Goal: Task Accomplishment & Management: Use online tool/utility

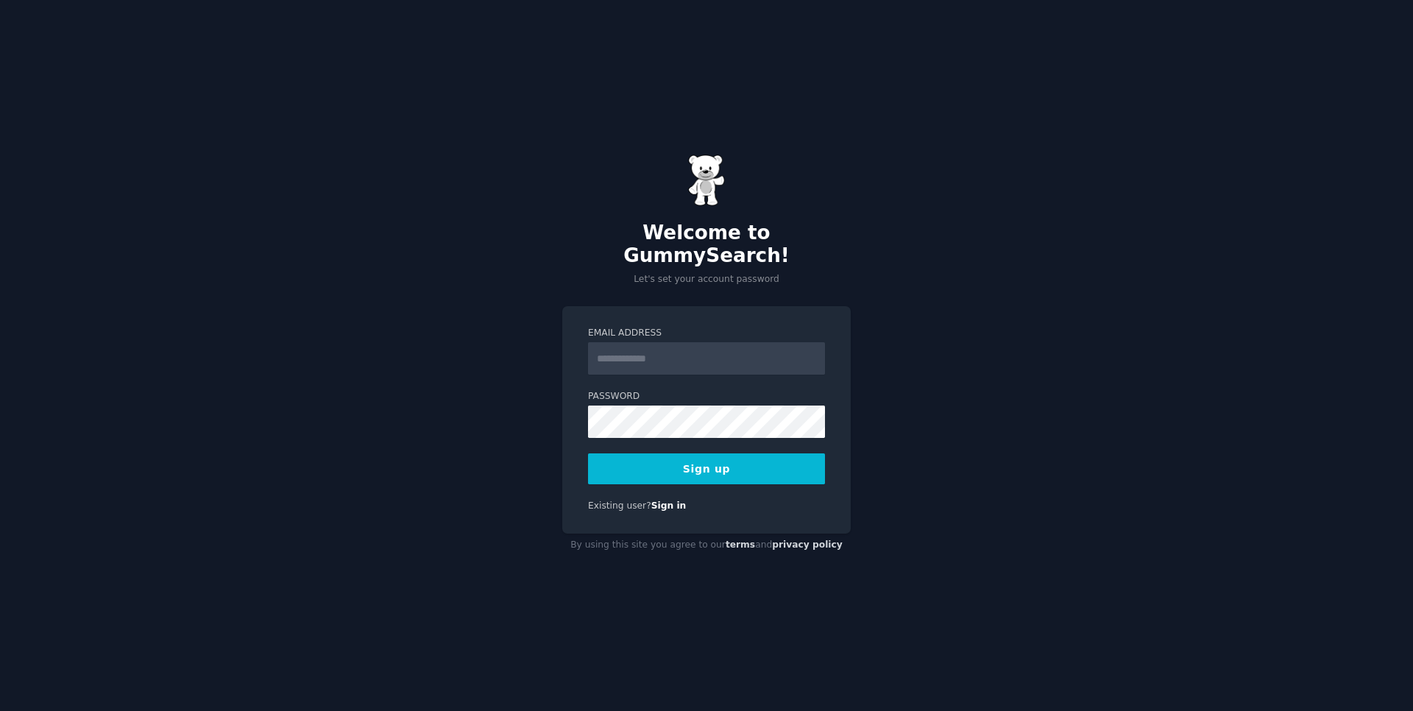
click at [650, 350] on input "Email Address" at bounding box center [706, 358] width 237 height 32
click at [567, 377] on div "Email Address Password Sign up Existing user? Sign in" at bounding box center [706, 419] width 288 height 227
click at [679, 355] on input "Email Address" at bounding box center [706, 358] width 237 height 32
type input "**********"
click at [649, 460] on button "Sign up" at bounding box center [706, 468] width 237 height 31
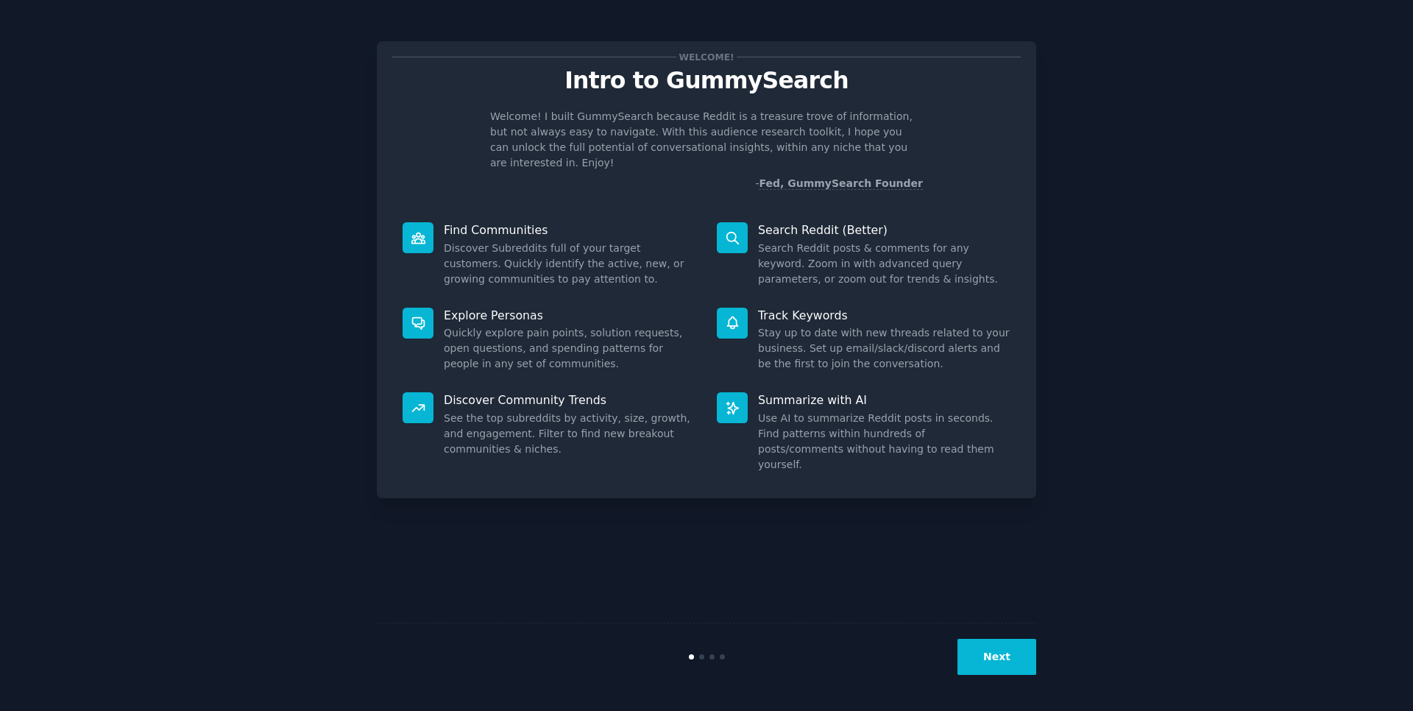
click at [997, 643] on button "Next" at bounding box center [996, 657] width 79 height 36
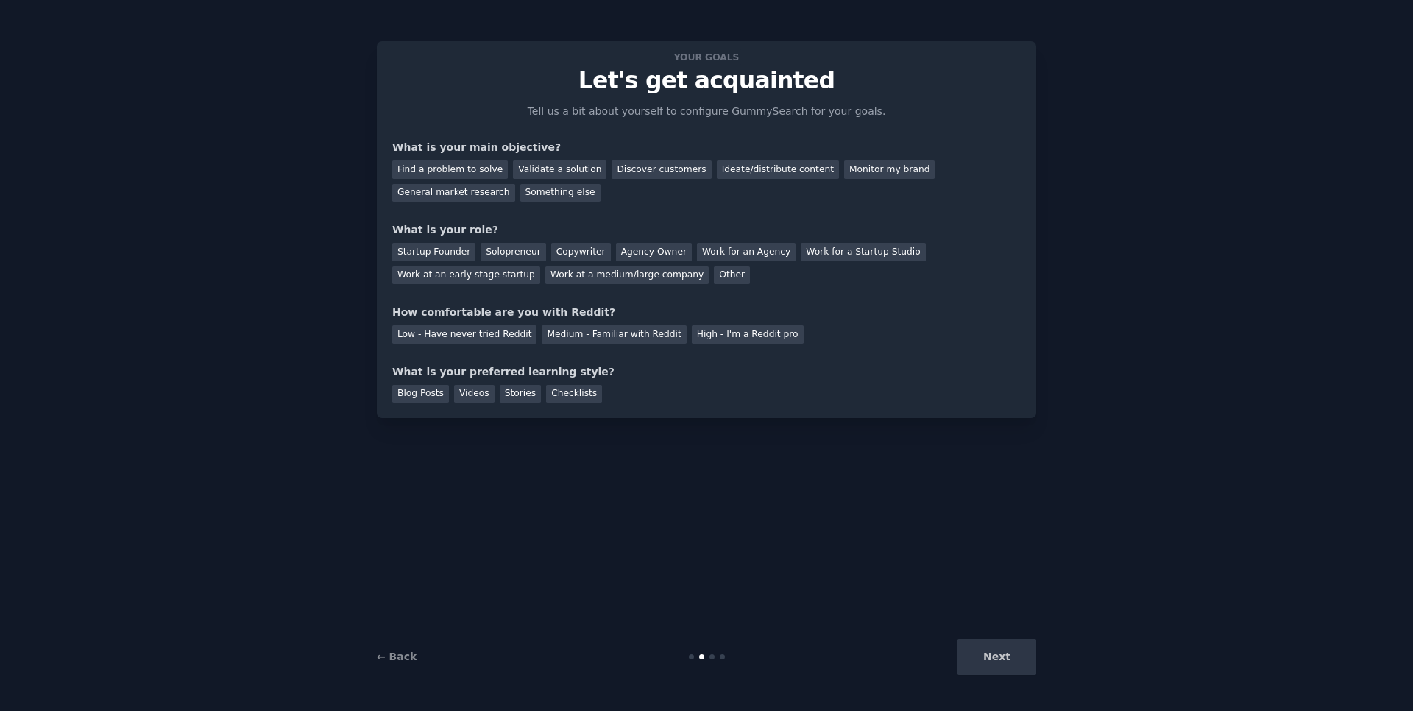
click at [992, 659] on div "Next" at bounding box center [926, 657] width 220 height 36
click at [472, 171] on div "Find a problem to solve" at bounding box center [450, 169] width 116 height 18
click at [599, 338] on div "Medium - Familiar with Reddit" at bounding box center [614, 334] width 144 height 18
click at [513, 255] on div "Solopreneur" at bounding box center [513, 252] width 65 height 18
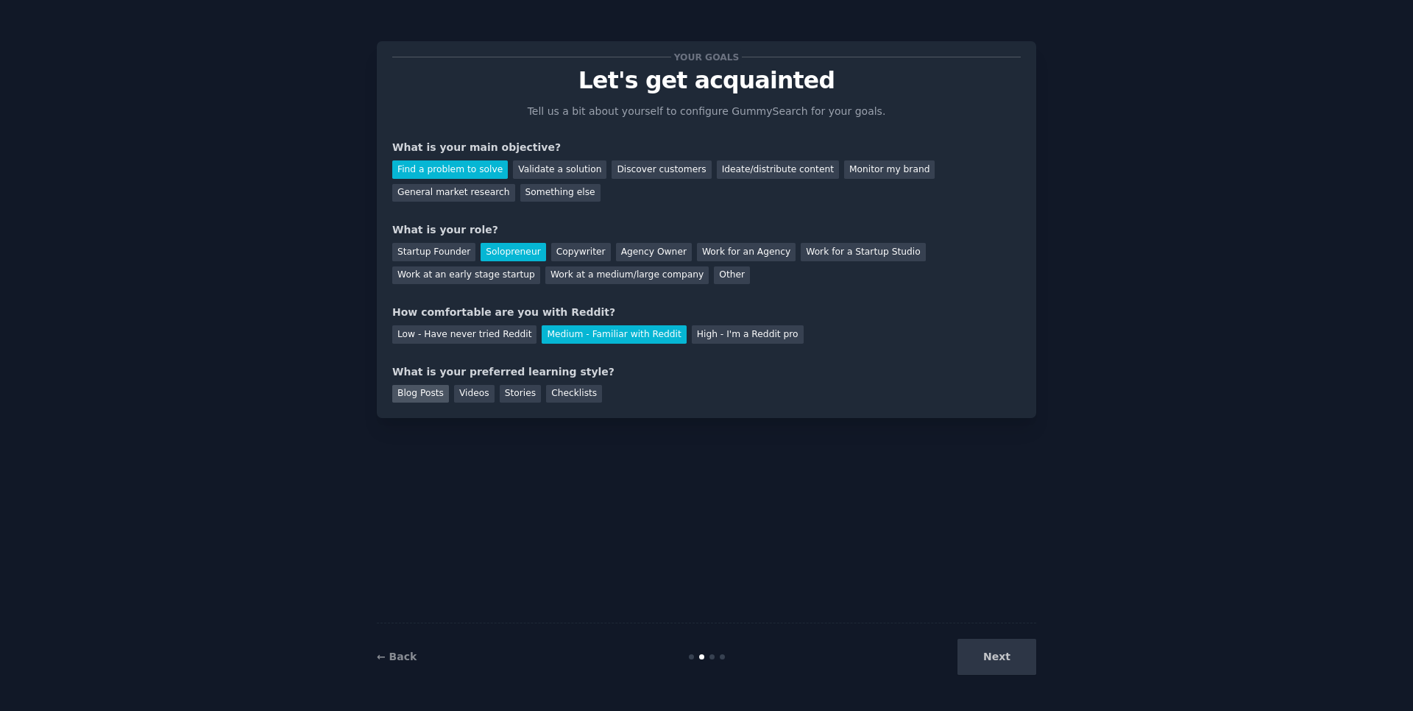
click at [424, 389] on div "Blog Posts" at bounding box center [420, 394] width 57 height 18
click at [998, 662] on button "Next" at bounding box center [996, 657] width 79 height 36
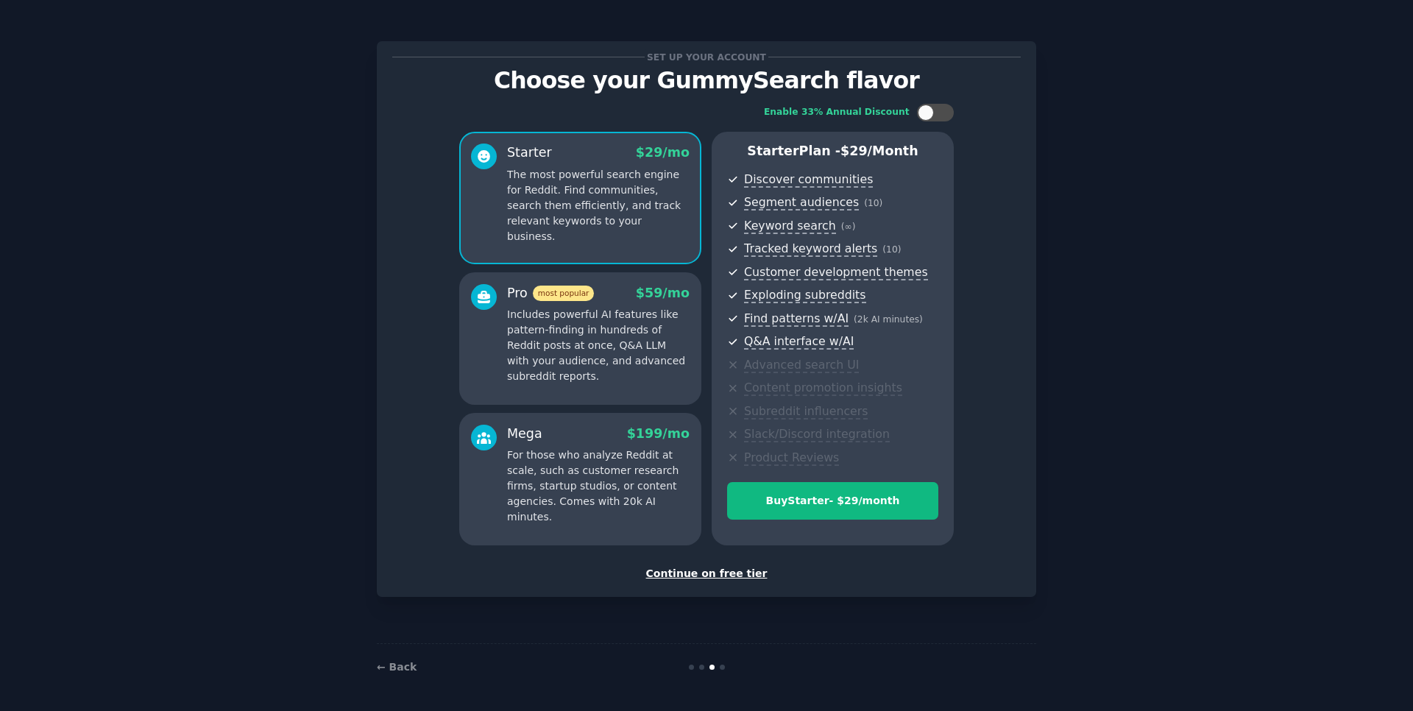
click at [731, 579] on div "Continue on free tier" at bounding box center [706, 573] width 628 height 15
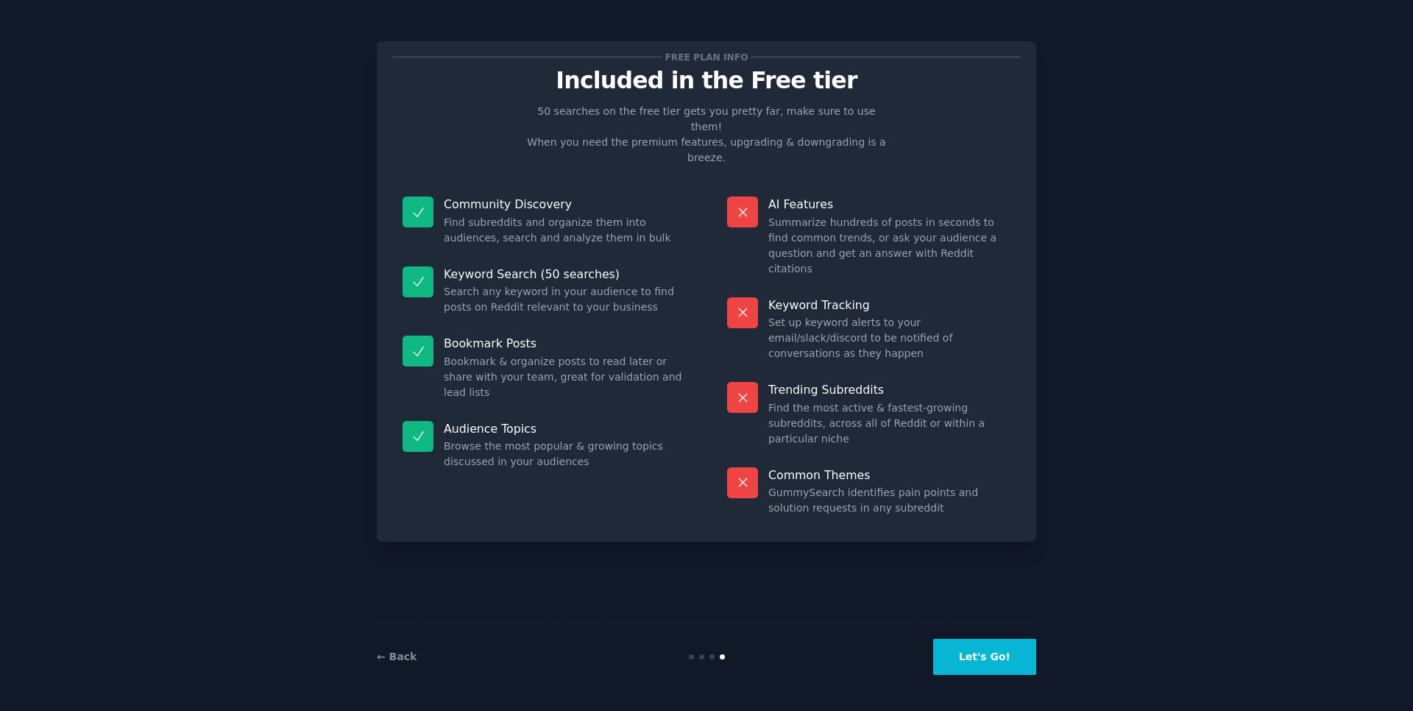
click at [974, 654] on button "Let's Go!" at bounding box center [984, 657] width 103 height 36
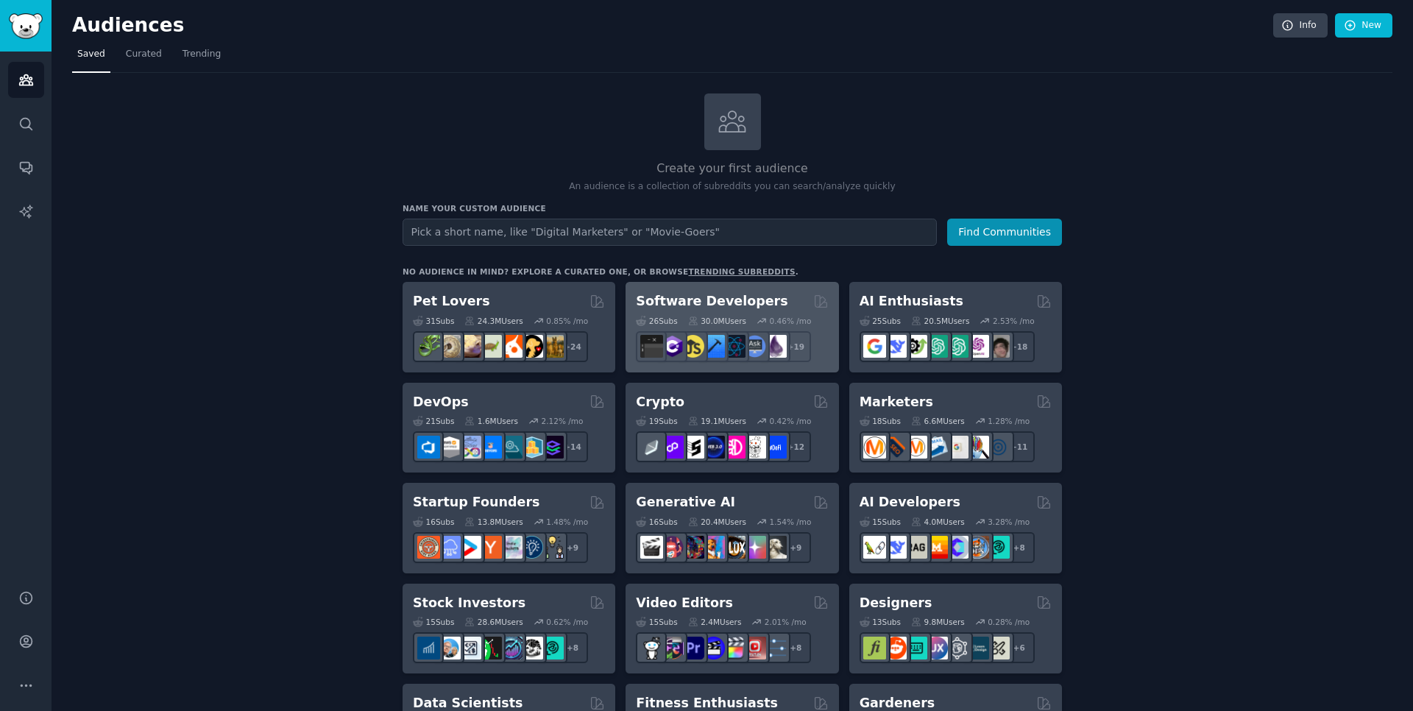
click at [728, 300] on h2 "Software Developers" at bounding box center [712, 301] width 152 height 18
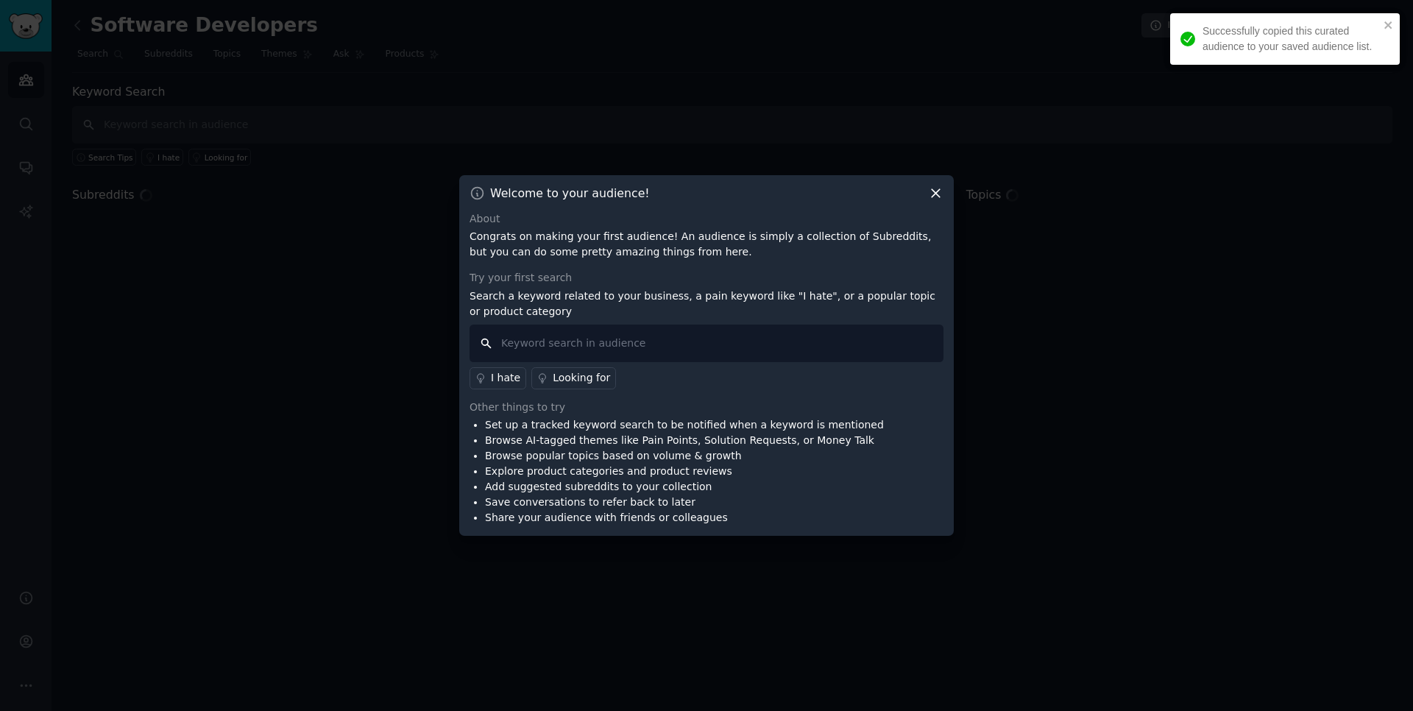
click at [642, 347] on input "text" at bounding box center [706, 344] width 474 height 38
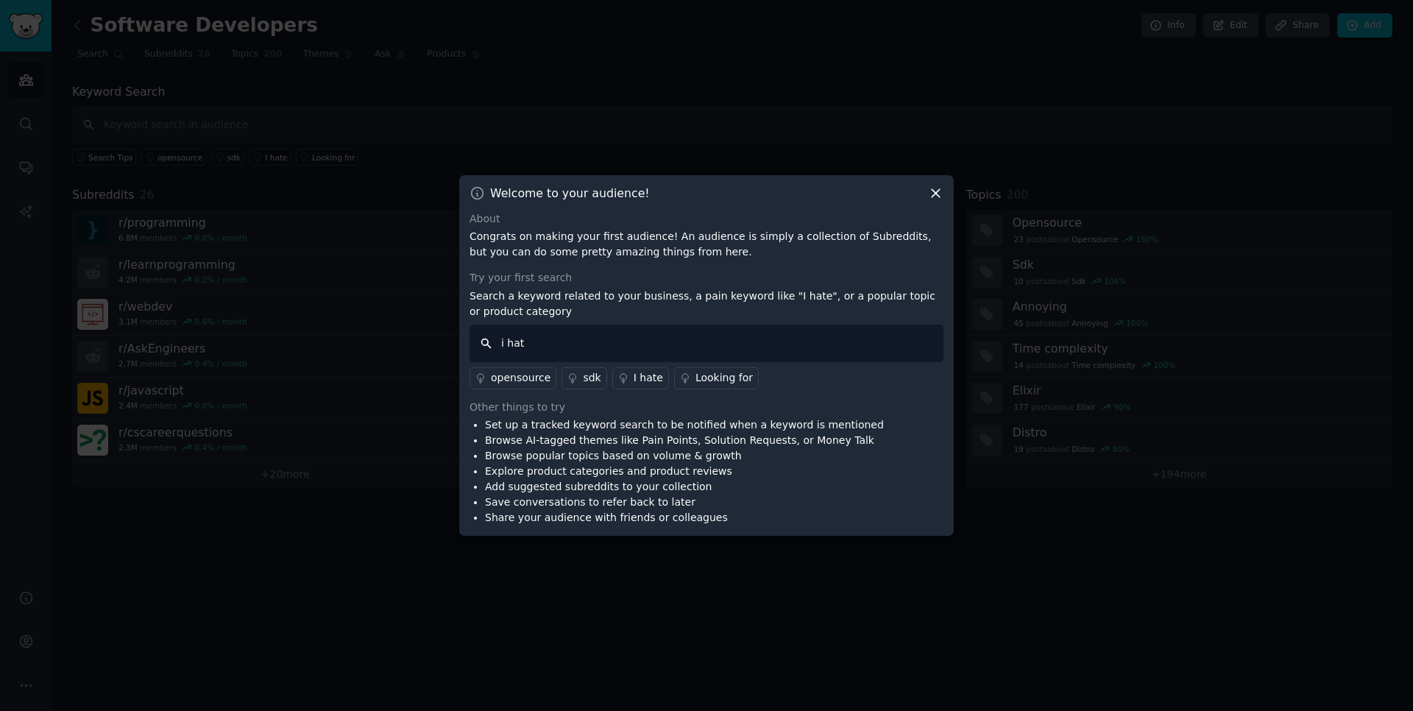
type input "i hate"
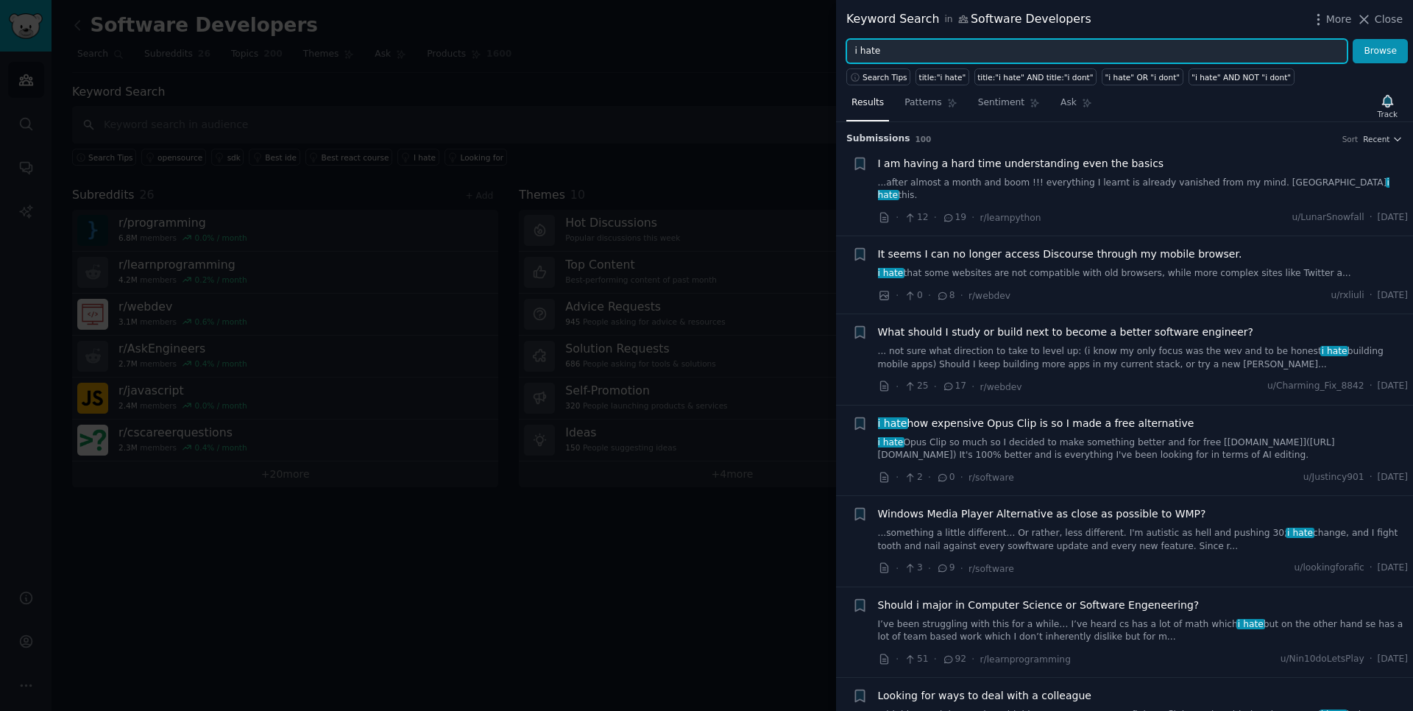
click at [945, 46] on input "i hate" at bounding box center [1096, 51] width 501 height 25
type input "I need"
click at [1352, 39] on button "Browse" at bounding box center [1379, 51] width 55 height 25
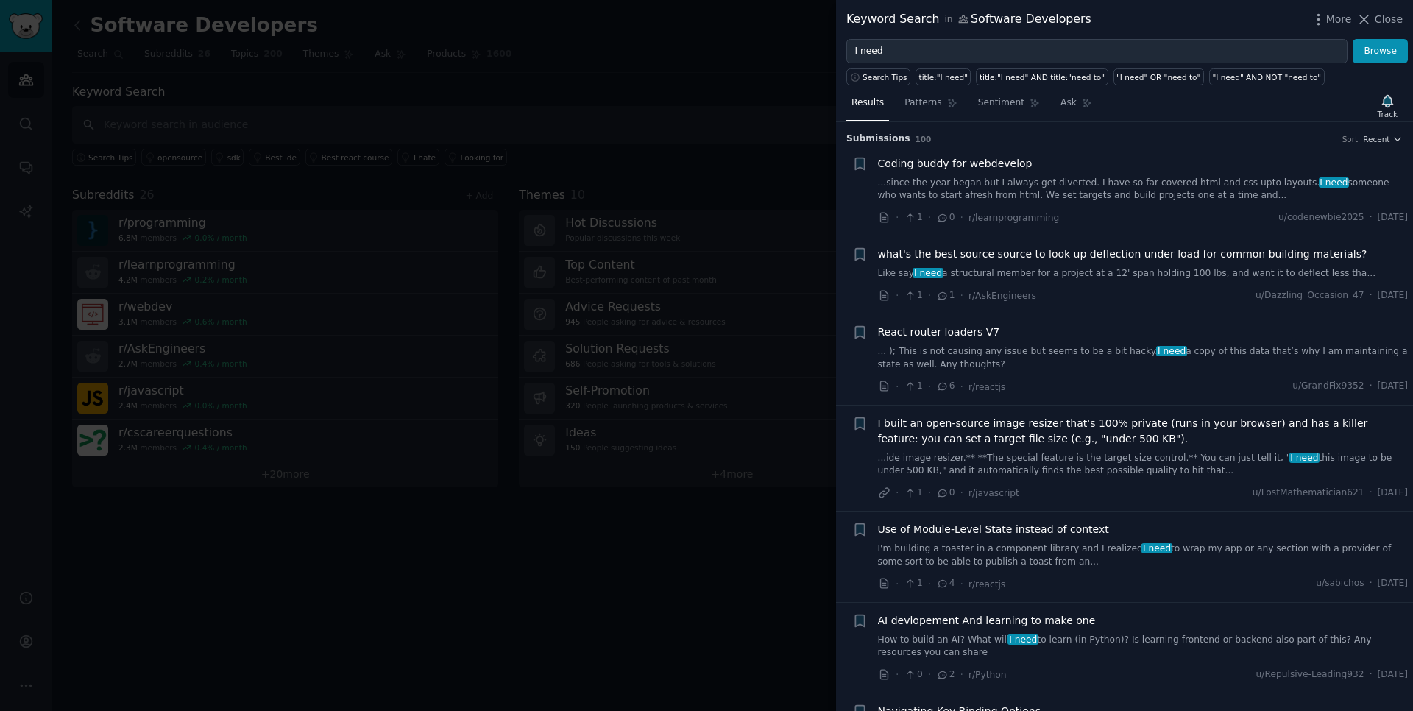
click at [702, 572] on div at bounding box center [706, 355] width 1413 height 711
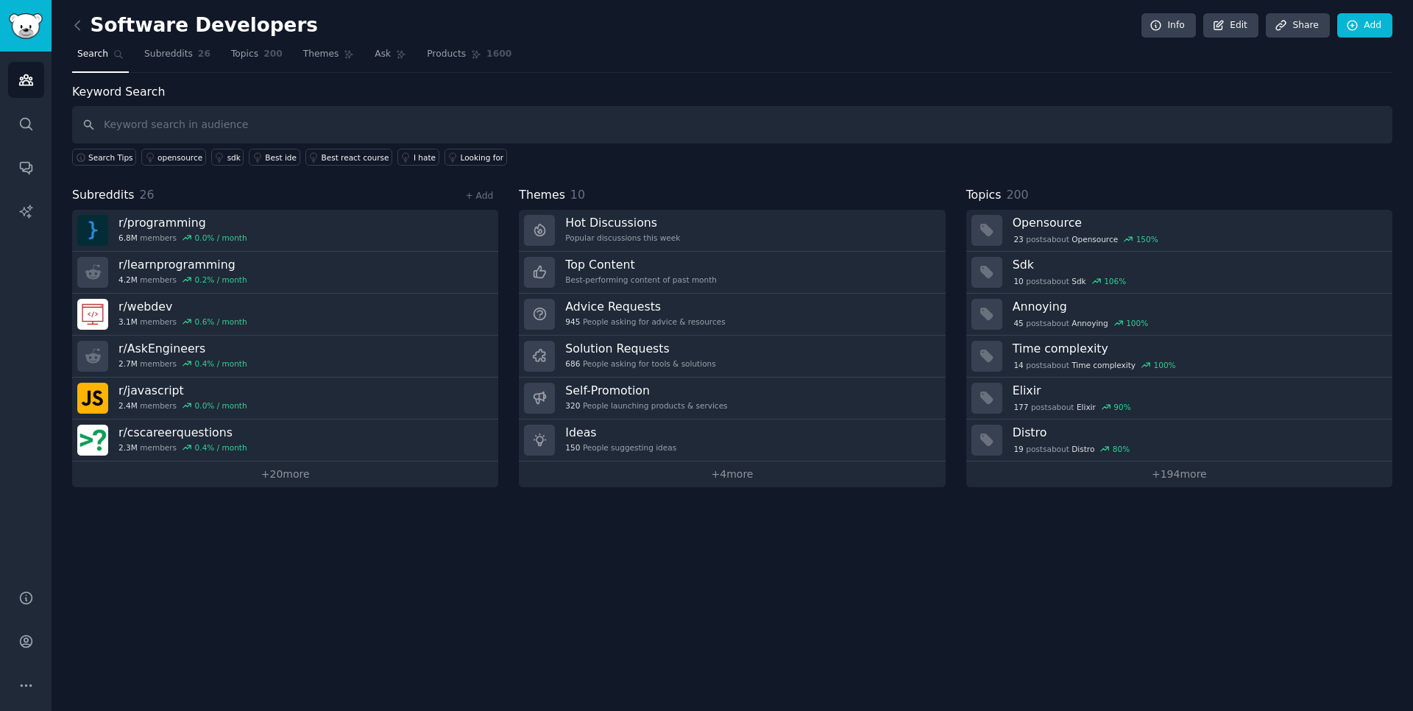
click at [99, 60] on span "Search" at bounding box center [92, 54] width 31 height 13
click at [168, 56] on span "Subreddits" at bounding box center [168, 54] width 49 height 13
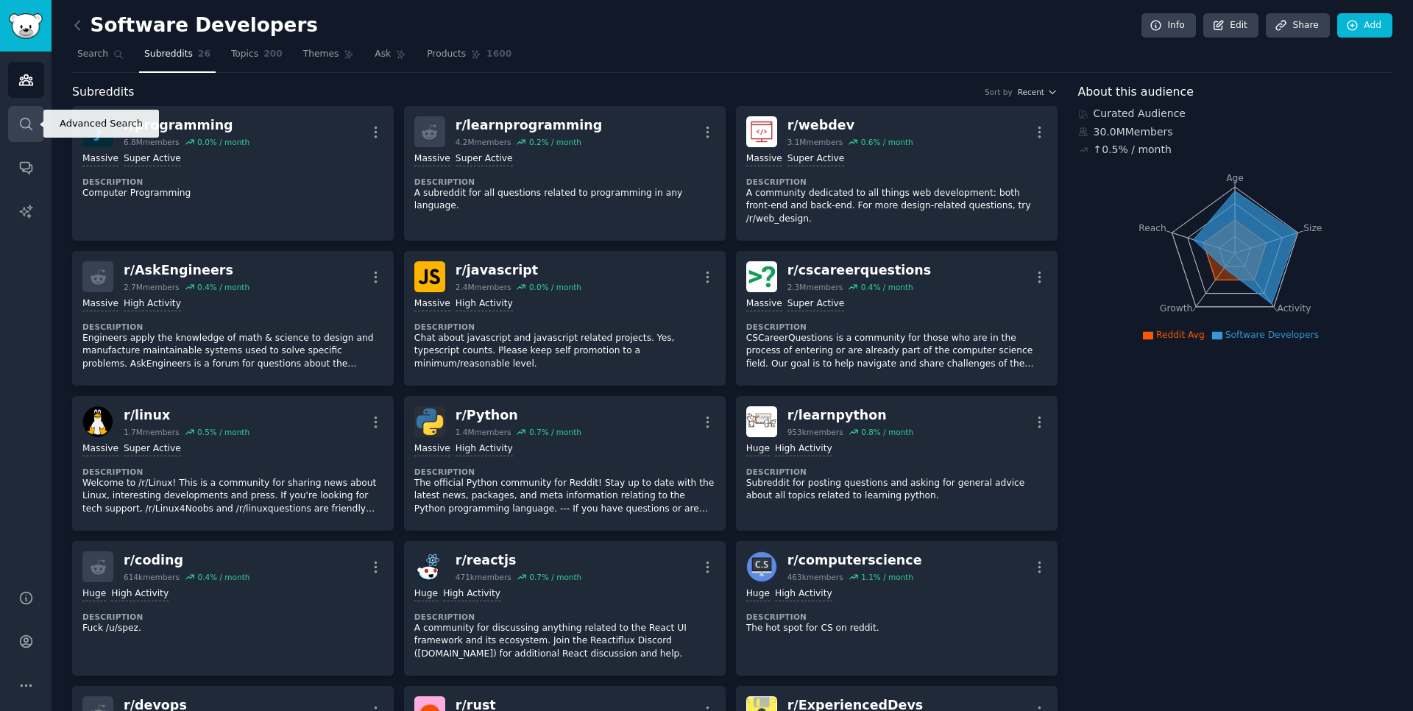
click at [16, 125] on link "Search" at bounding box center [26, 124] width 36 height 36
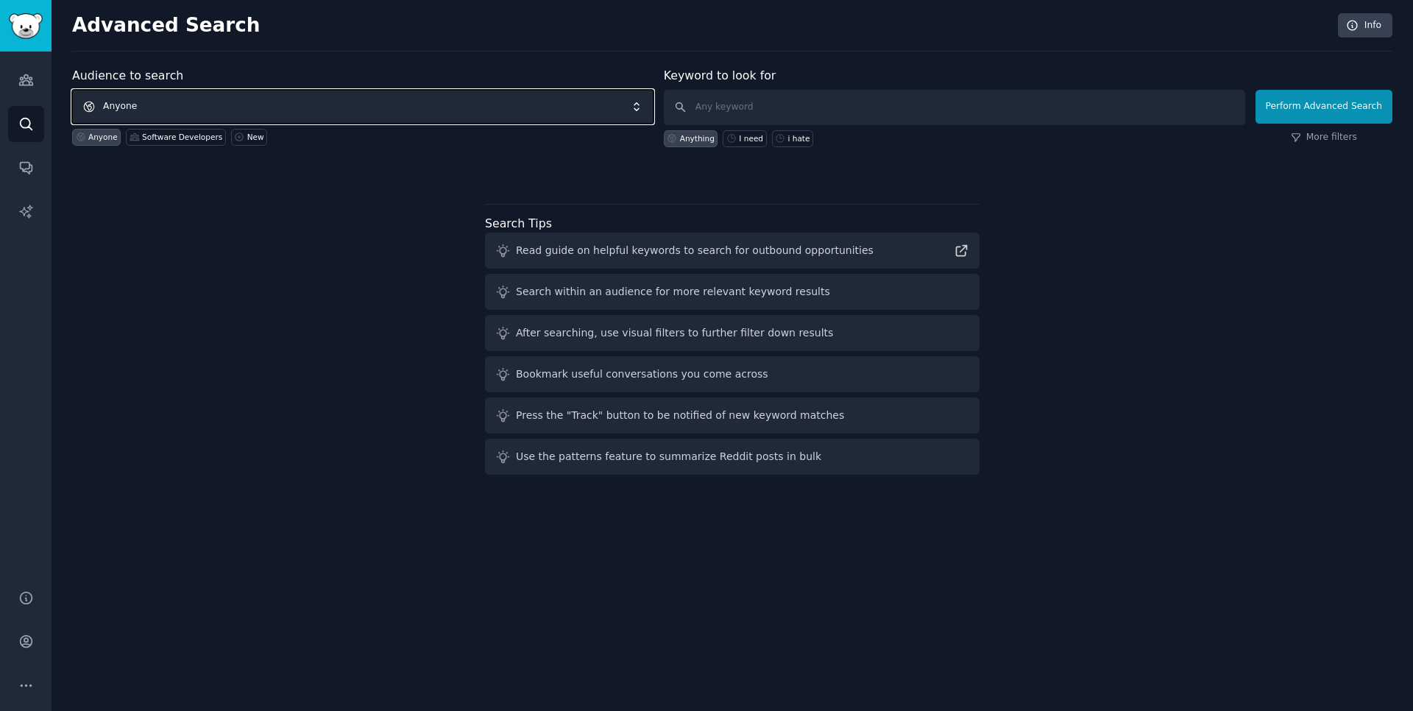
click at [264, 111] on span "Anyone" at bounding box center [362, 107] width 581 height 34
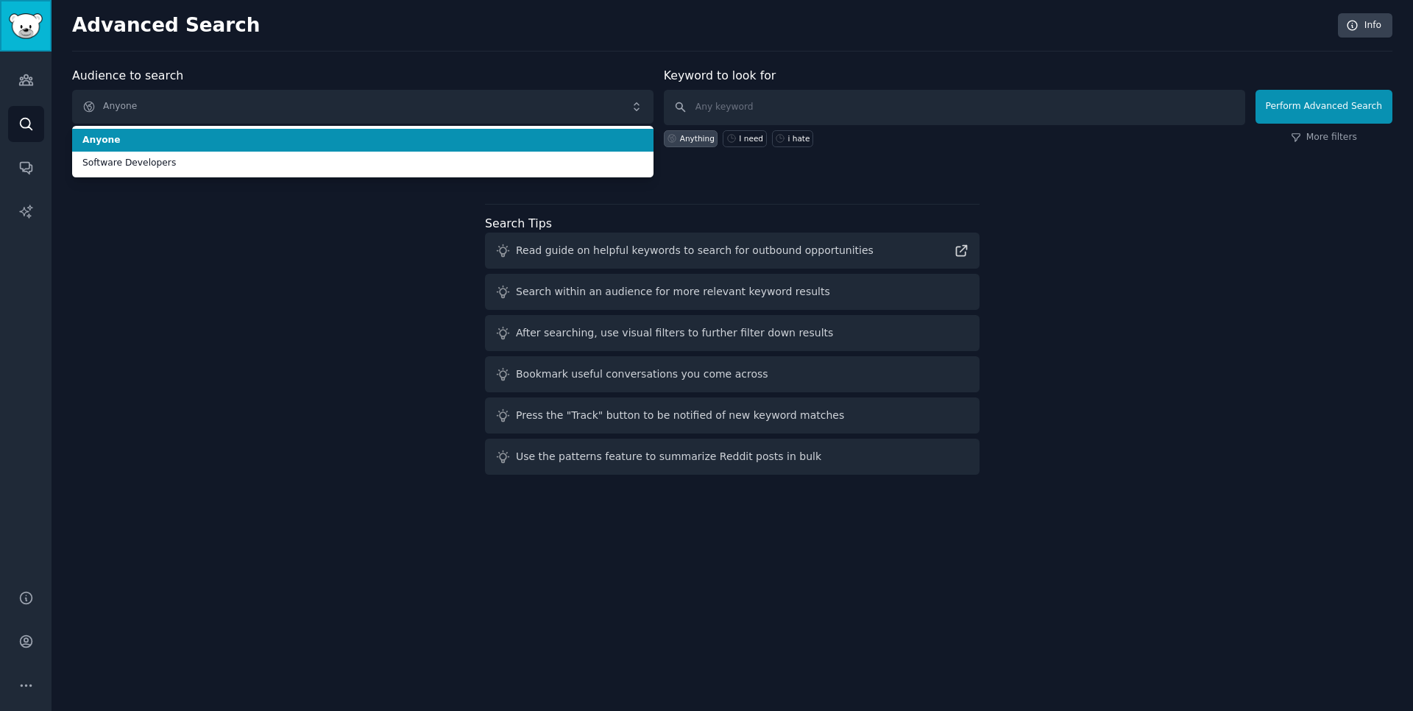
click at [21, 2] on link "Sidebar" at bounding box center [26, 26] width 52 height 52
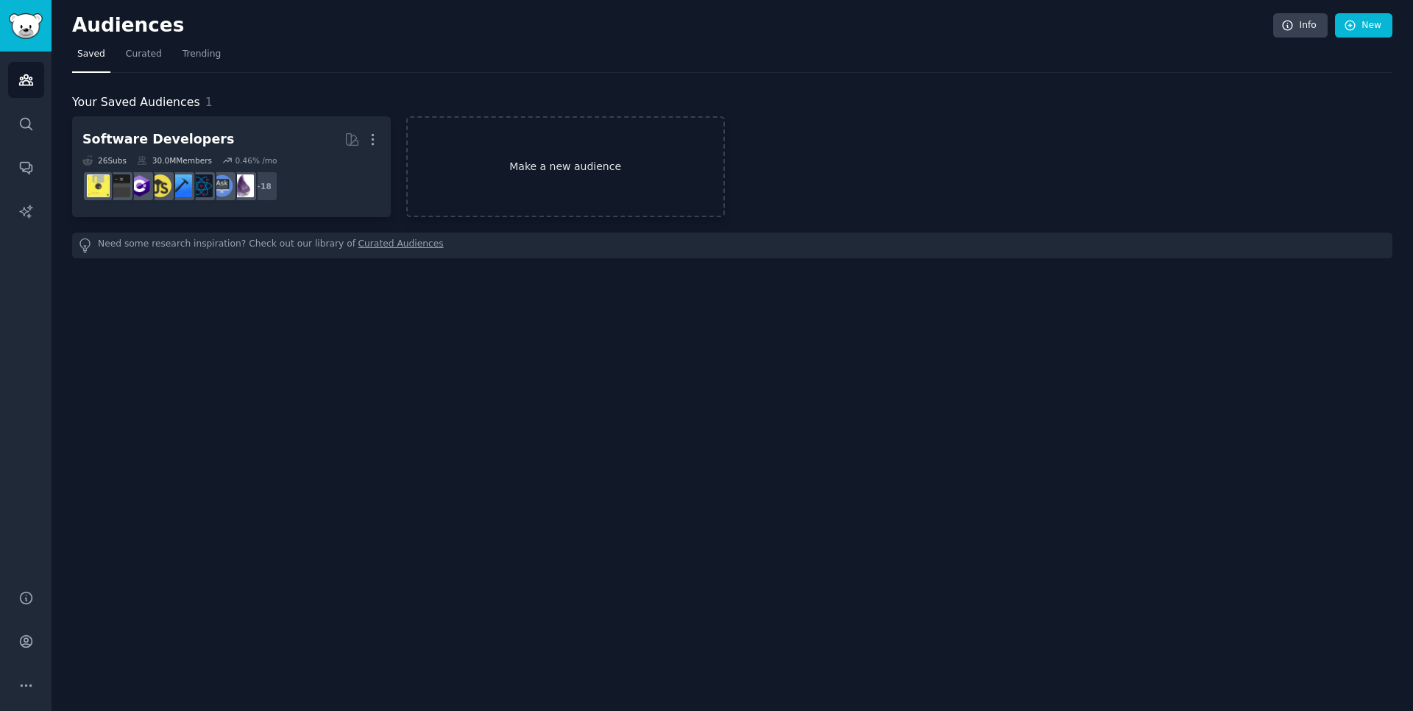
click at [487, 172] on link "Make a new audience" at bounding box center [565, 166] width 319 height 101
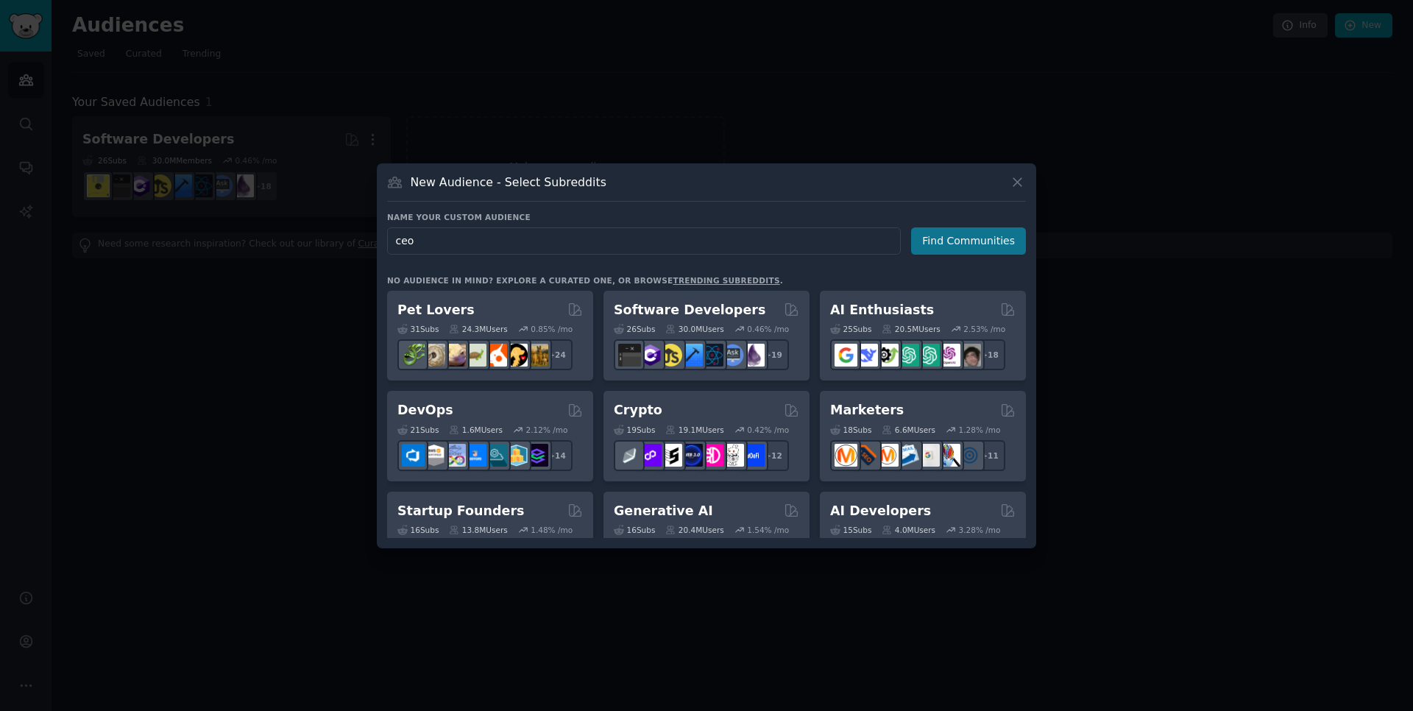
type input "ceo"
click at [954, 241] on button "Find Communities" at bounding box center [968, 240] width 115 height 27
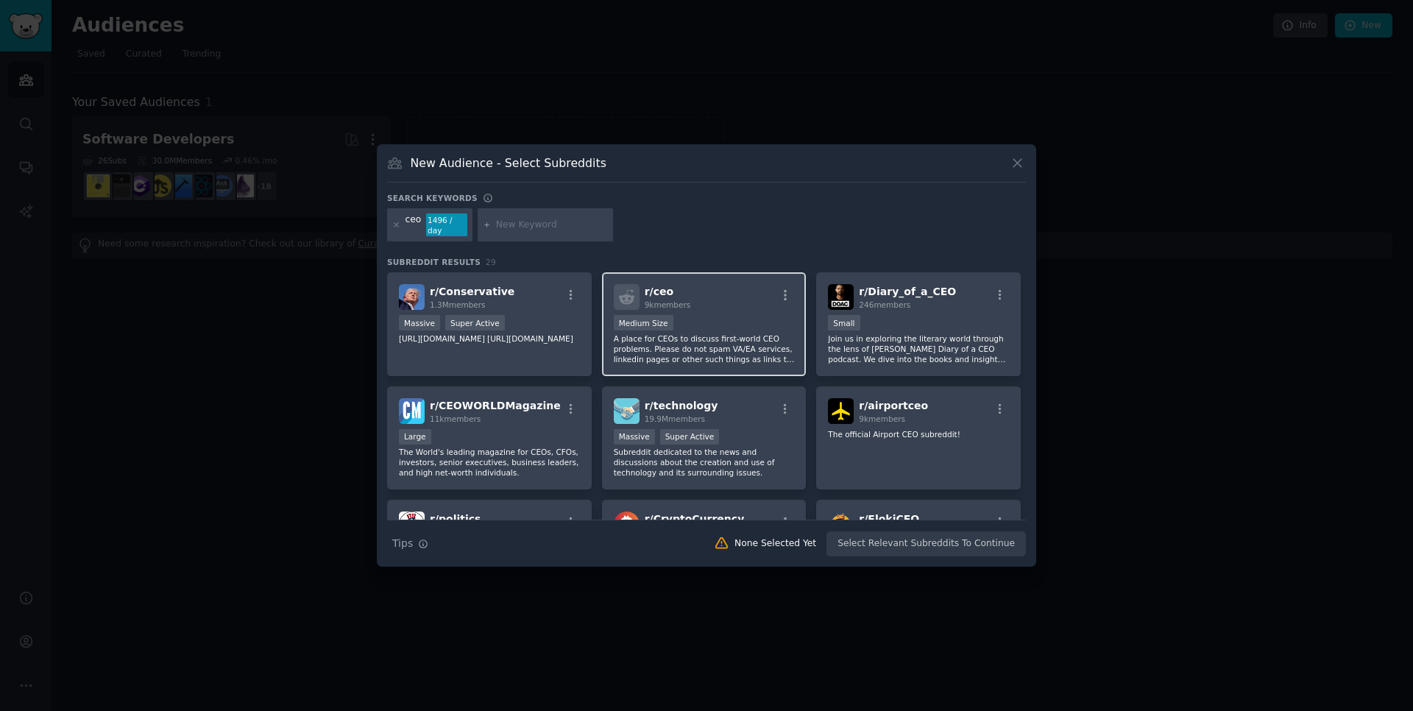
click at [742, 305] on div "r/ ceo 9k members Medium Size A place for CEOs to discuss first-world CEO probl…" at bounding box center [704, 324] width 205 height 104
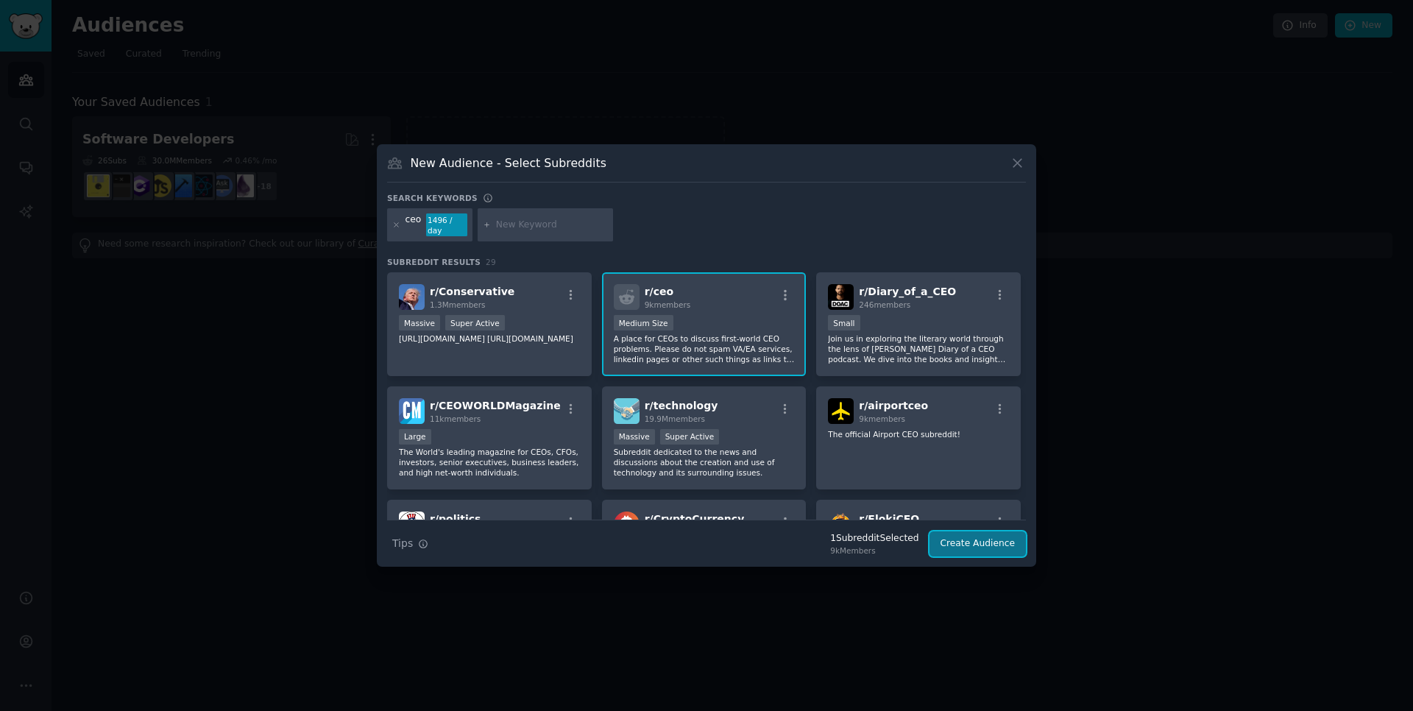
click at [977, 543] on button "Create Audience" at bounding box center [977, 543] width 97 height 25
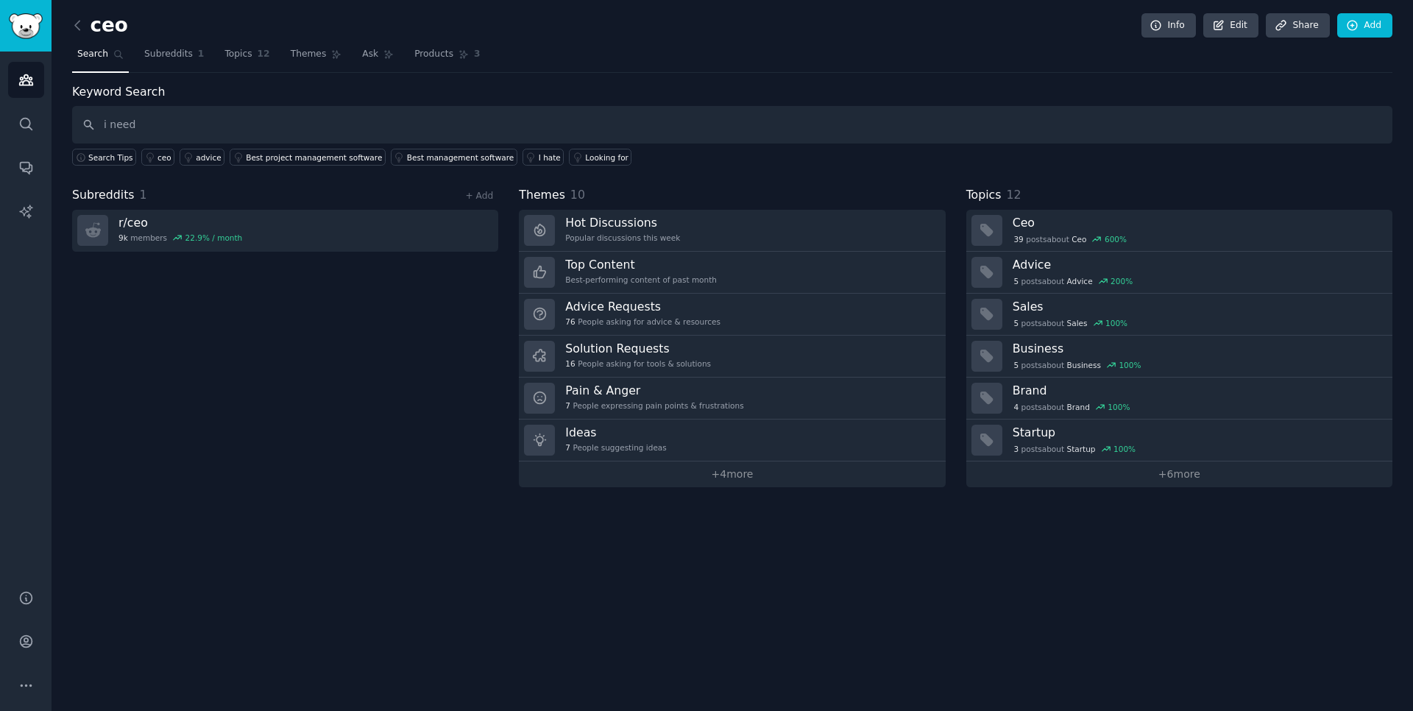
type input "i need"
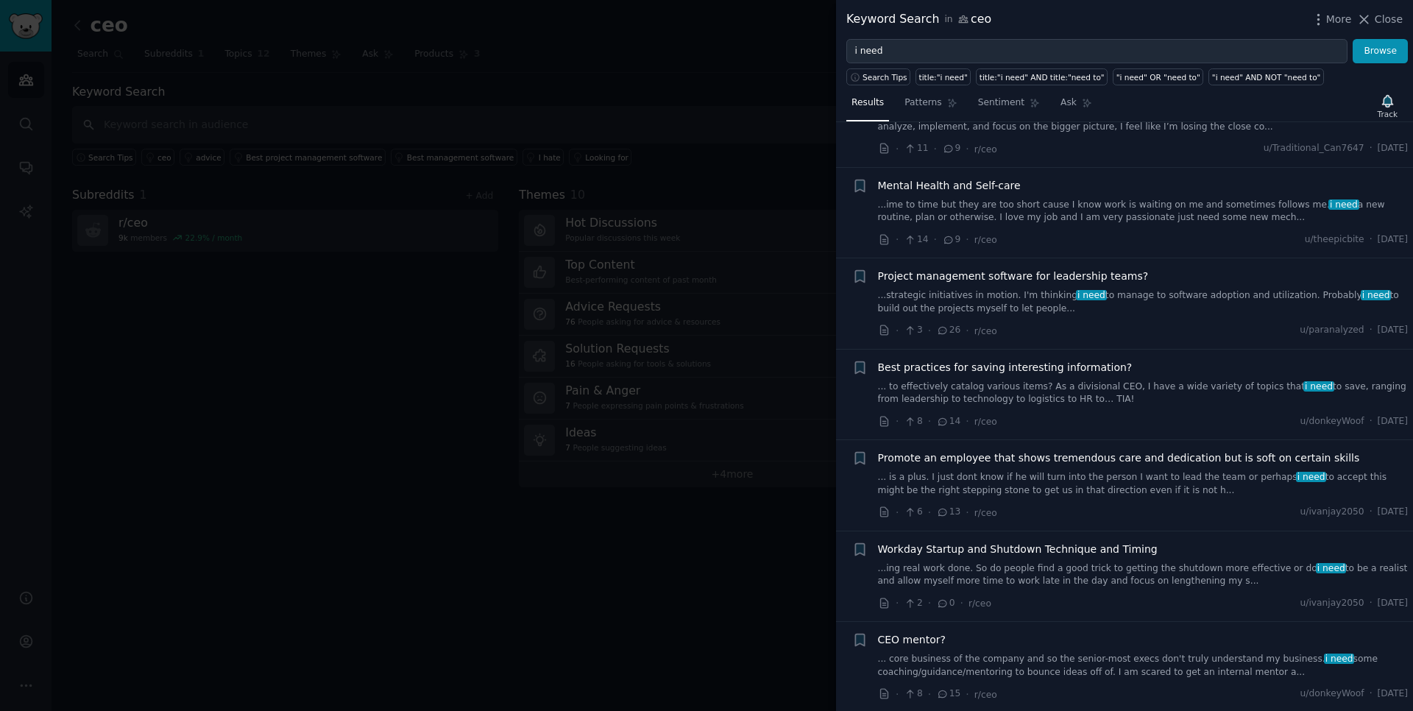
scroll to position [726, 0]
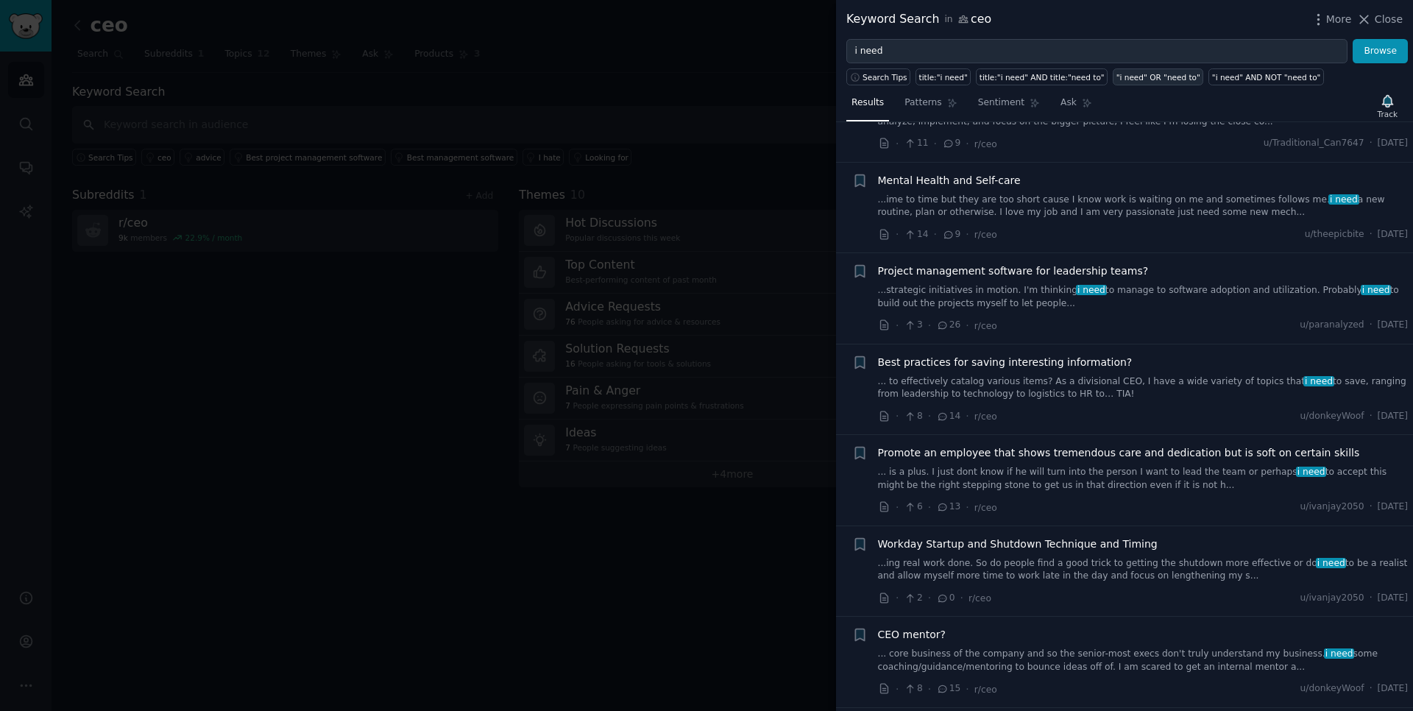
click at [1144, 82] on link ""i need" OR "need to"" at bounding box center [1158, 76] width 91 height 17
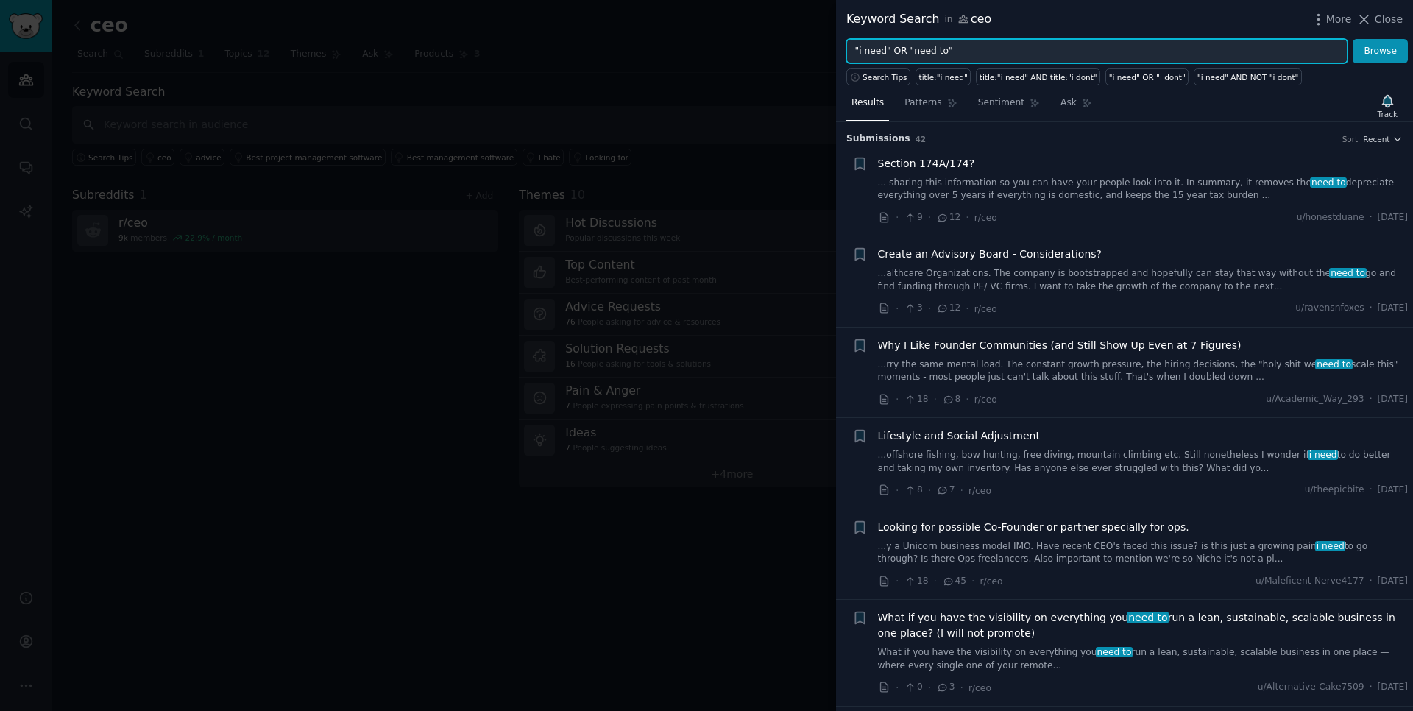
click at [1024, 46] on input ""i need" OR "need to"" at bounding box center [1096, 51] width 501 height 25
click at [1352, 39] on button "Browse" at bounding box center [1379, 51] width 55 height 25
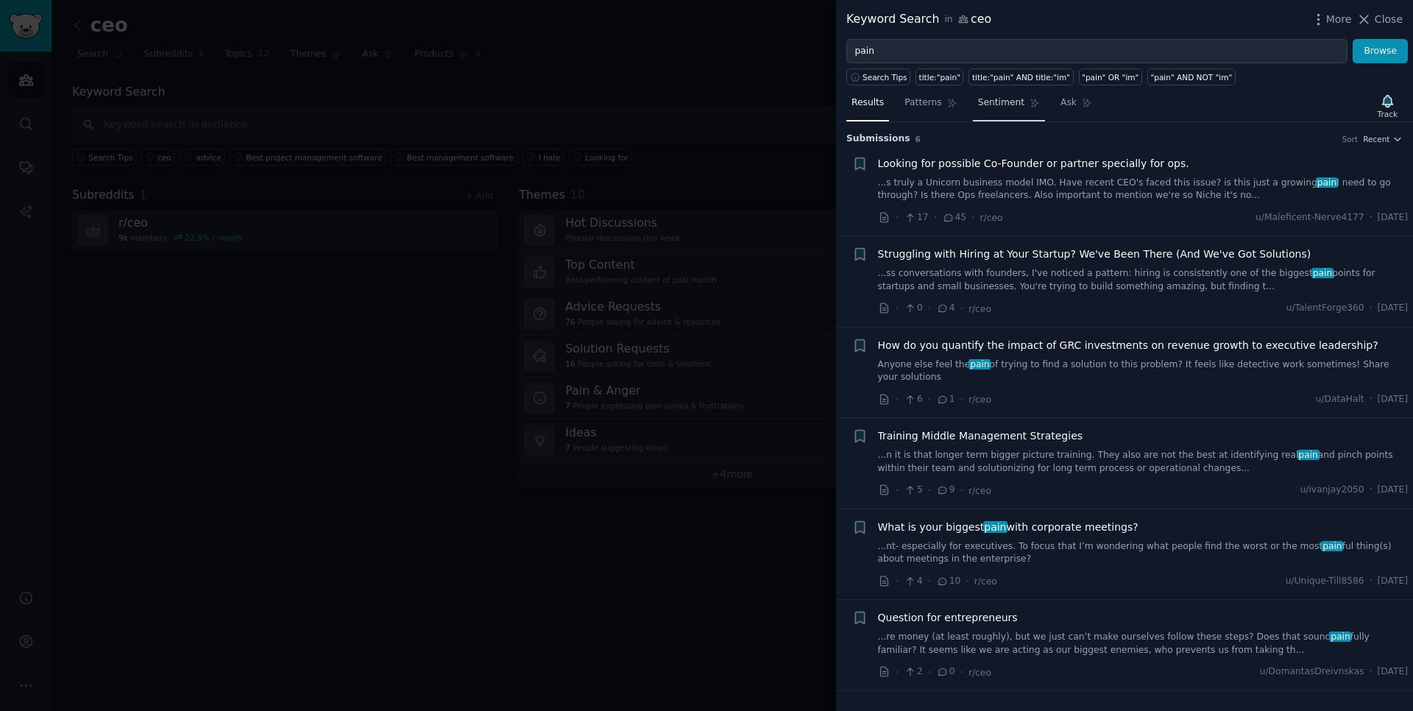
click at [1001, 99] on span "Sentiment" at bounding box center [1001, 102] width 46 height 13
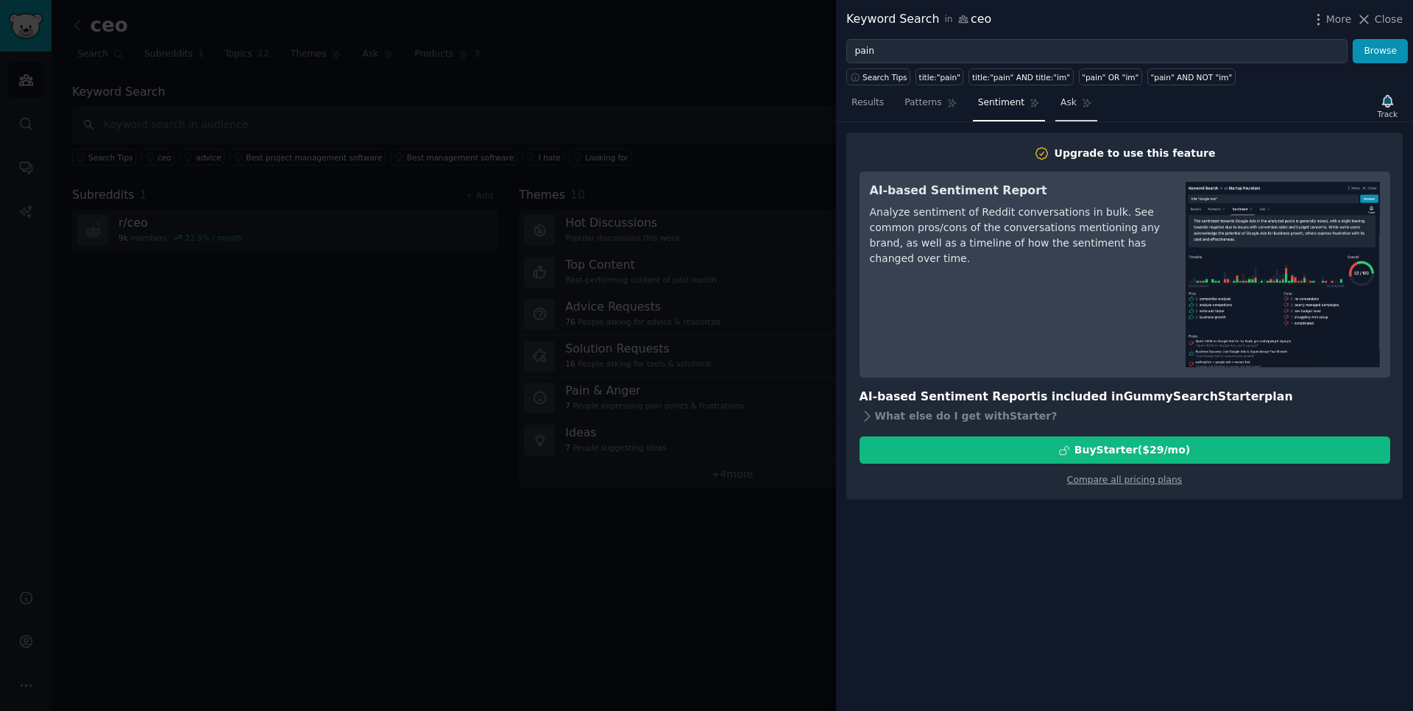
click at [1063, 111] on link "Ask" at bounding box center [1076, 106] width 42 height 30
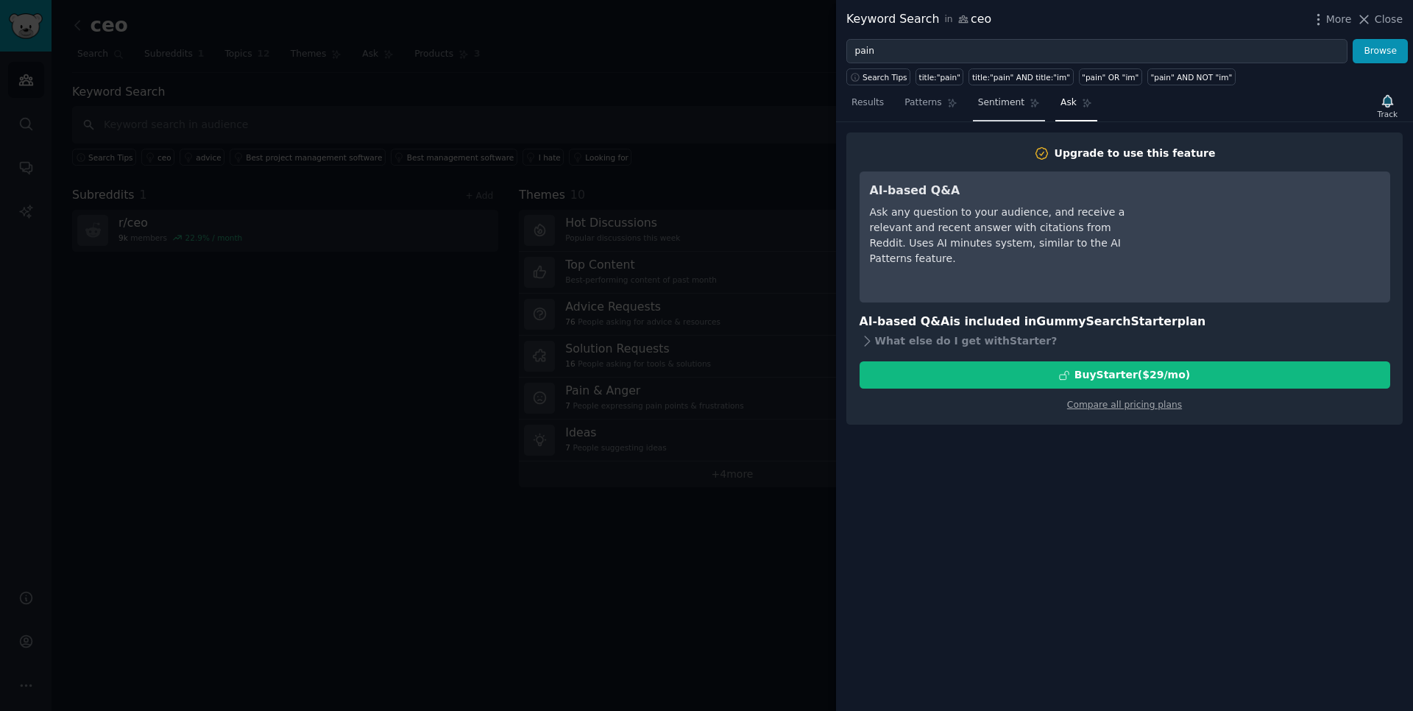
click at [989, 108] on span "Sentiment" at bounding box center [1001, 102] width 46 height 13
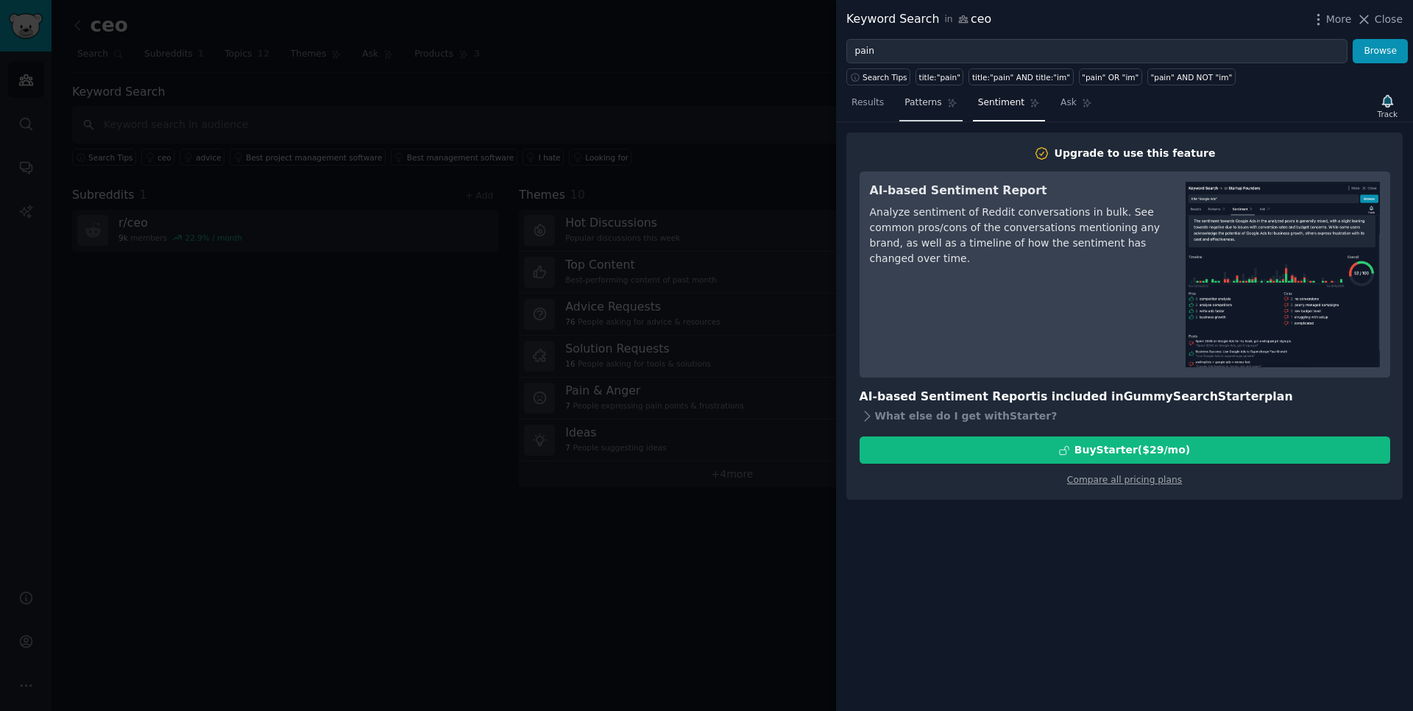
click at [920, 106] on span "Patterns" at bounding box center [922, 102] width 37 height 13
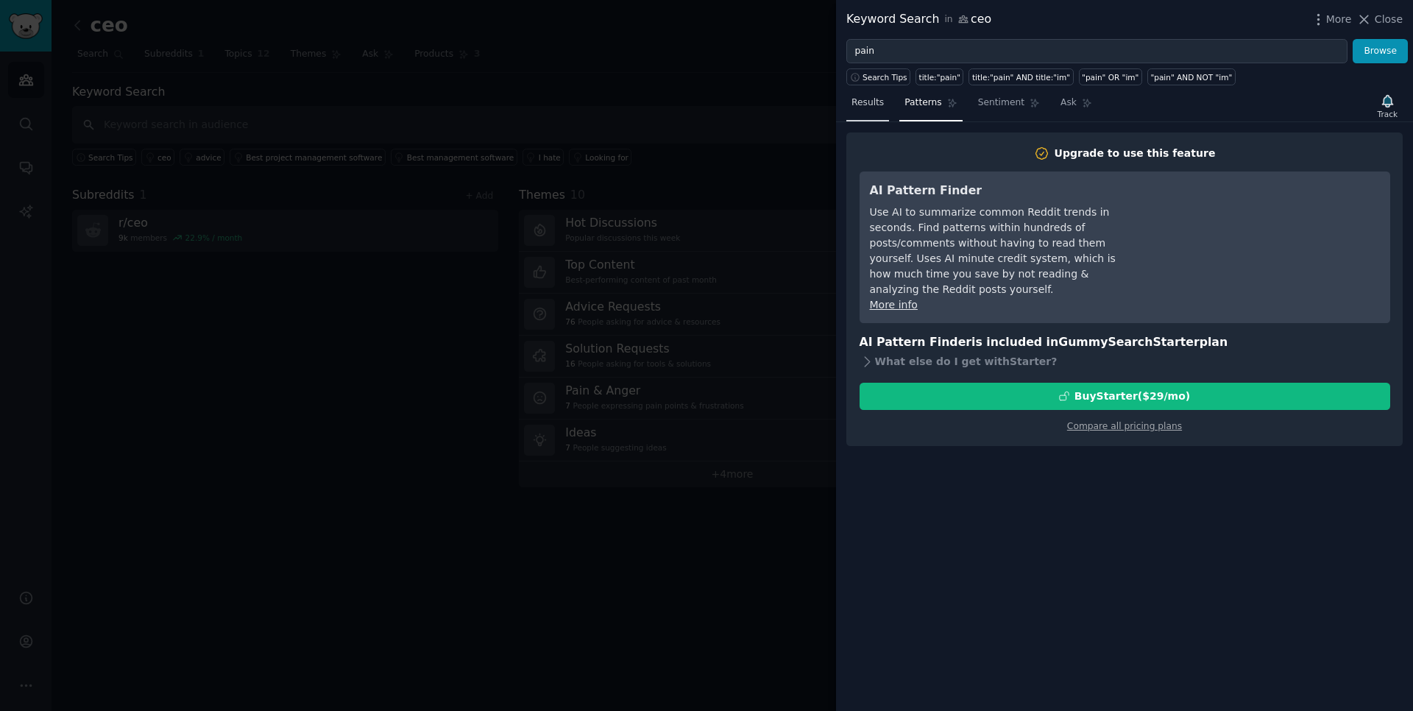
click at [871, 103] on span "Results" at bounding box center [867, 102] width 32 height 13
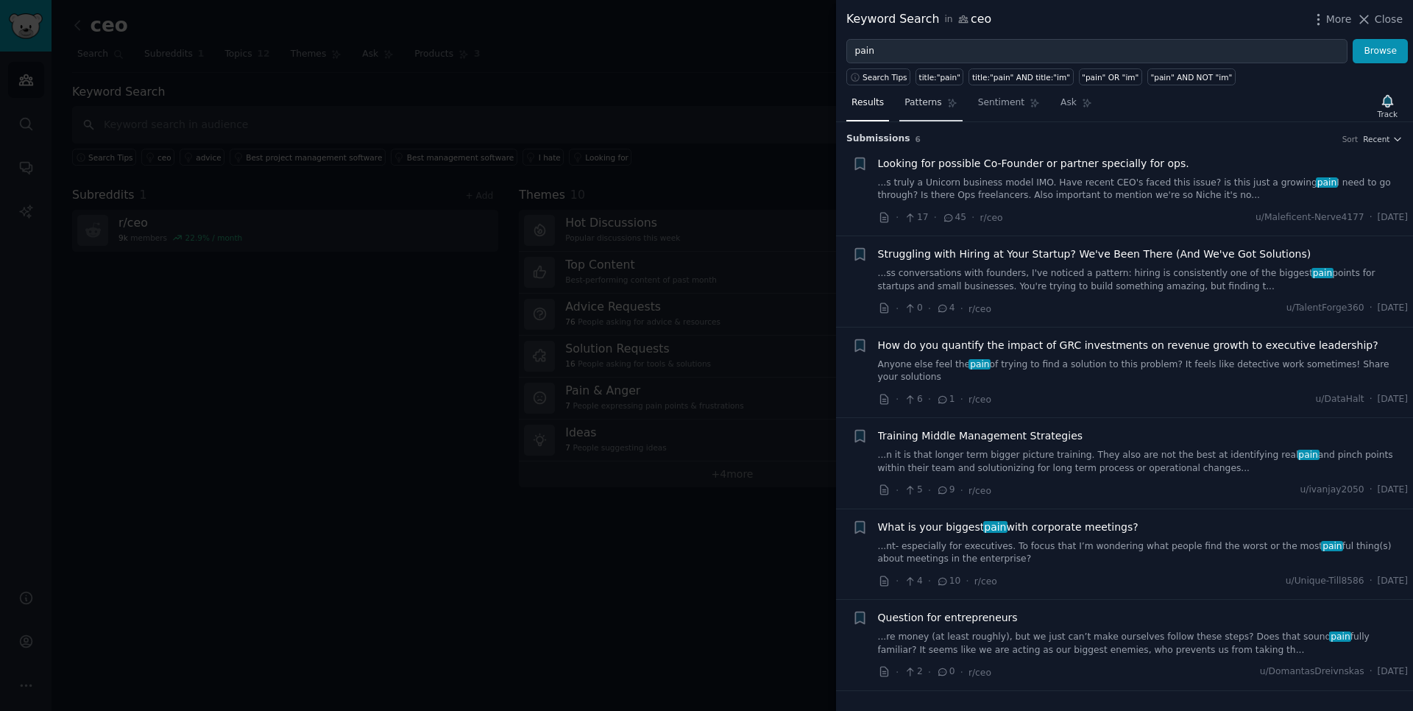
click at [921, 105] on span "Patterns" at bounding box center [922, 102] width 37 height 13
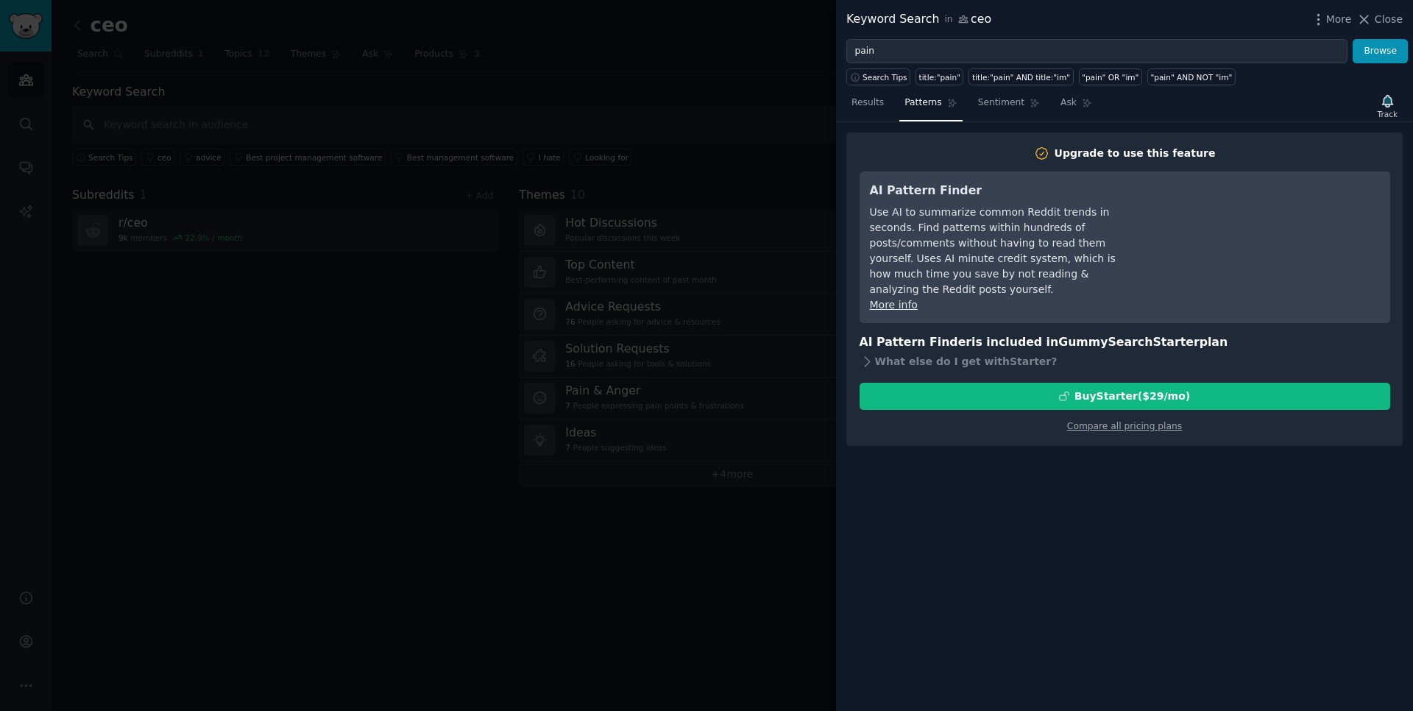
click at [887, 102] on nav "Results Patterns Sentiment Ask" at bounding box center [971, 106] width 251 height 30
click at [859, 96] on span "Results" at bounding box center [867, 102] width 32 height 13
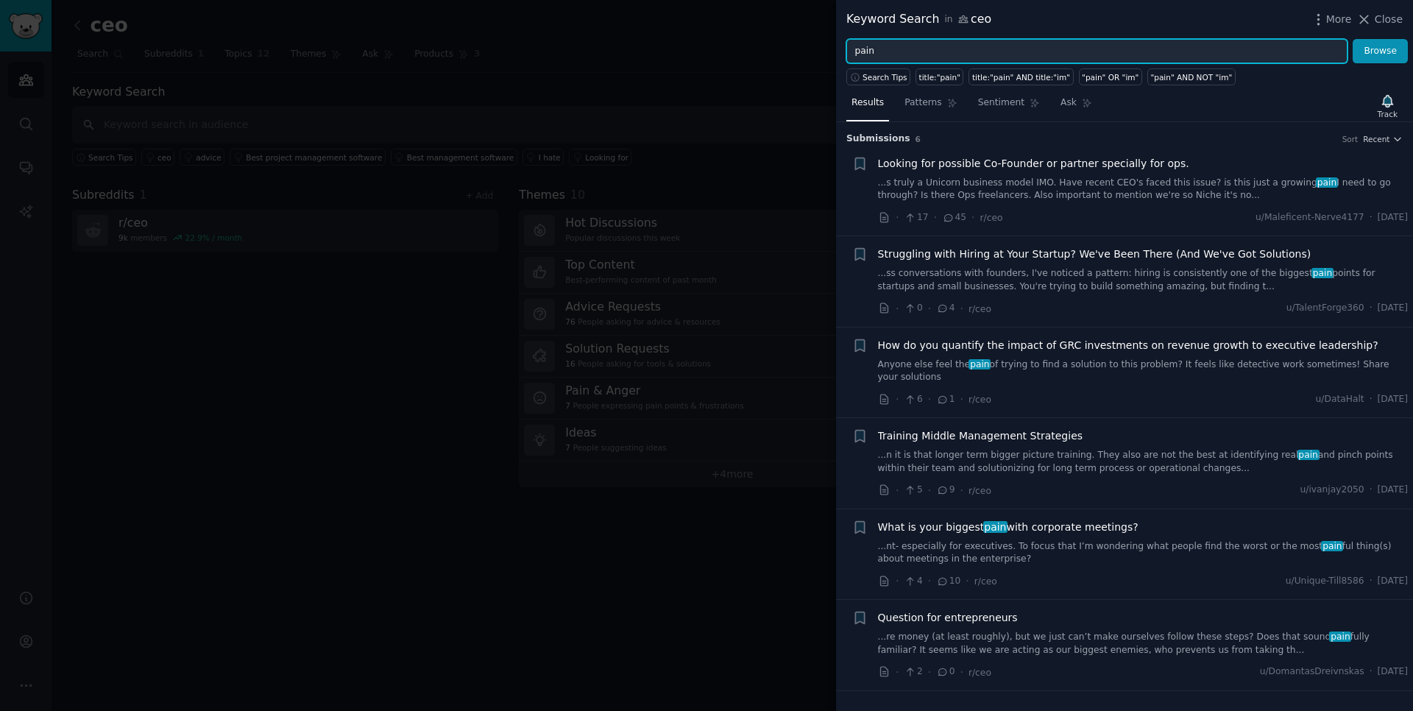
click at [920, 50] on input "pain" at bounding box center [1096, 51] width 501 height 25
type input "too much"
click at [1352, 39] on button "Browse" at bounding box center [1379, 51] width 55 height 25
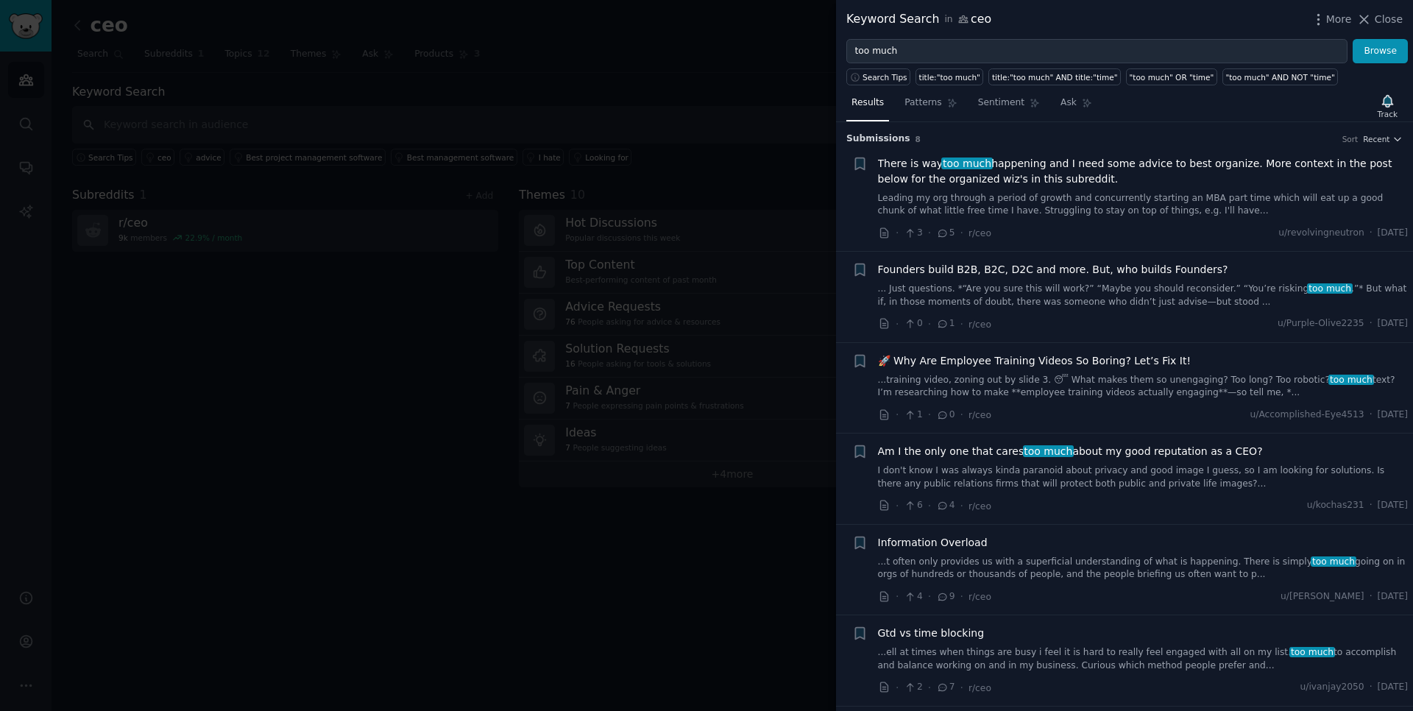
click at [631, 546] on div at bounding box center [706, 355] width 1413 height 711
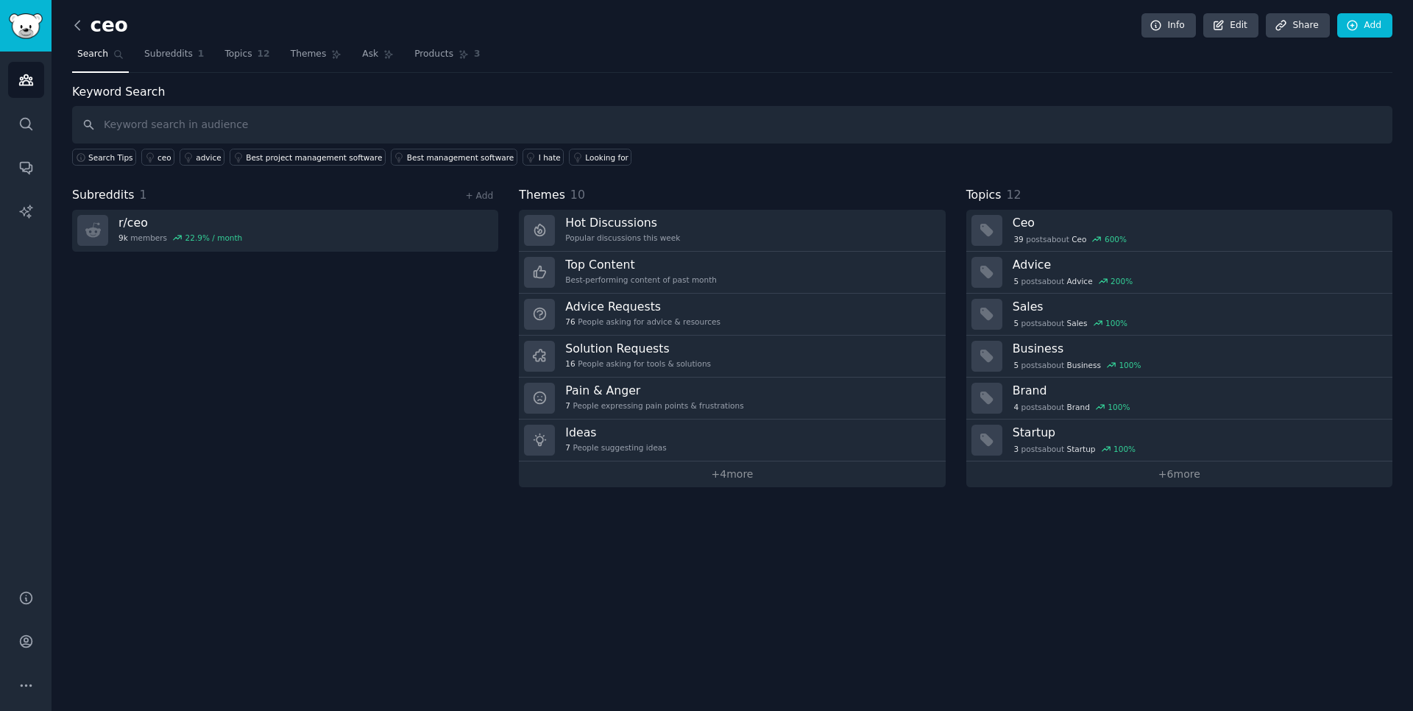
click at [77, 31] on icon at bounding box center [77, 25] width 15 height 15
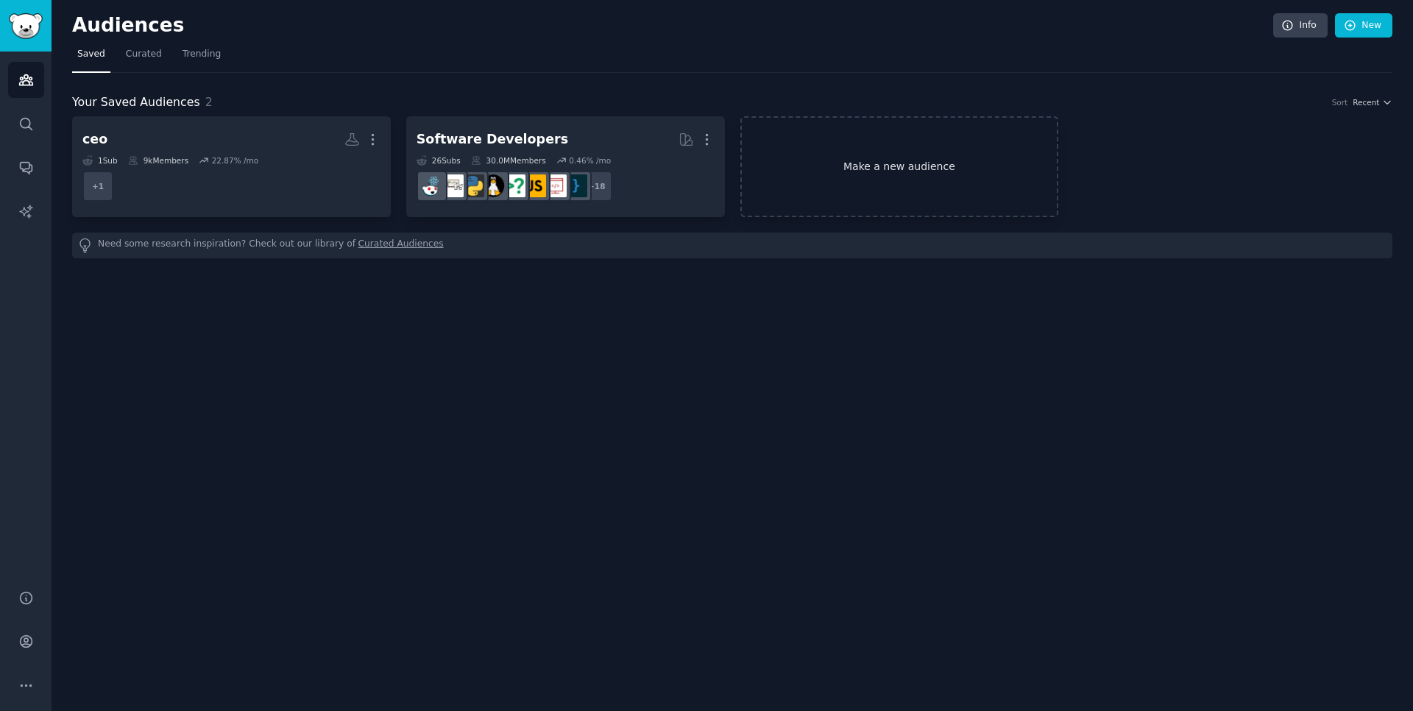
click at [812, 165] on link "Make a new audience" at bounding box center [899, 166] width 319 height 101
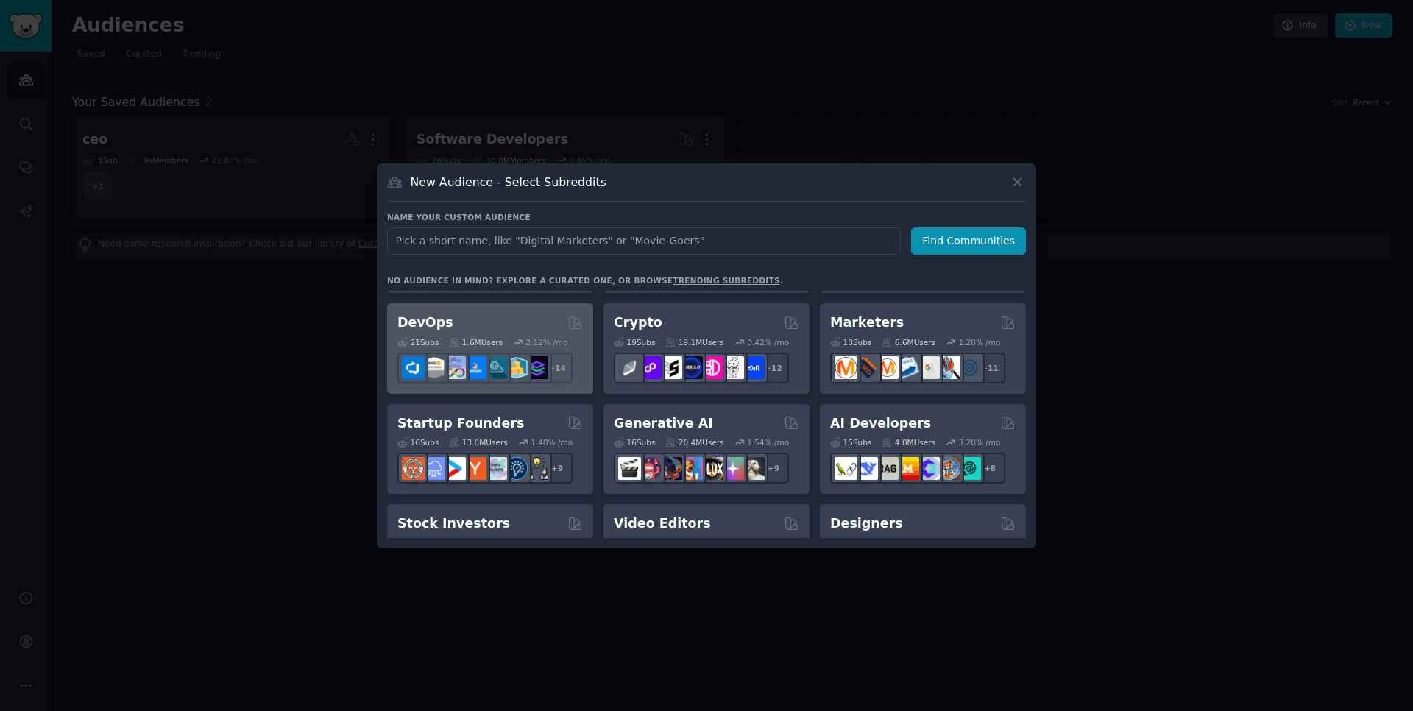
scroll to position [116, 0]
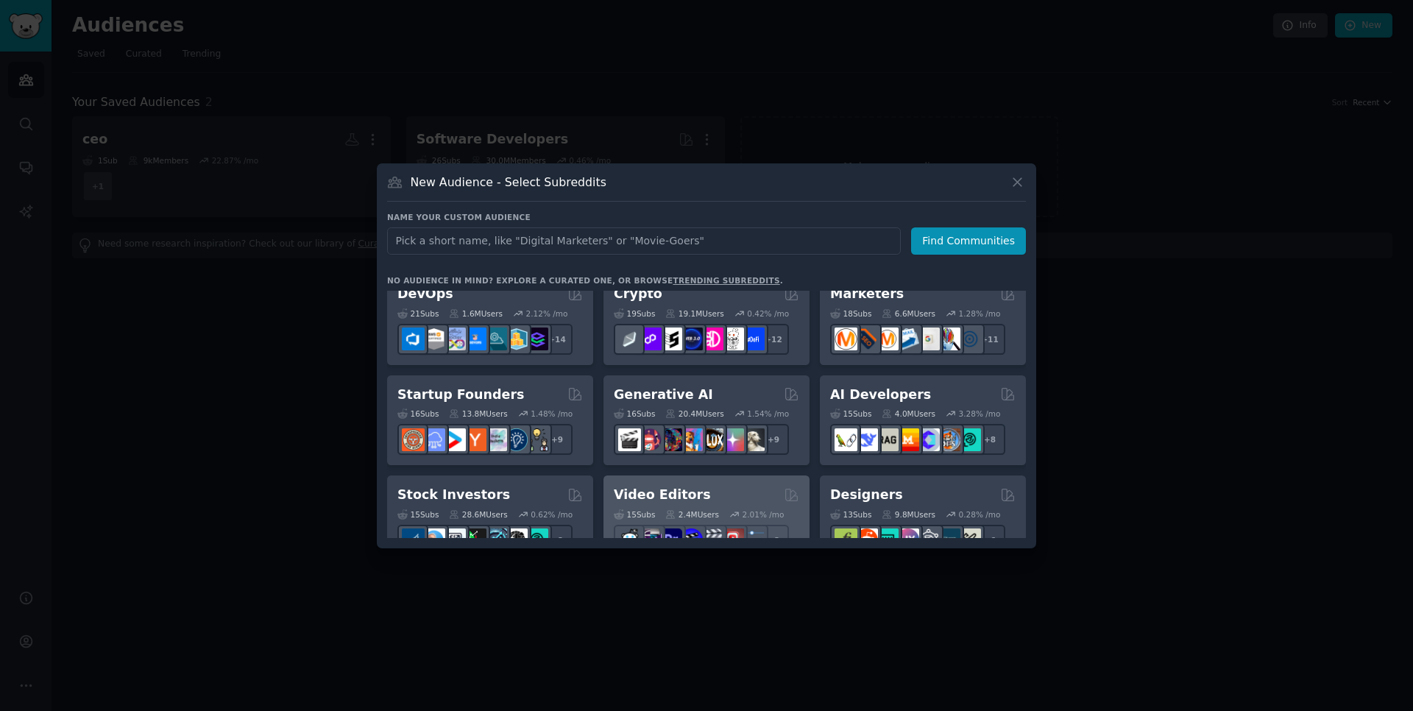
click at [687, 511] on div "2.4M Users" at bounding box center [692, 514] width 54 height 10
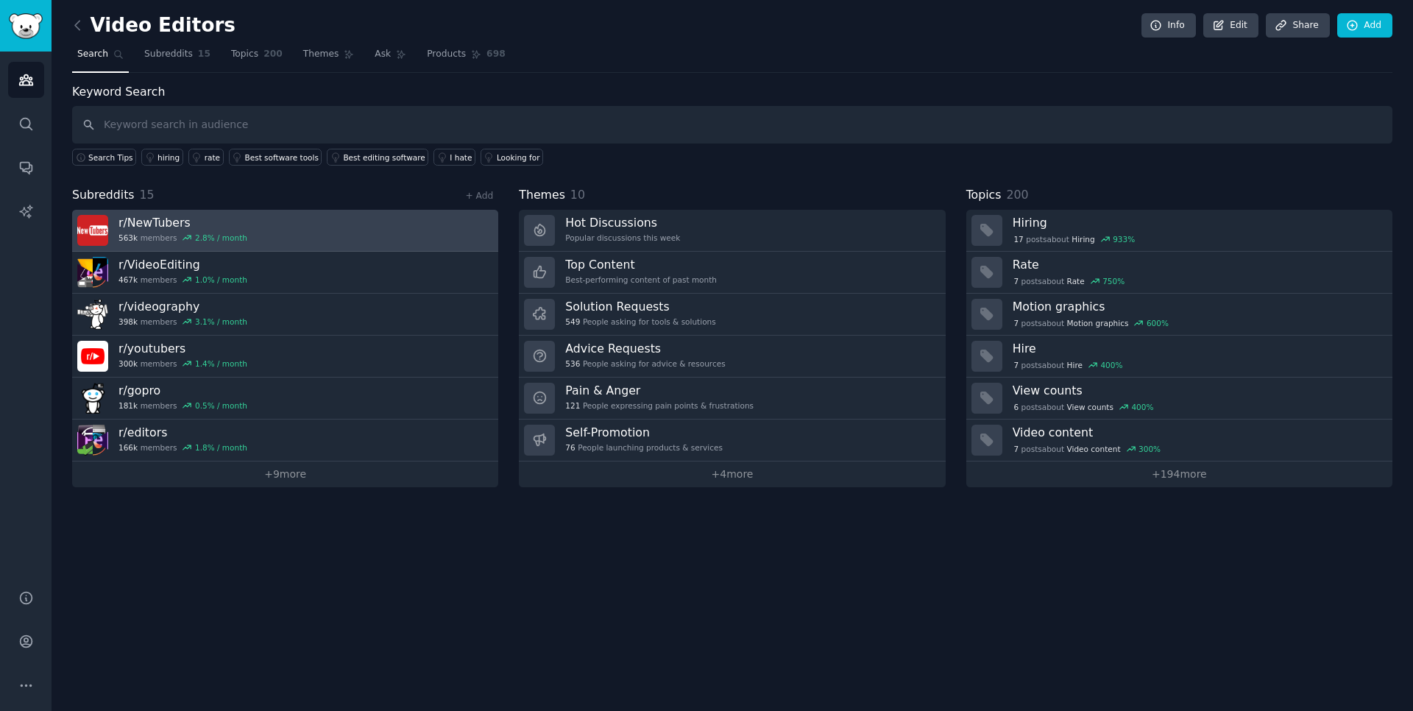
click at [357, 244] on link "r/ NewTubers 563k members 2.8 % / month" at bounding box center [285, 231] width 426 height 42
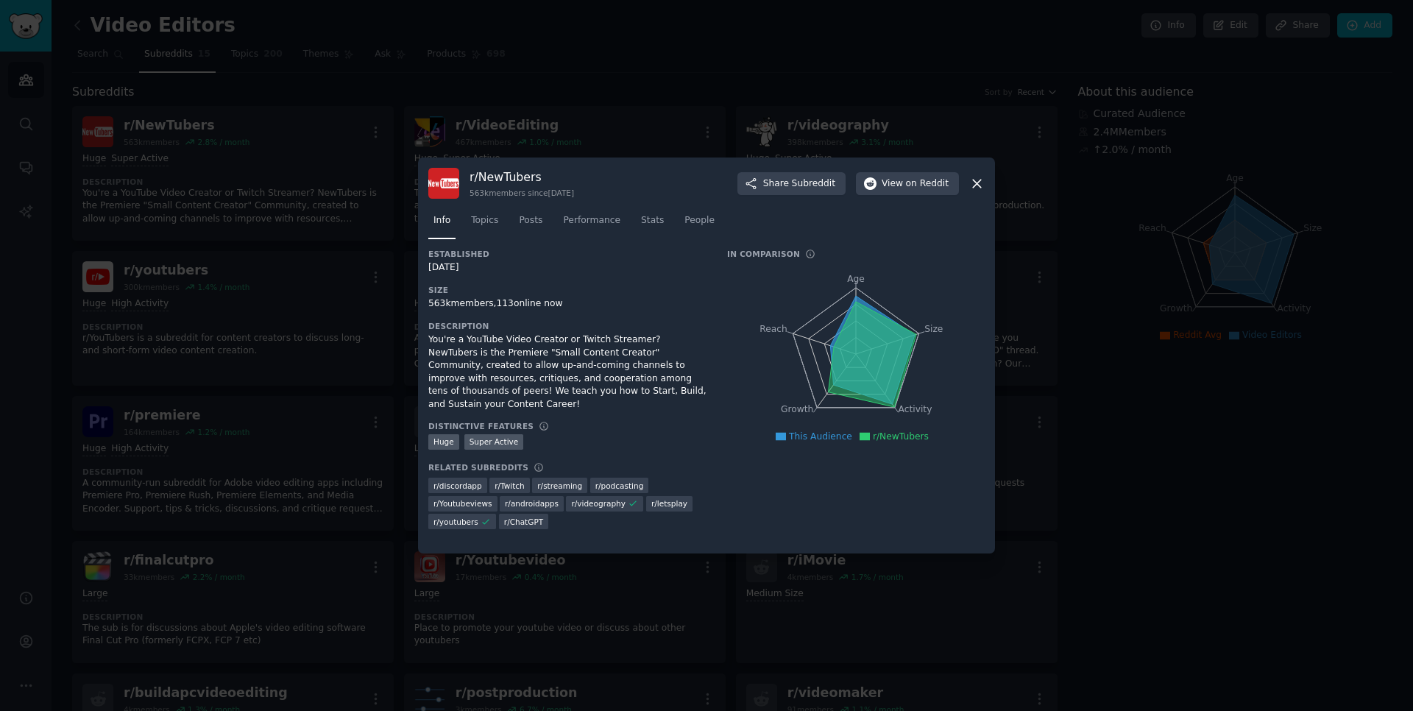
click at [371, 324] on div at bounding box center [706, 355] width 1413 height 711
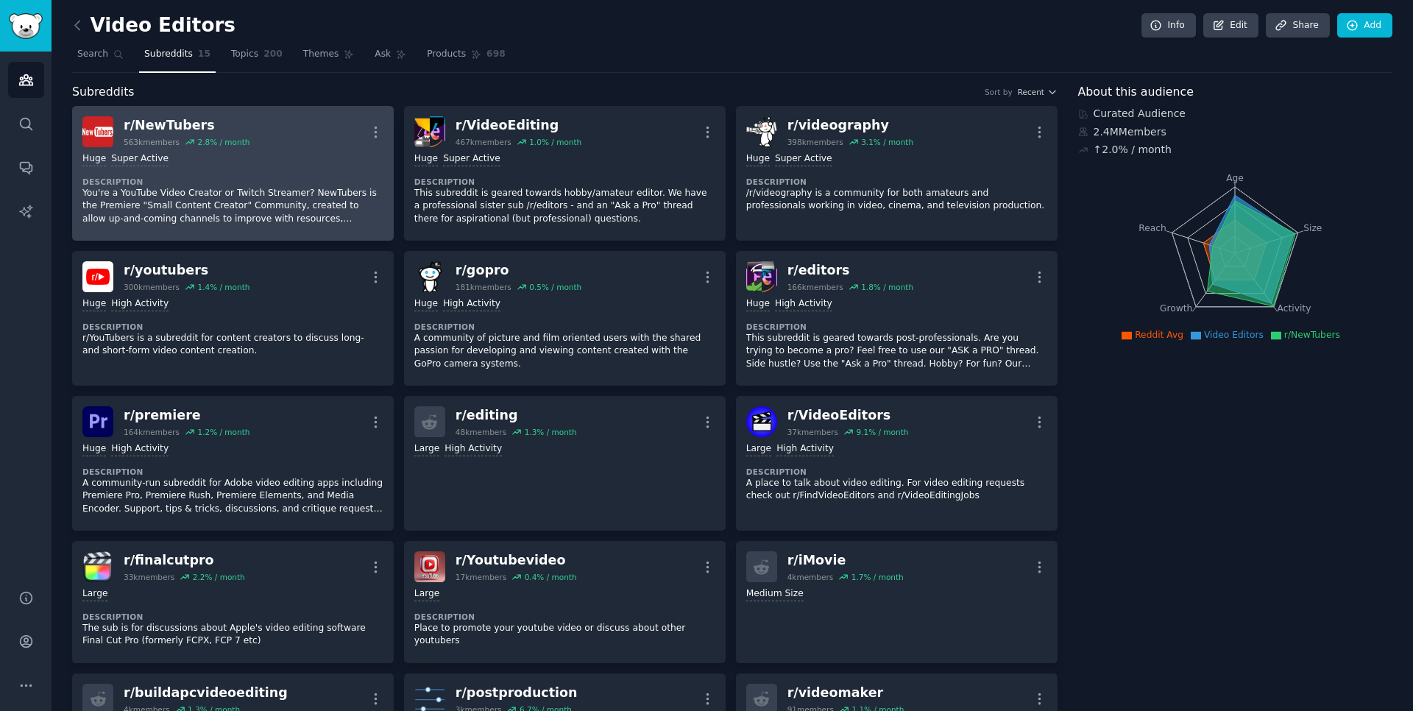
click at [170, 127] on div "r/ NewTubers" at bounding box center [187, 125] width 126 height 18
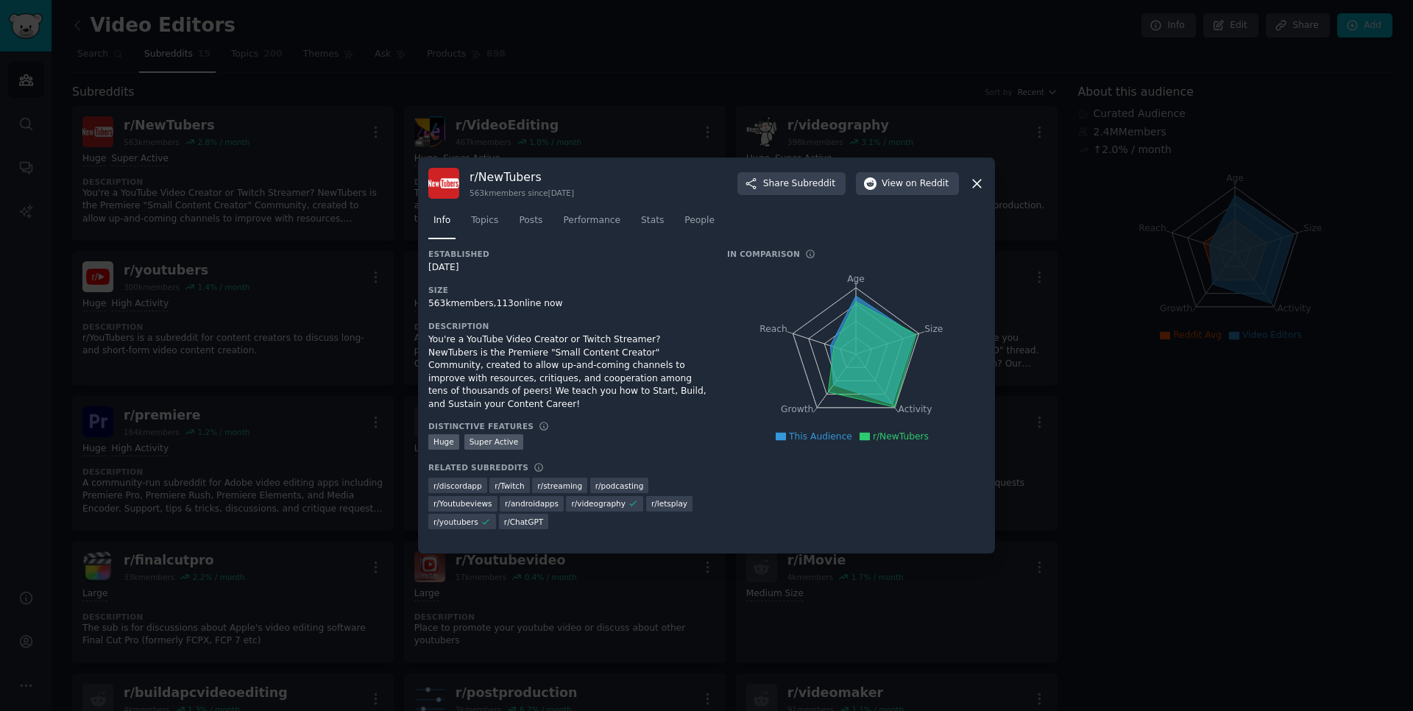
click at [1036, 470] on div at bounding box center [706, 355] width 1413 height 711
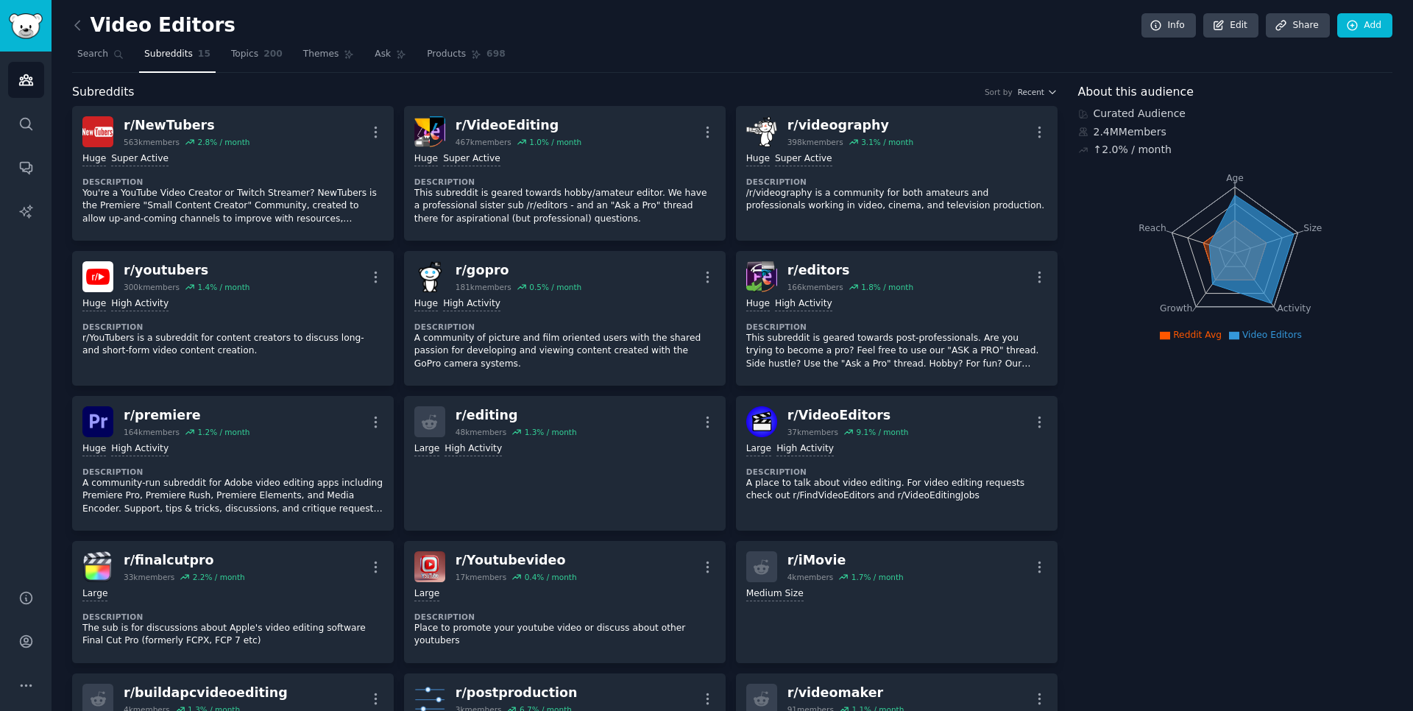
click at [75, 34] on link at bounding box center [81, 26] width 18 height 24
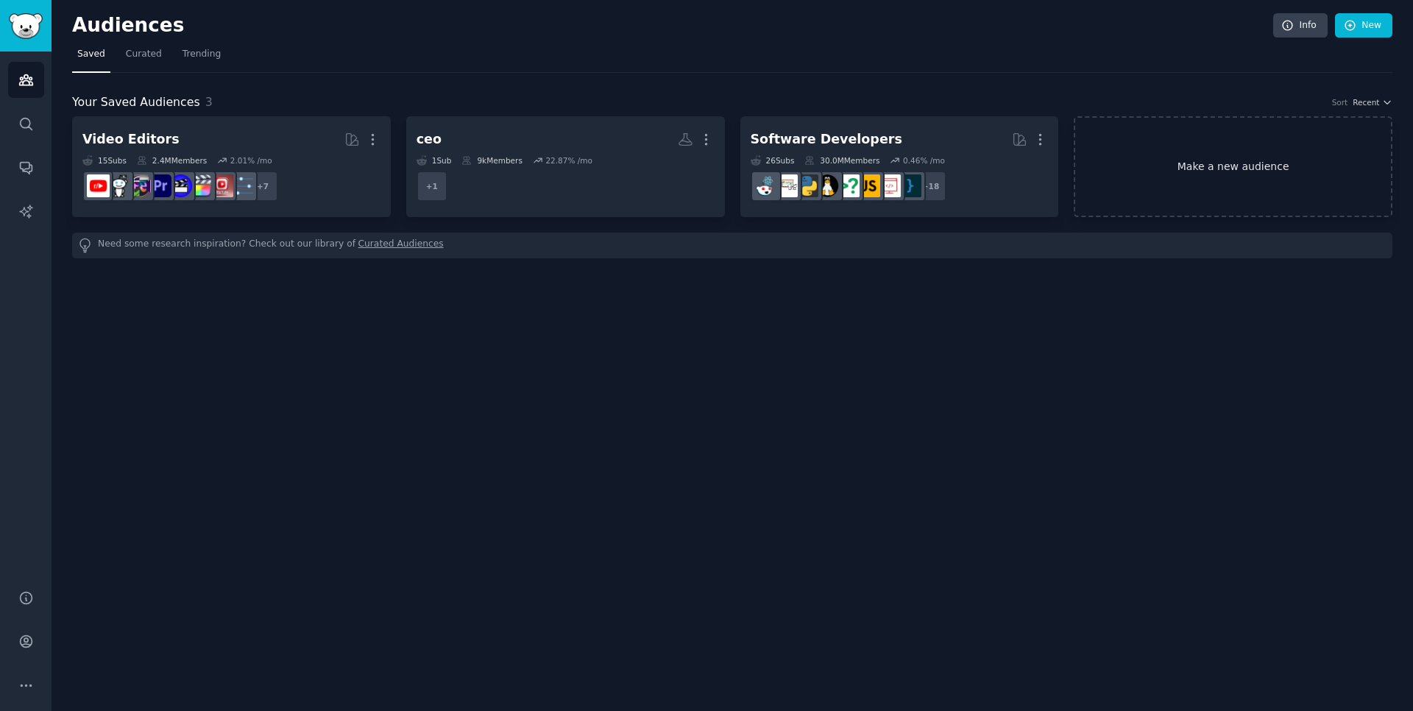
click at [1160, 160] on link "Make a new audience" at bounding box center [1233, 166] width 319 height 101
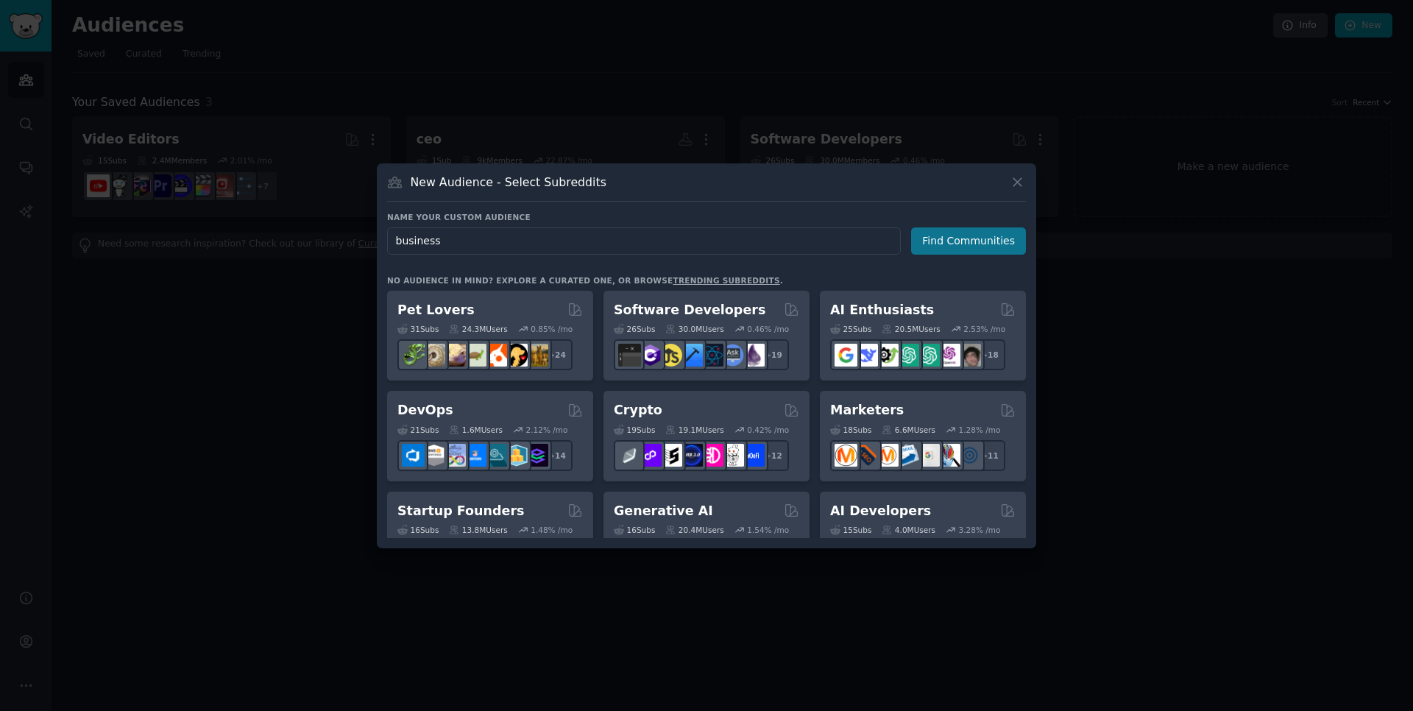
type input "business"
click at [955, 249] on button "Find Communities" at bounding box center [968, 240] width 115 height 27
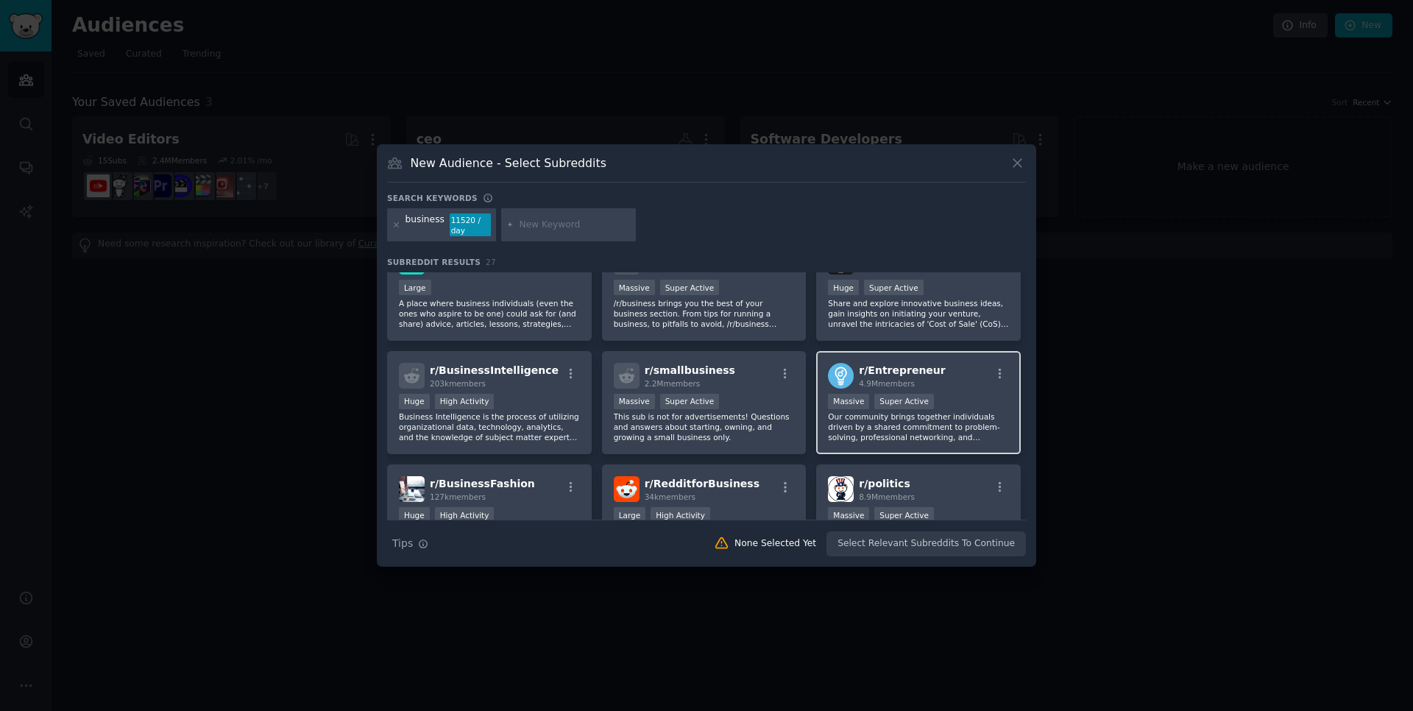
scroll to position [33, 0]
click at [898, 386] on span "4.9M members" at bounding box center [887, 385] width 56 height 9
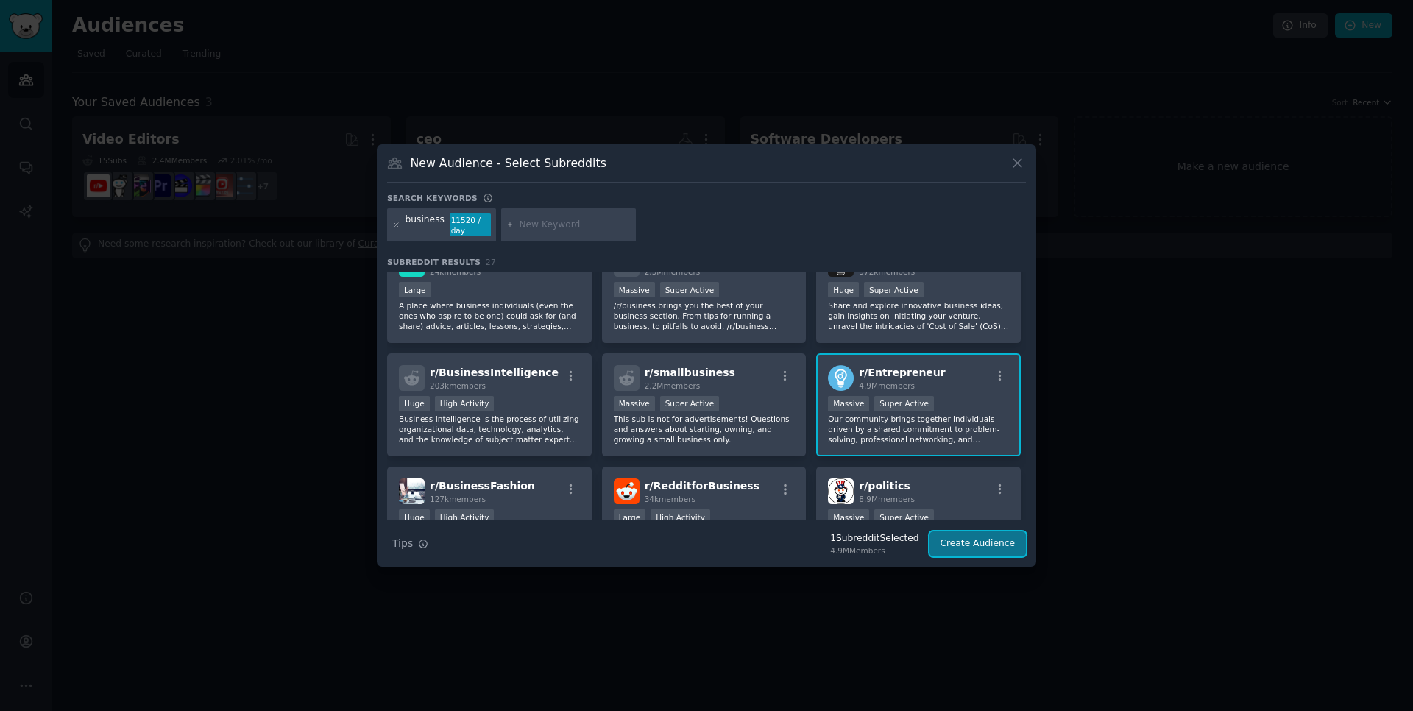
click at [951, 553] on button "Create Audience" at bounding box center [977, 543] width 97 height 25
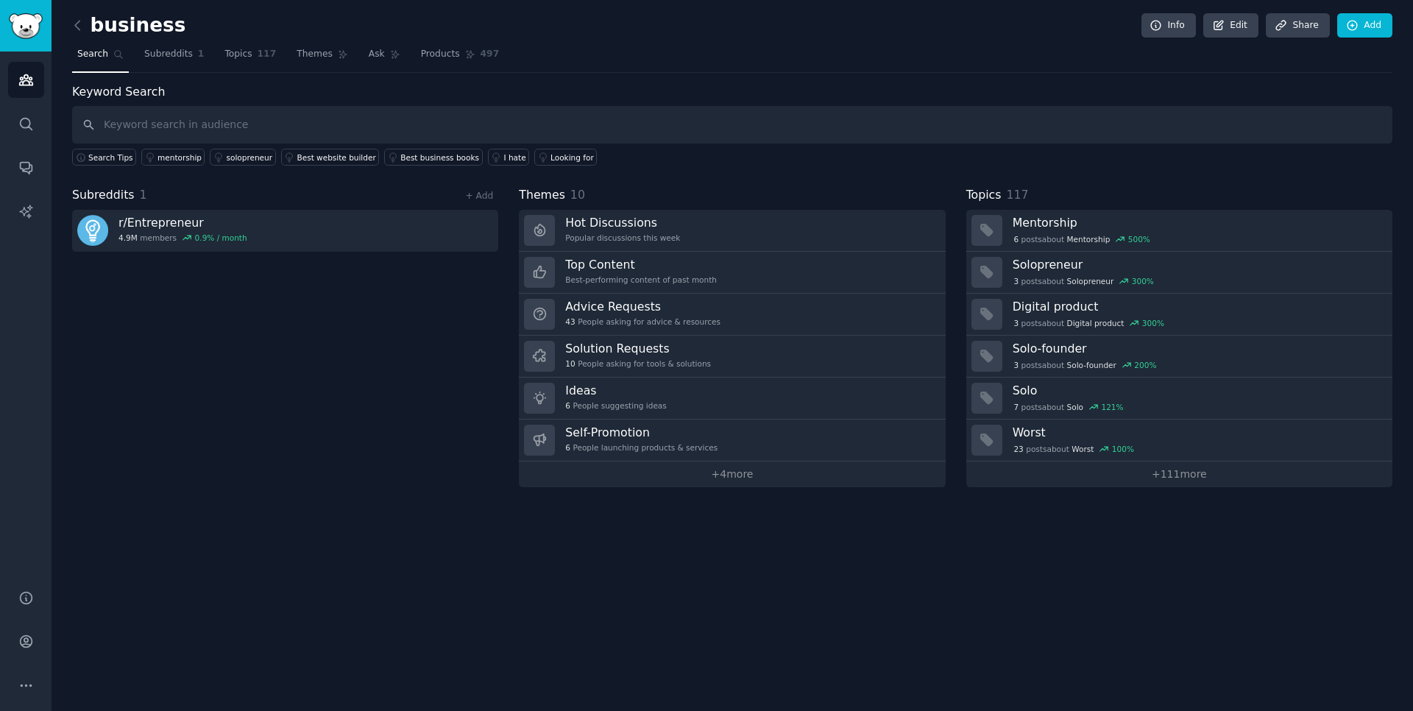
click at [330, 118] on input "text" at bounding box center [732, 125] width 1320 height 38
type input "trying"
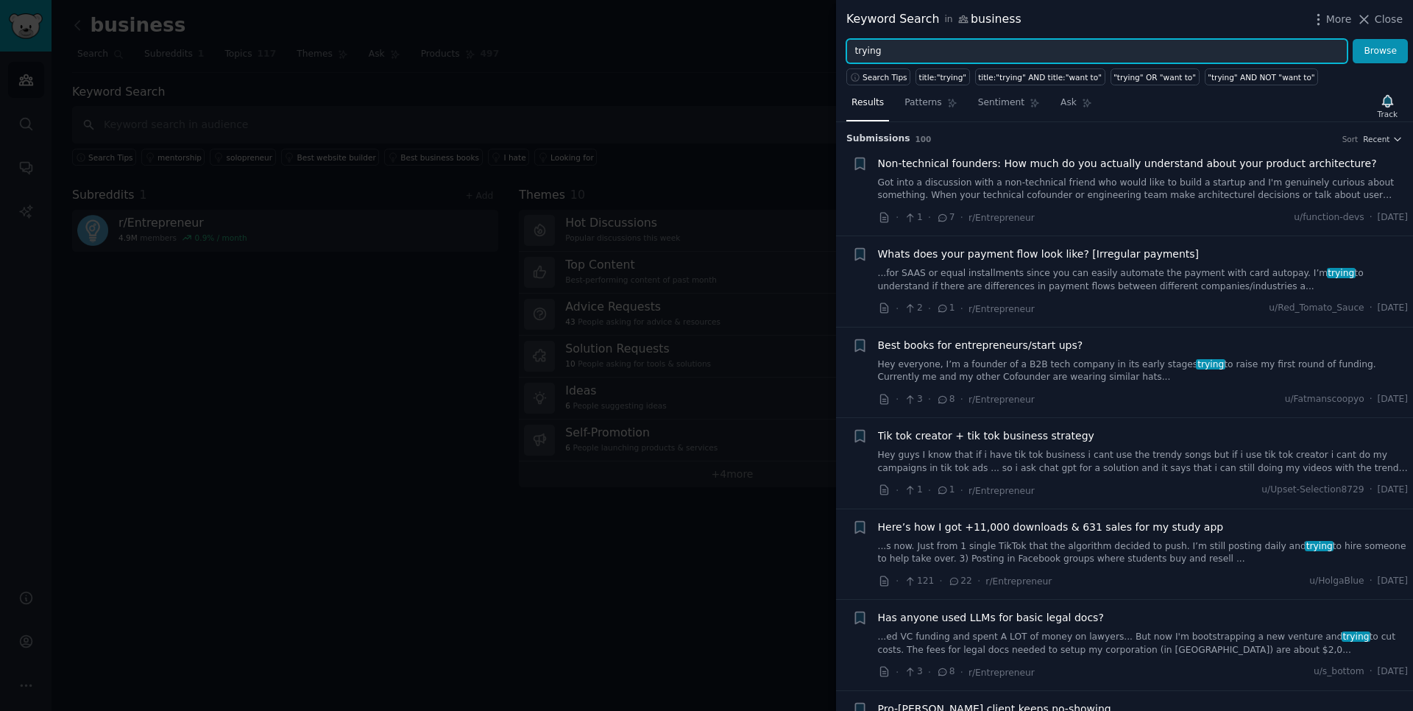
click at [855, 54] on input "trying" at bounding box center [1096, 51] width 501 height 25
click at [1352, 39] on button "Browse" at bounding box center [1379, 51] width 55 height 25
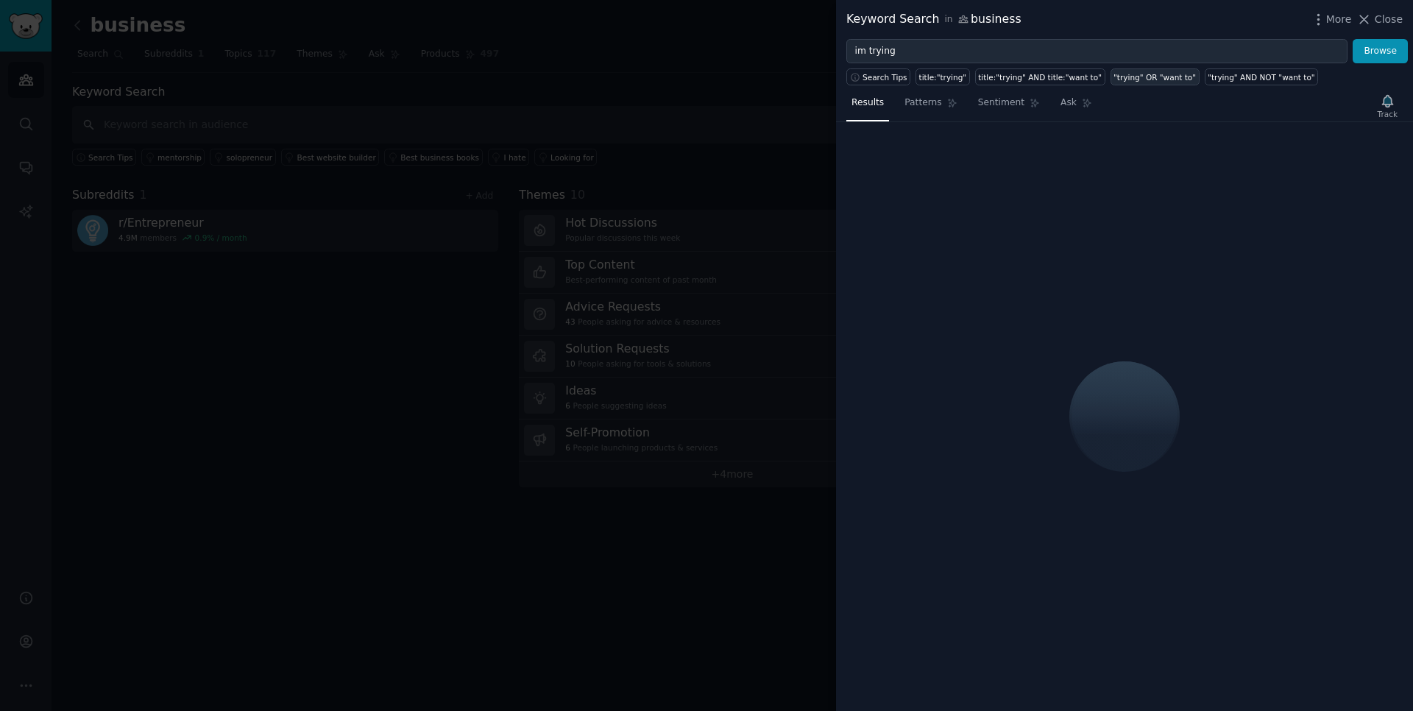
click at [1118, 77] on div ""trying" OR "want to"" at bounding box center [1154, 77] width 82 height 10
type input ""trying" OR "want to""
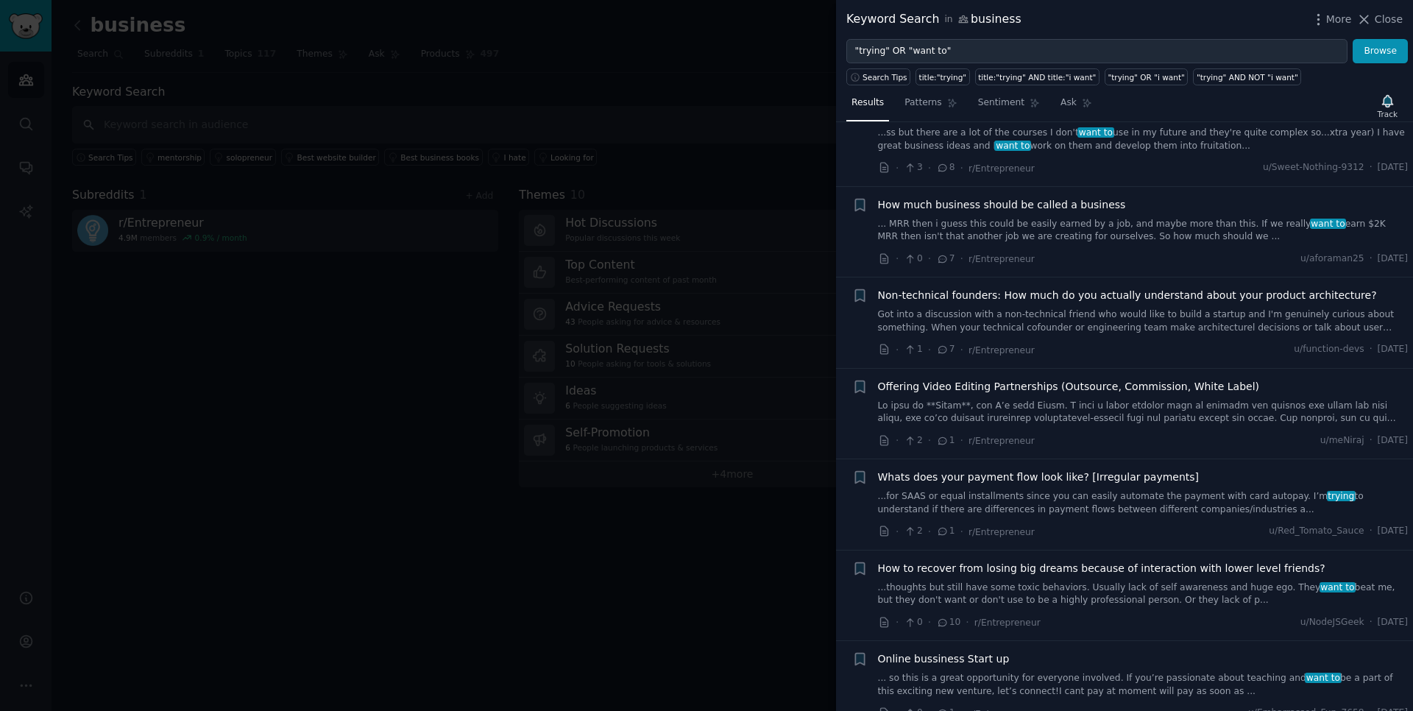
scroll to position [349, 0]
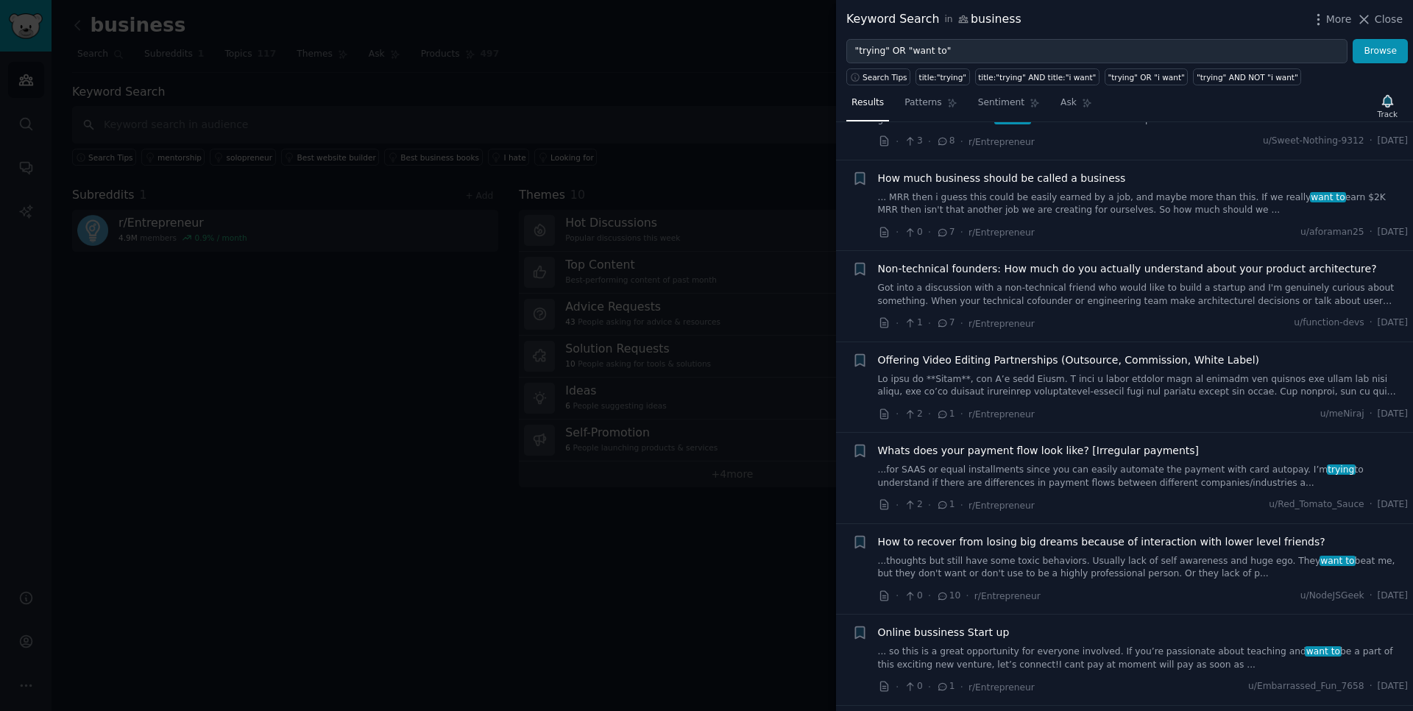
click at [852, 502] on div "+" at bounding box center [859, 478] width 15 height 70
click at [764, 555] on div at bounding box center [706, 355] width 1413 height 711
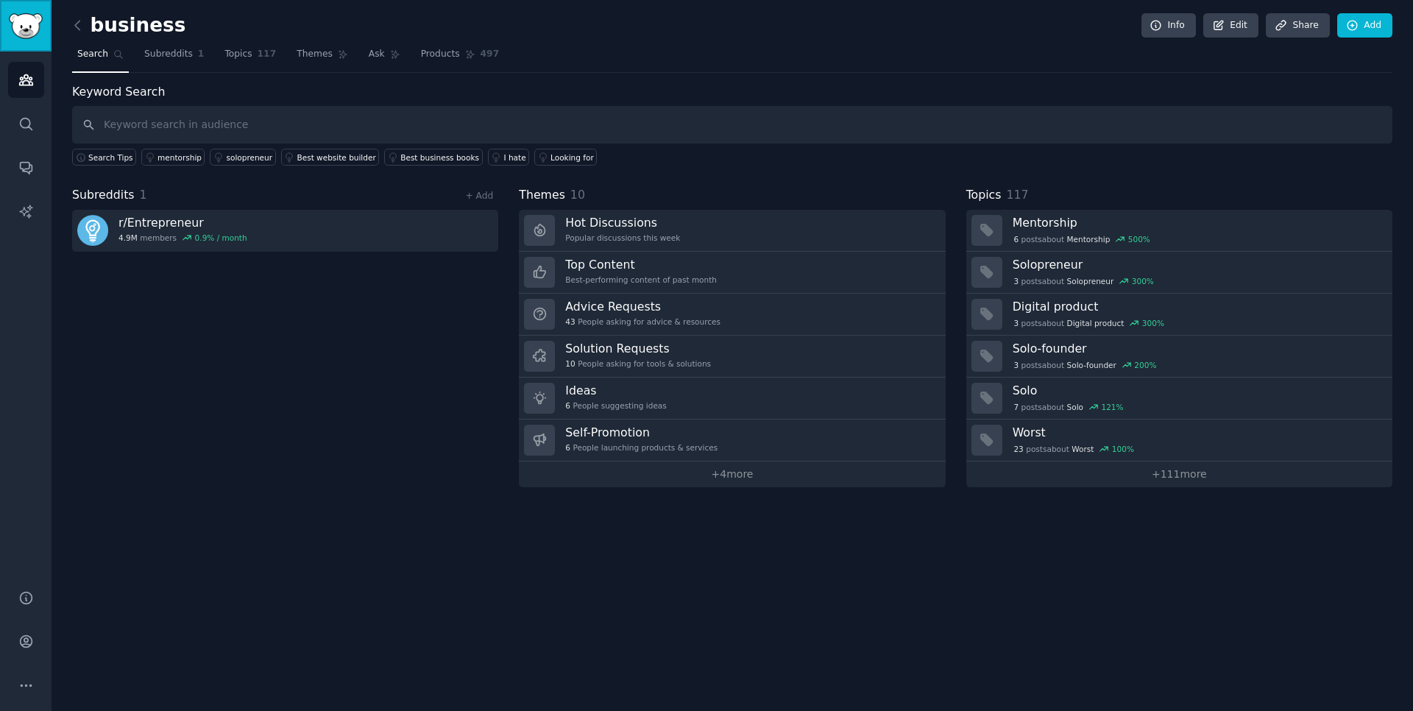
click at [17, 29] on img "Sidebar" at bounding box center [26, 26] width 34 height 26
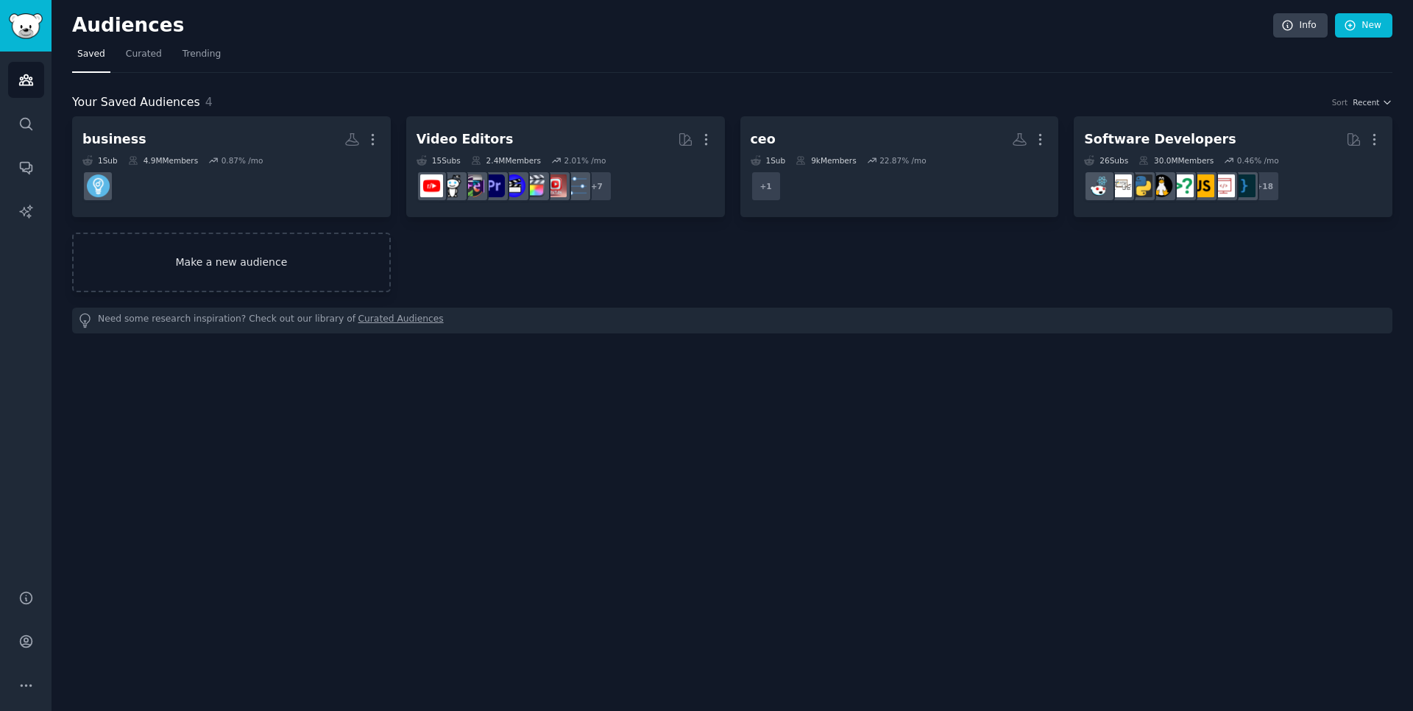
click at [279, 255] on link "Make a new audience" at bounding box center [231, 263] width 319 height 60
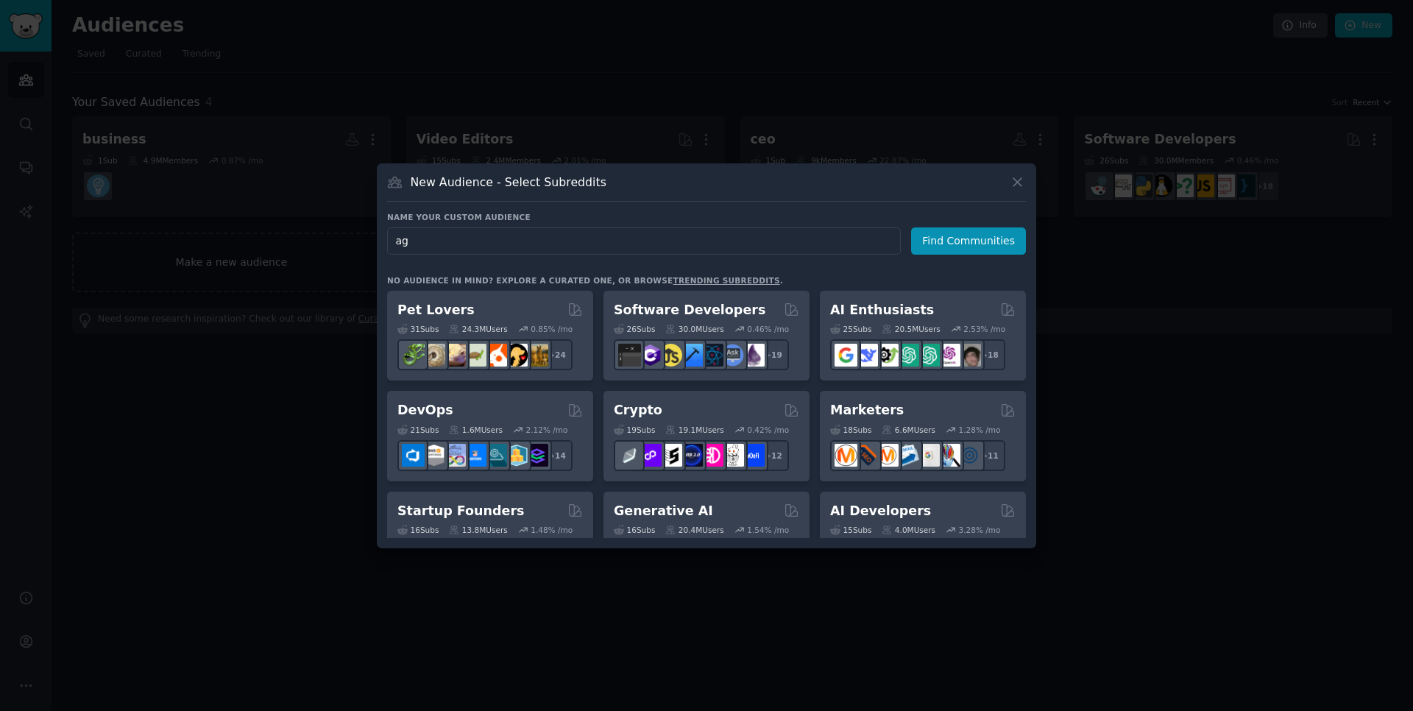
type input "a"
type input "farmer"
click button "Find Communities" at bounding box center [968, 240] width 115 height 27
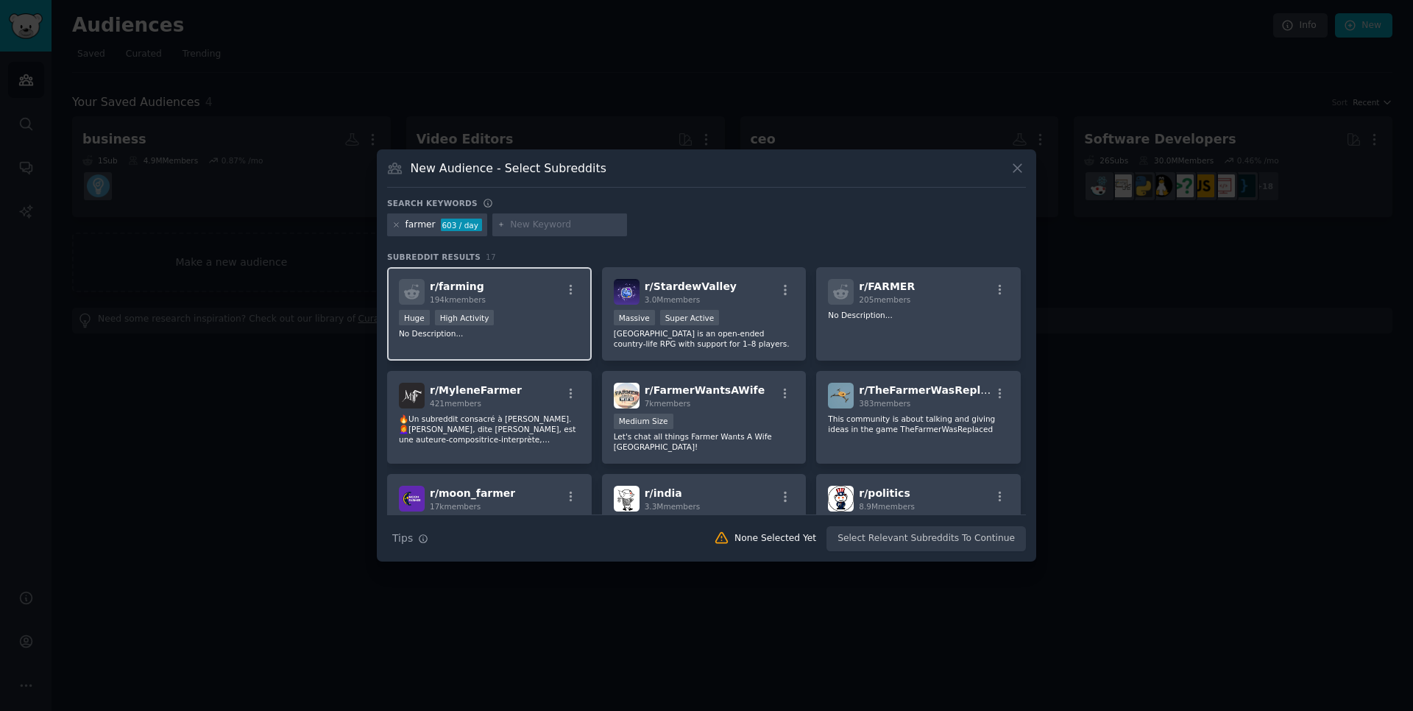
click at [533, 299] on div "r/ farming 194k members" at bounding box center [489, 292] width 181 height 26
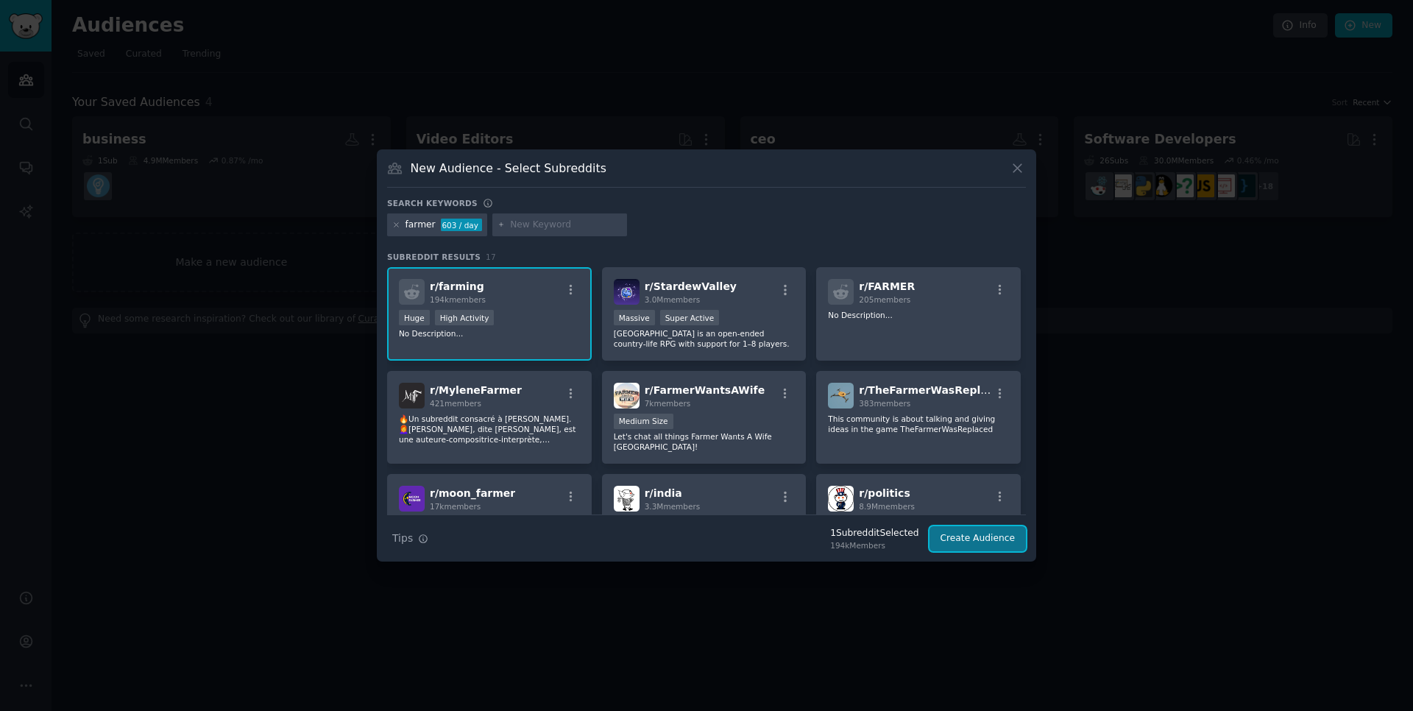
click at [948, 550] on button "Create Audience" at bounding box center [977, 538] width 97 height 25
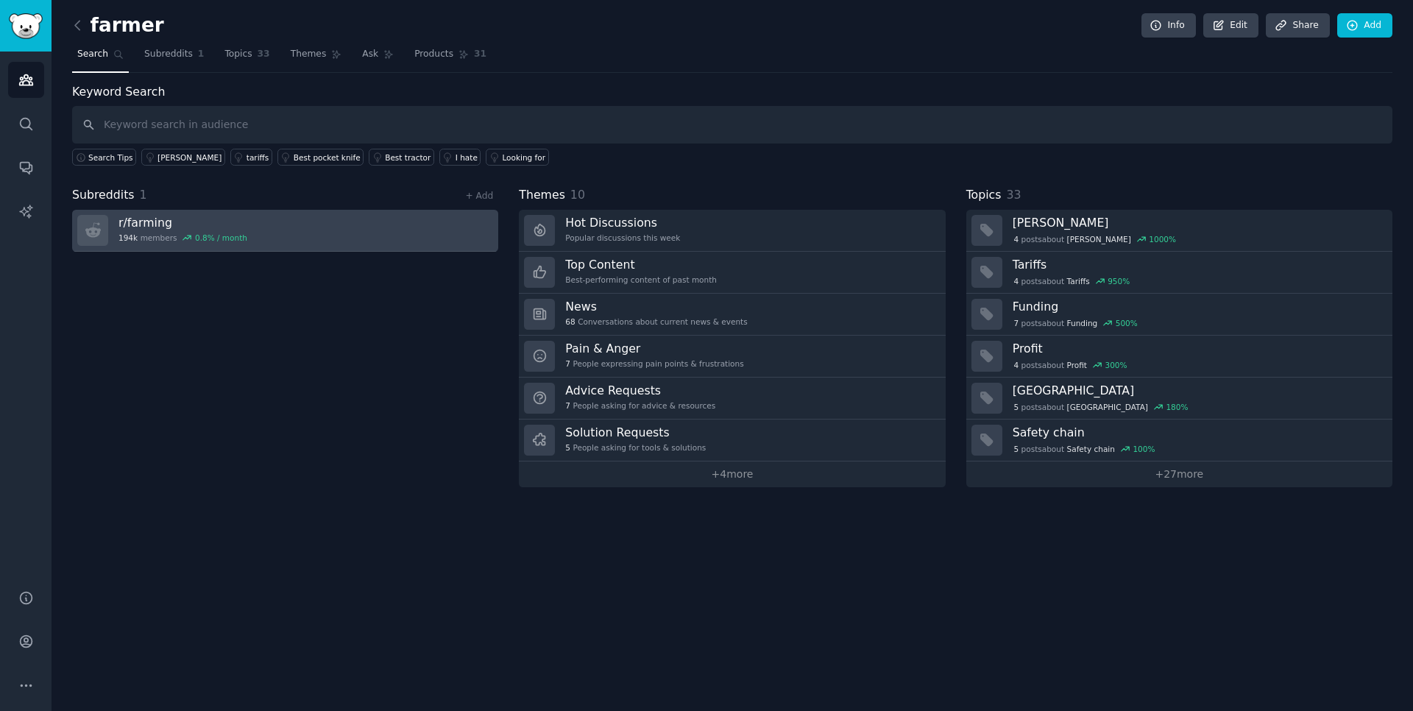
click at [379, 241] on link "r/ farming 194k members 0.8 % / month" at bounding box center [285, 231] width 426 height 42
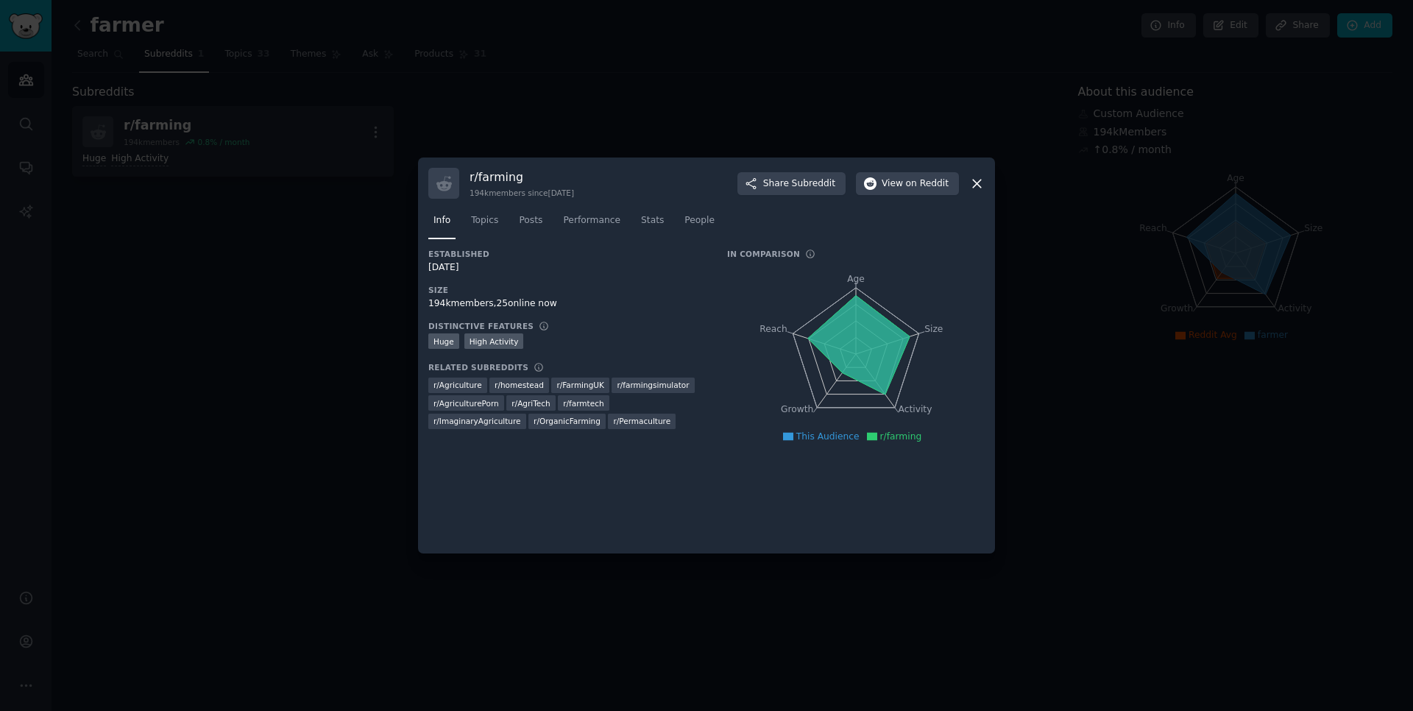
click at [341, 297] on div at bounding box center [706, 355] width 1413 height 711
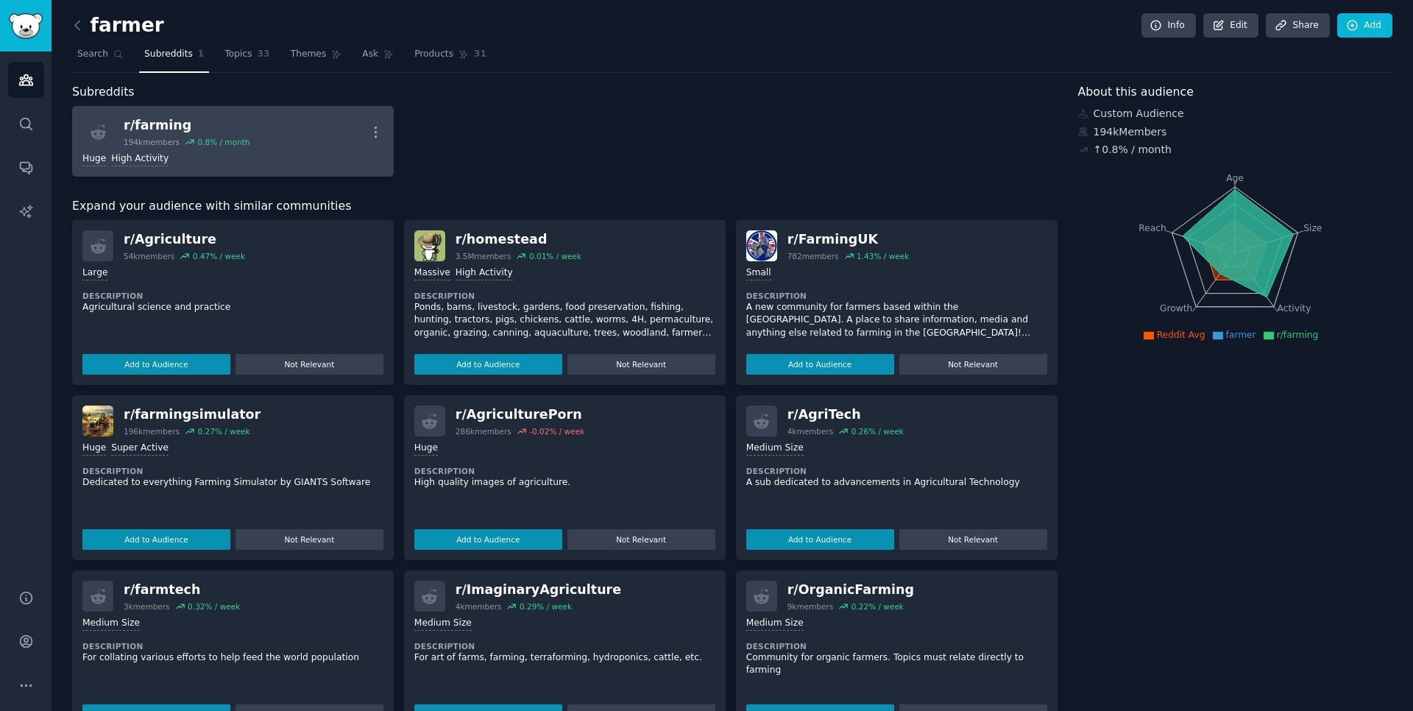
click at [284, 129] on div "r/ farming 194k members 0.8 % / month More" at bounding box center [232, 131] width 301 height 31
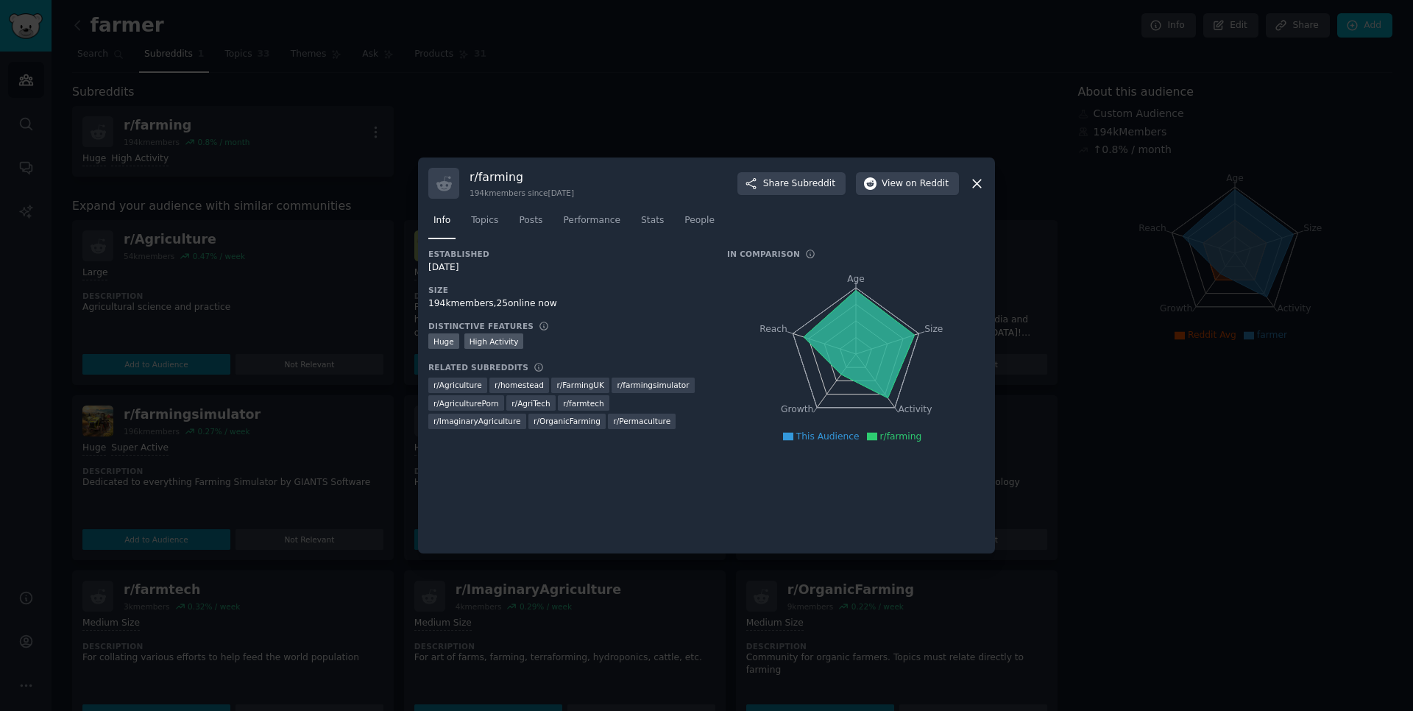
click at [216, 364] on div at bounding box center [706, 355] width 1413 height 711
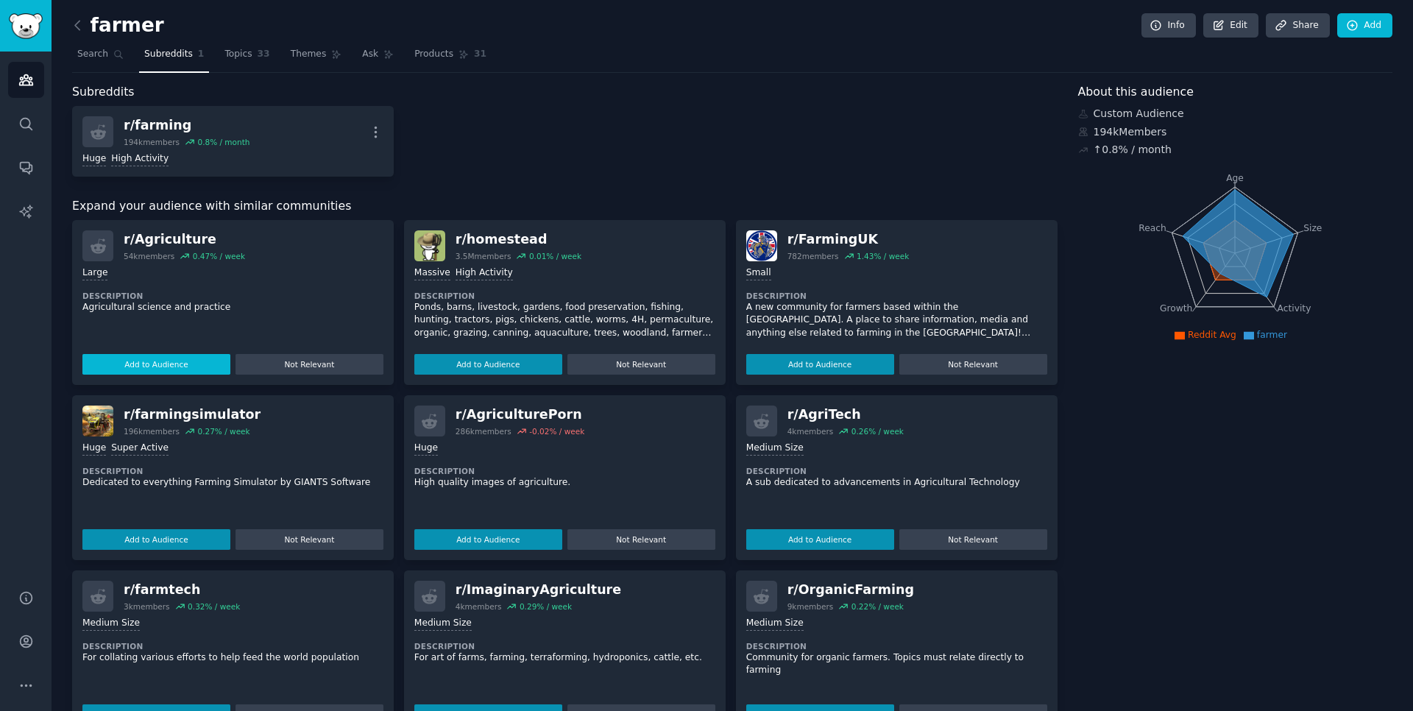
click at [181, 365] on button "Add to Audience" at bounding box center [156, 364] width 148 height 21
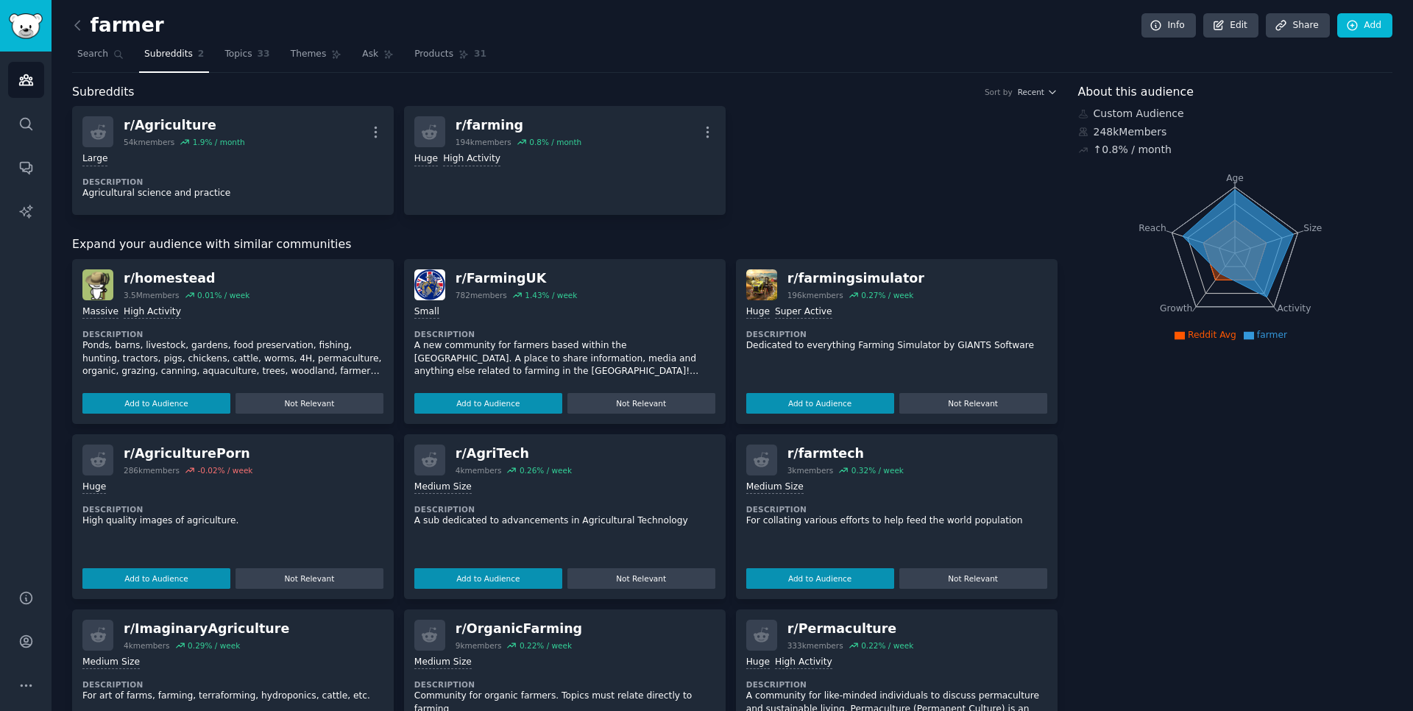
click at [78, 35] on link at bounding box center [81, 26] width 18 height 24
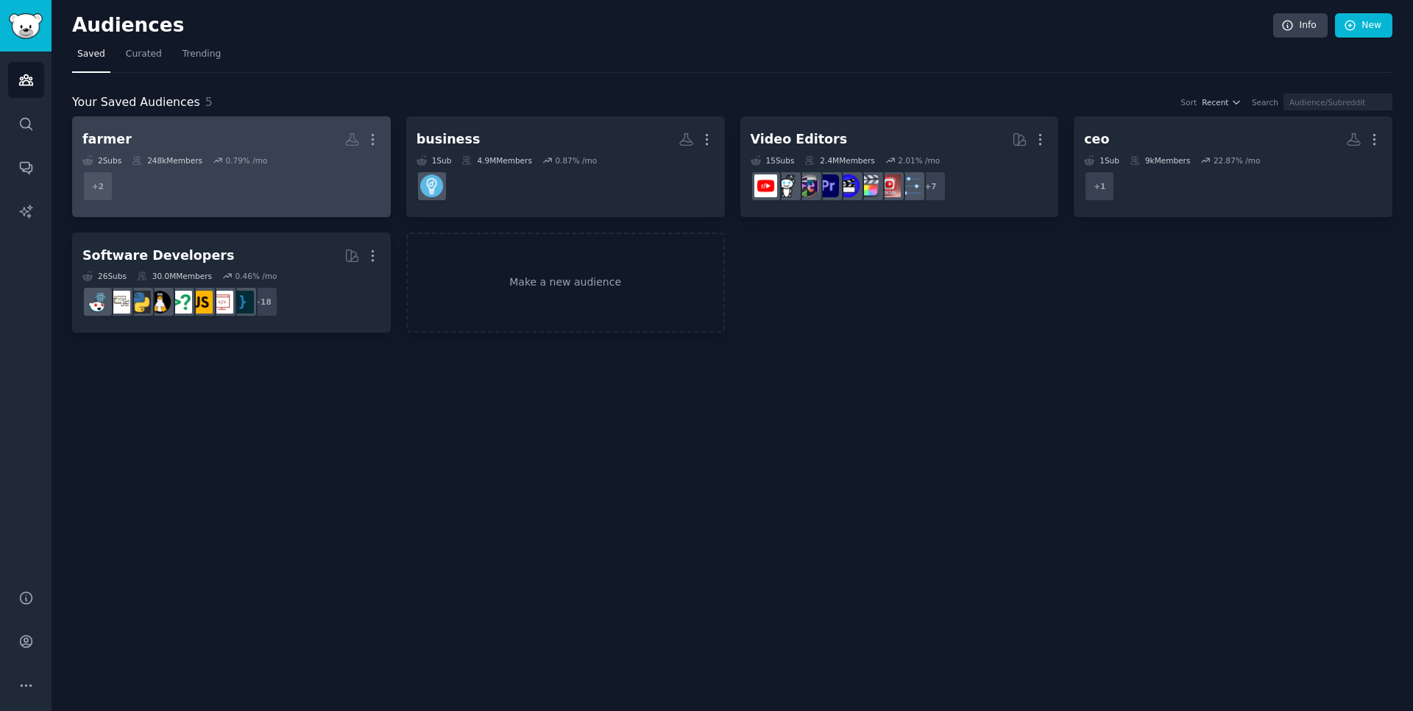
click at [286, 138] on h2 "farmer More" at bounding box center [231, 140] width 298 height 26
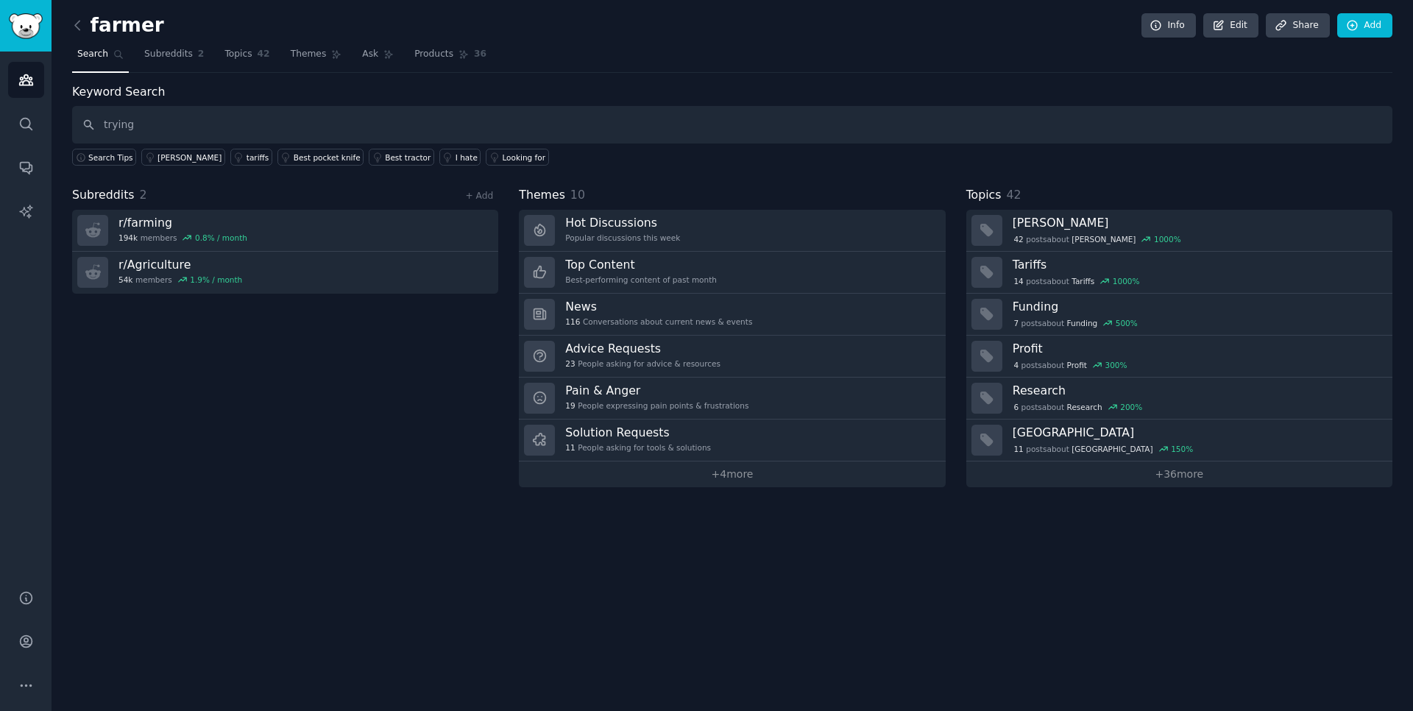
type input "trying"
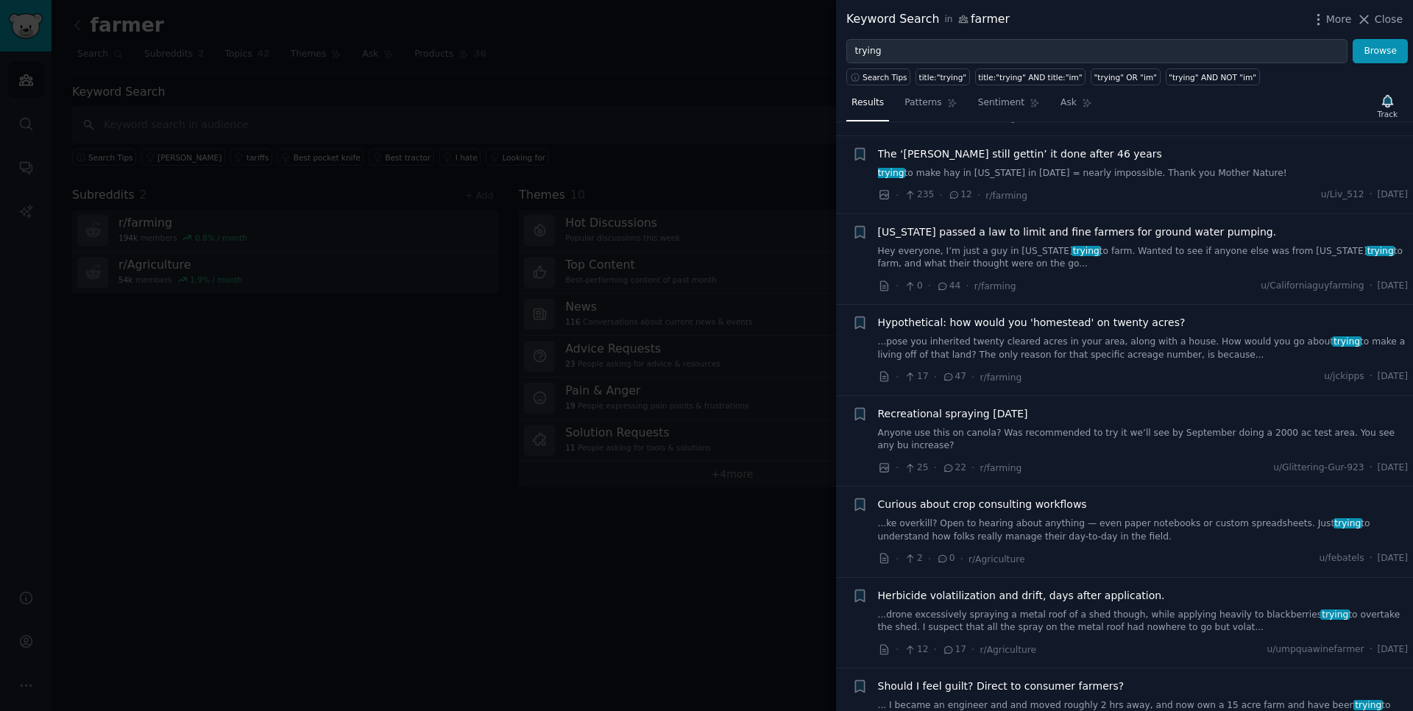
scroll to position [877, 0]
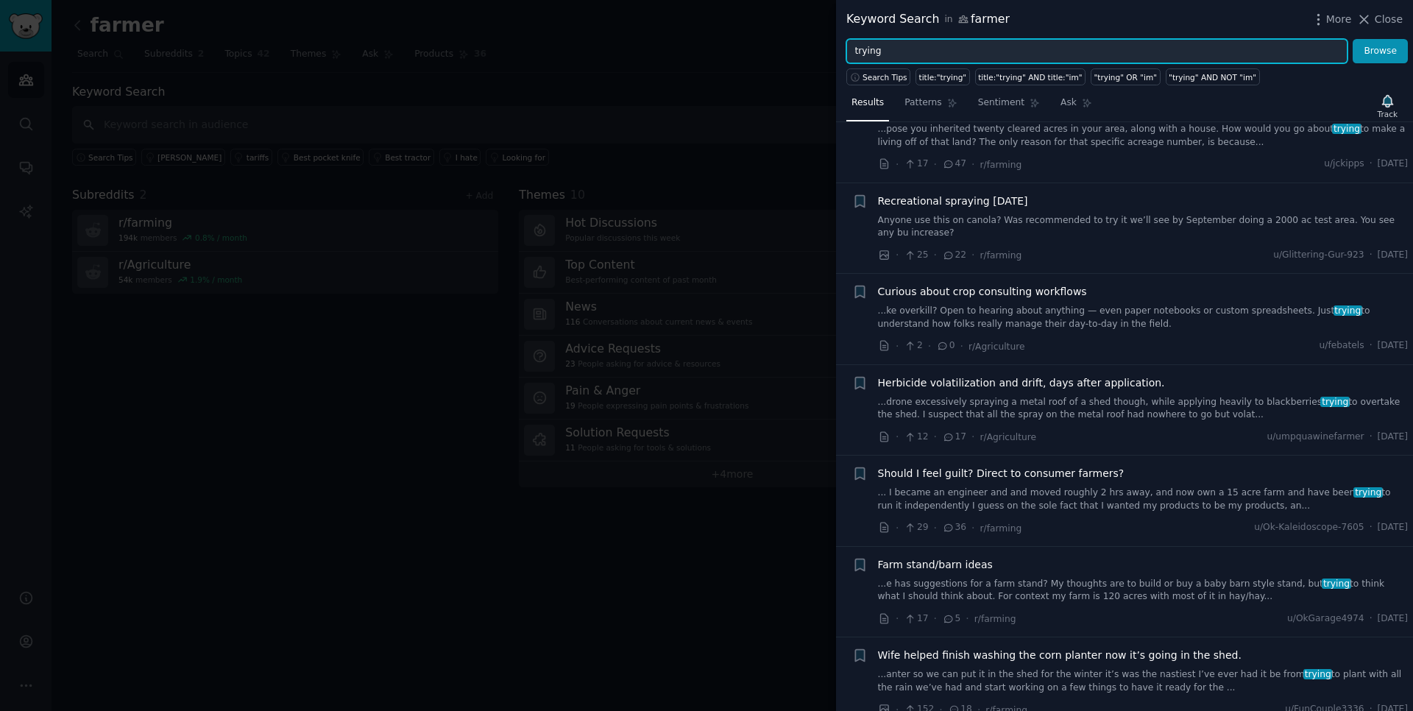
click at [879, 51] on input "trying" at bounding box center [1096, 51] width 501 height 25
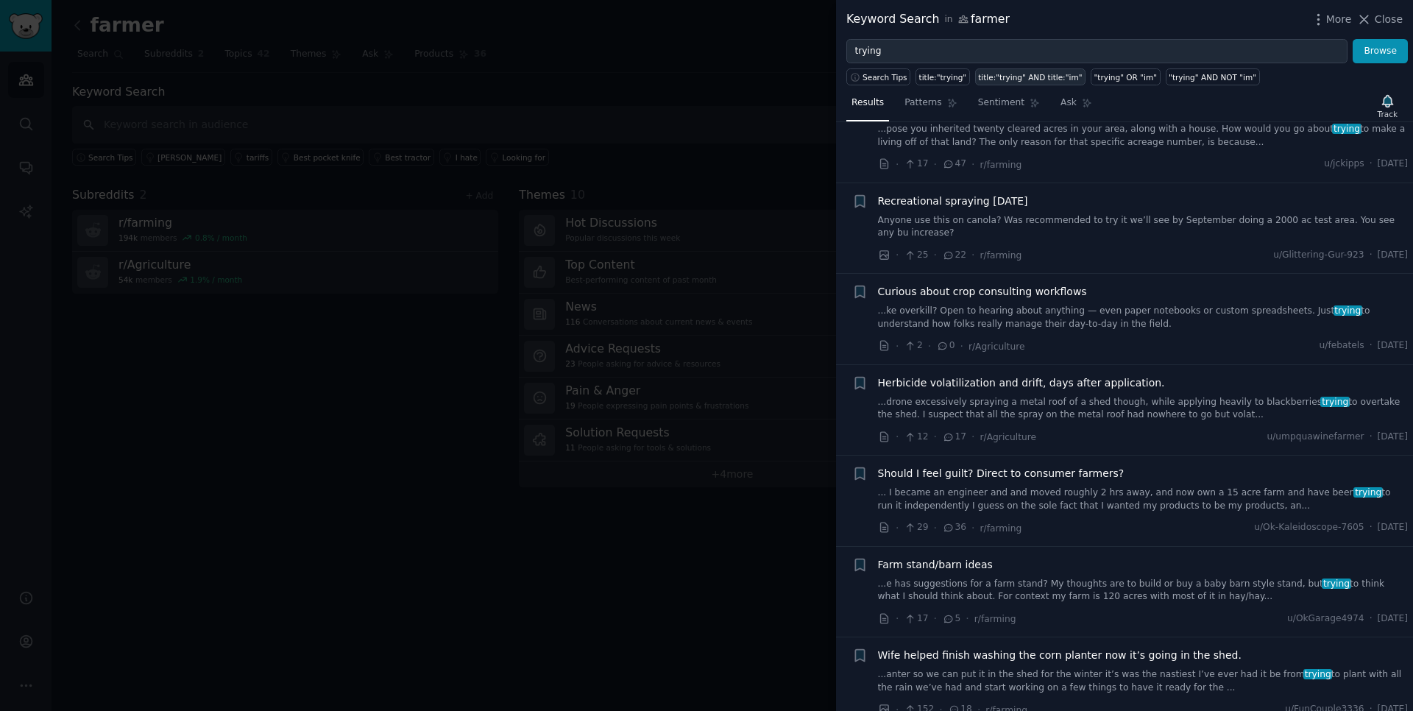
click at [989, 81] on div "title:"trying" AND title:"im"" at bounding box center [1030, 77] width 104 height 10
type input "title:"trying" AND title:"im""
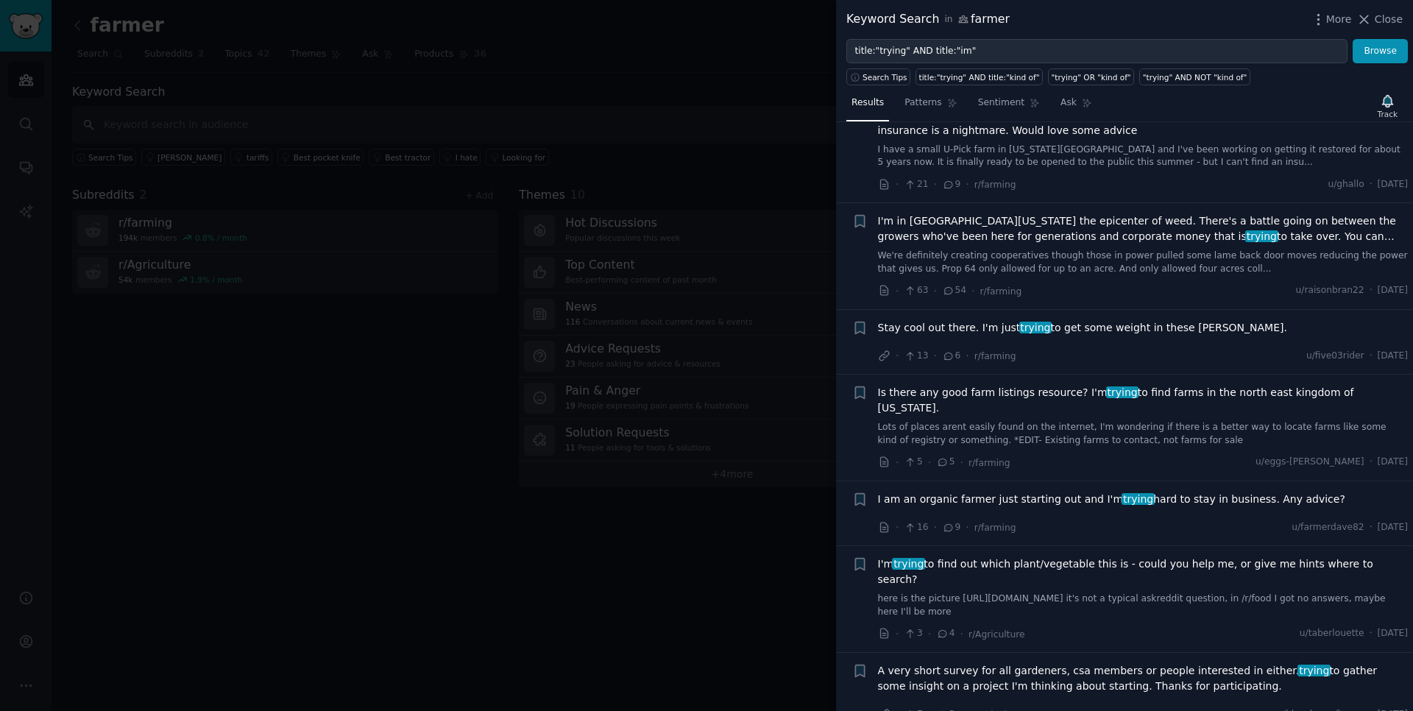
scroll to position [1058, 0]
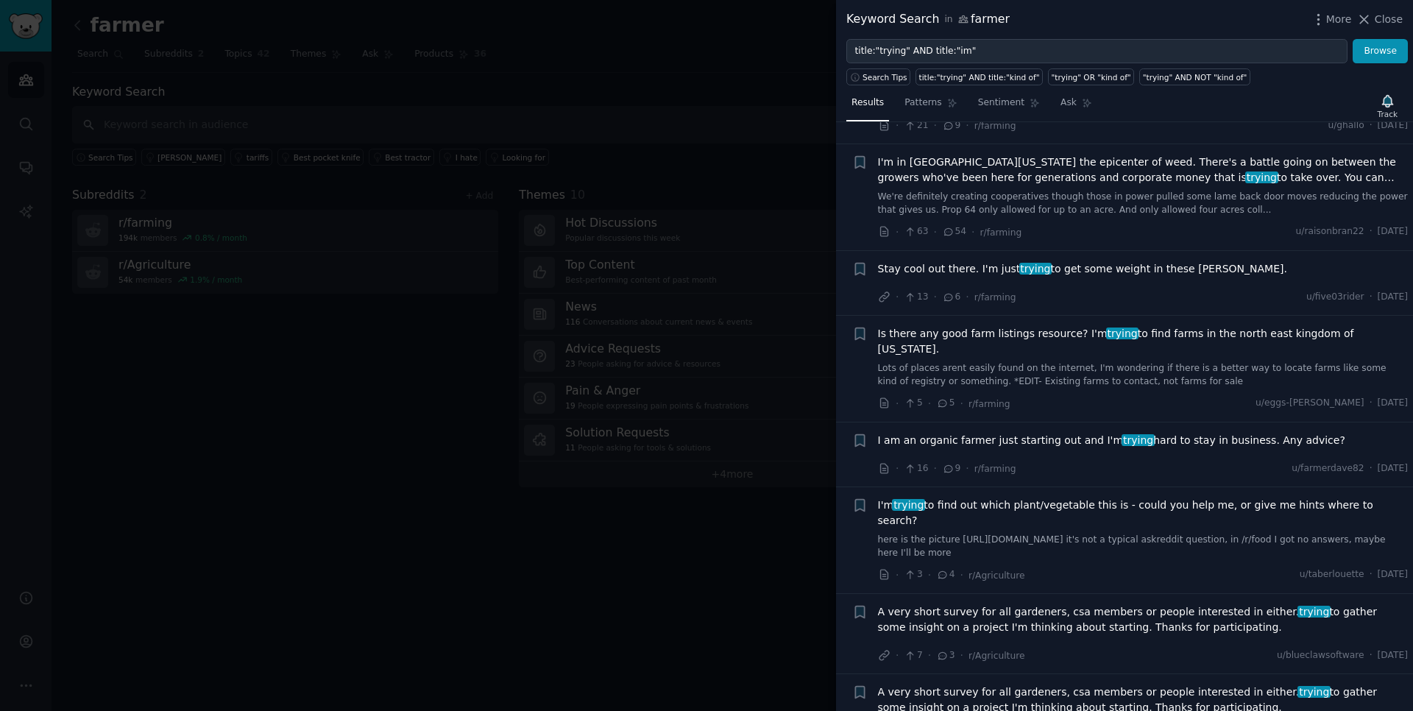
click at [1135, 497] on span "I'm trying to find out which plant/vegetable this is - could you help me, or gi…" at bounding box center [1143, 512] width 531 height 31
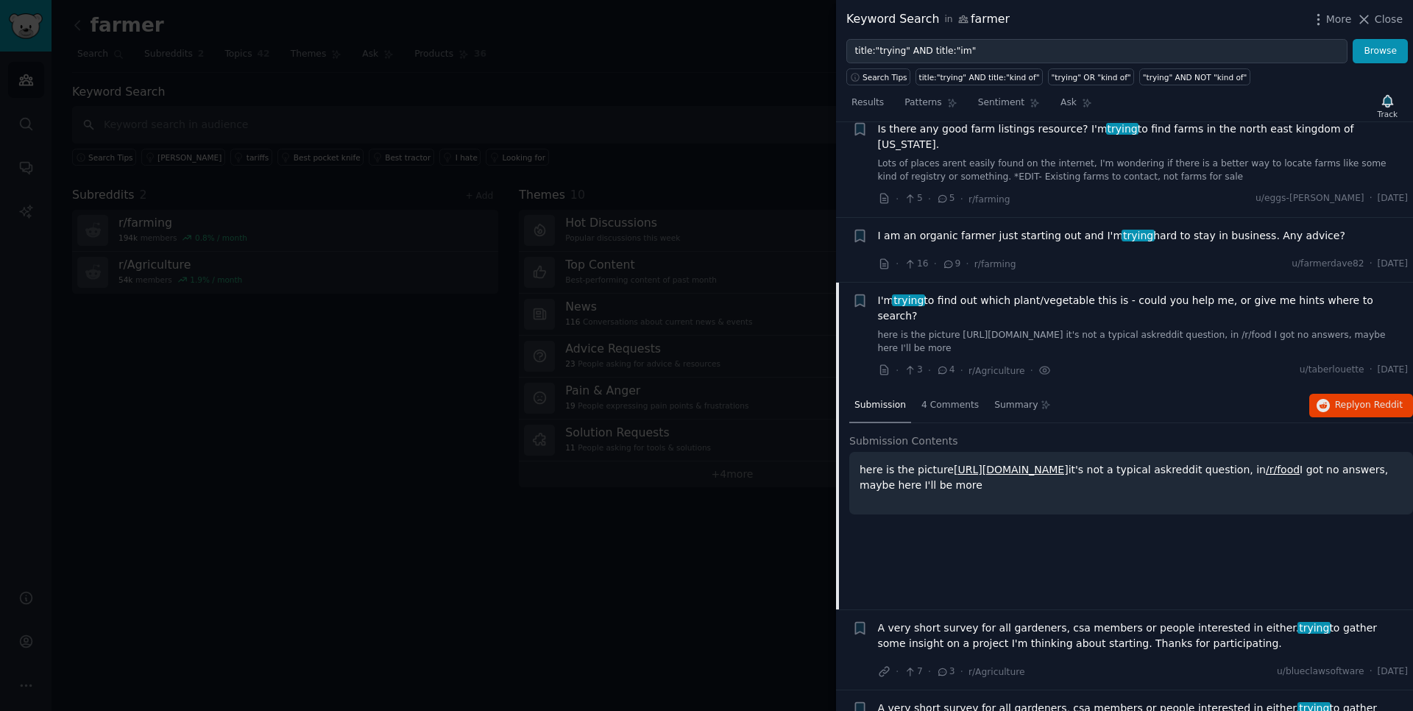
scroll to position [1279, 0]
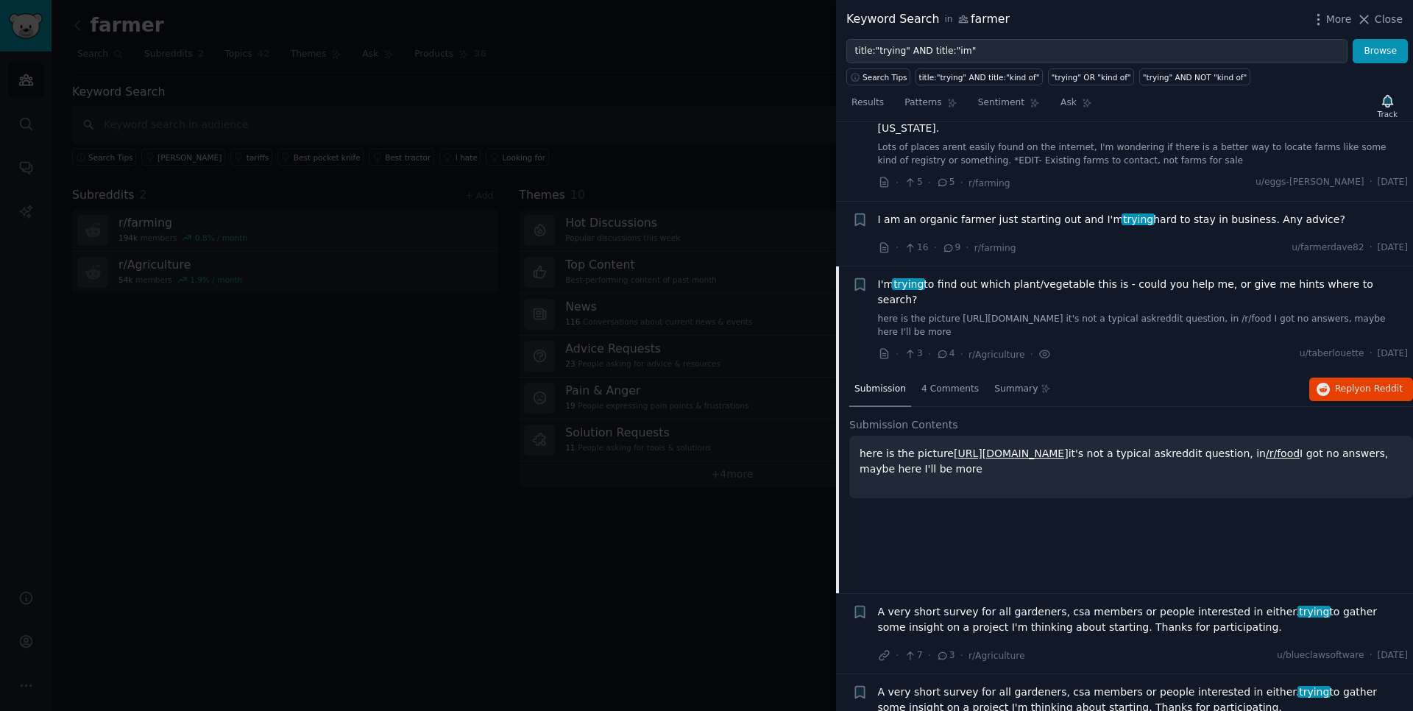
click at [717, 613] on div at bounding box center [706, 355] width 1413 height 711
